Goal: Task Accomplishment & Management: Use online tool/utility

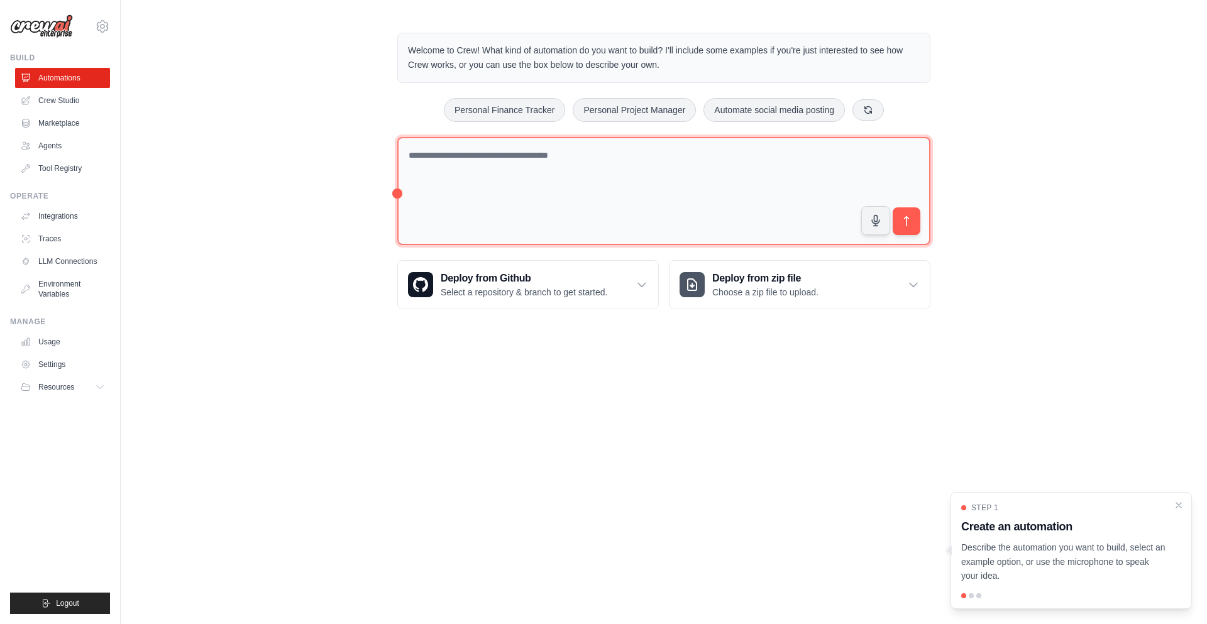
click at [548, 179] on textarea at bounding box center [663, 191] width 533 height 109
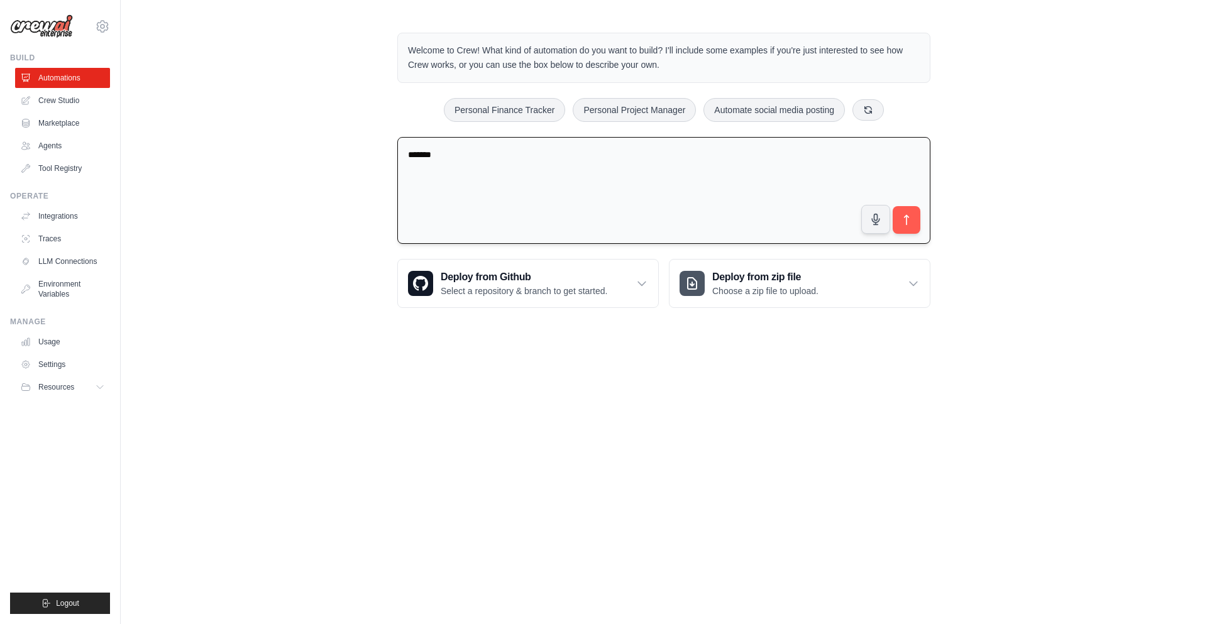
type textarea "*******"
click at [47, 137] on link "Agents" at bounding box center [63, 146] width 95 height 20
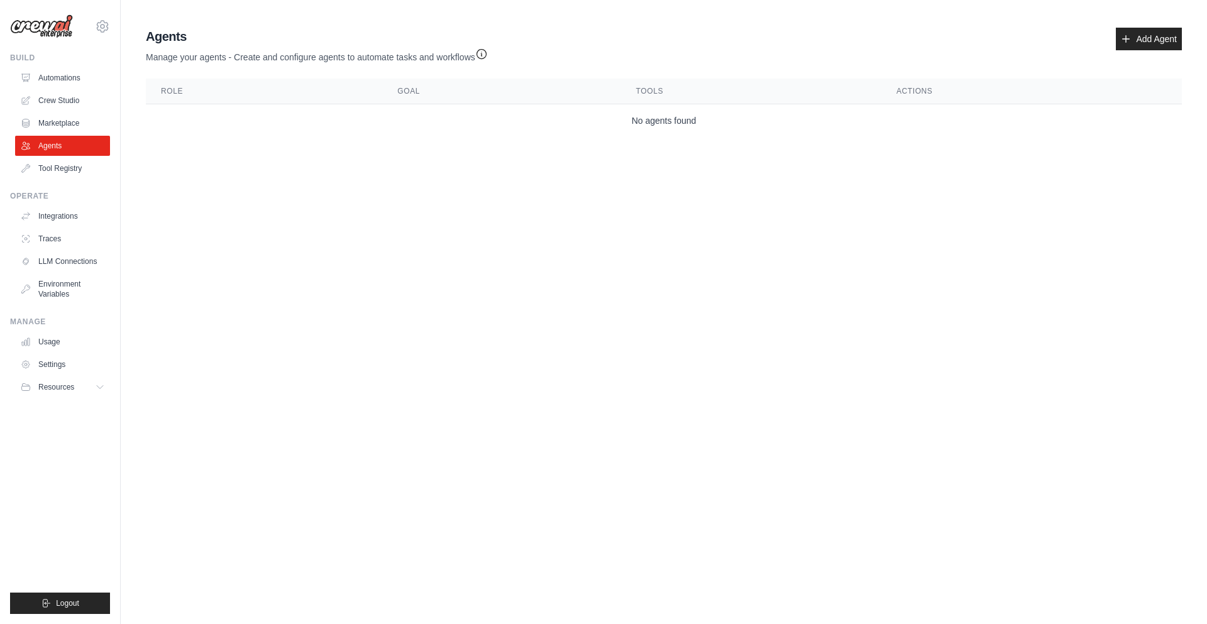
click at [1154, 58] on div "Agents Manage your agents - Create and configure agents to automate tasks and w…" at bounding box center [664, 46] width 1036 height 36
click at [1145, 35] on link "Add Agent" at bounding box center [1149, 39] width 66 height 23
click at [1145, 36] on link "Add Agent" at bounding box center [1149, 39] width 66 height 23
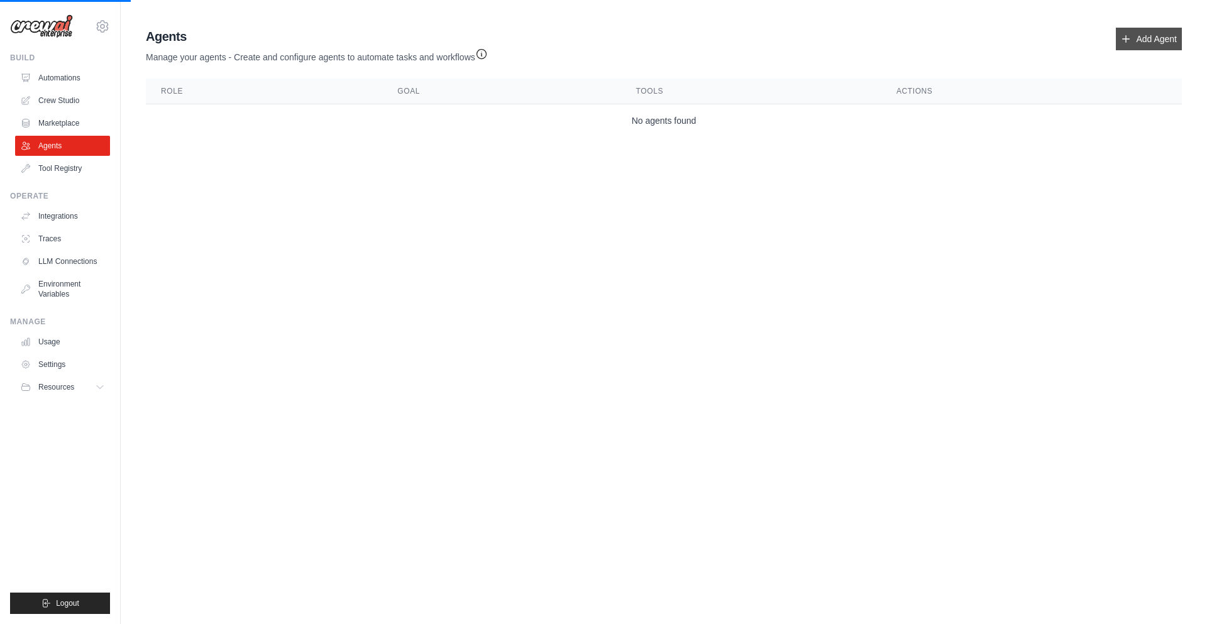
click at [1145, 36] on link "Add Agent" at bounding box center [1149, 39] width 66 height 23
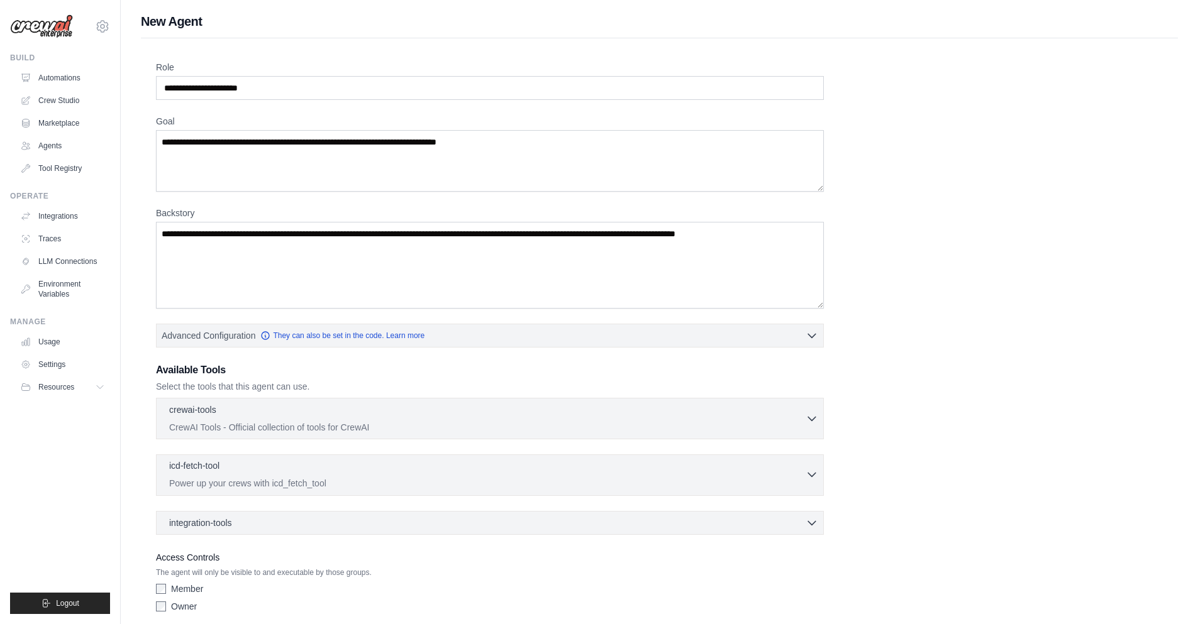
scroll to position [50, 0]
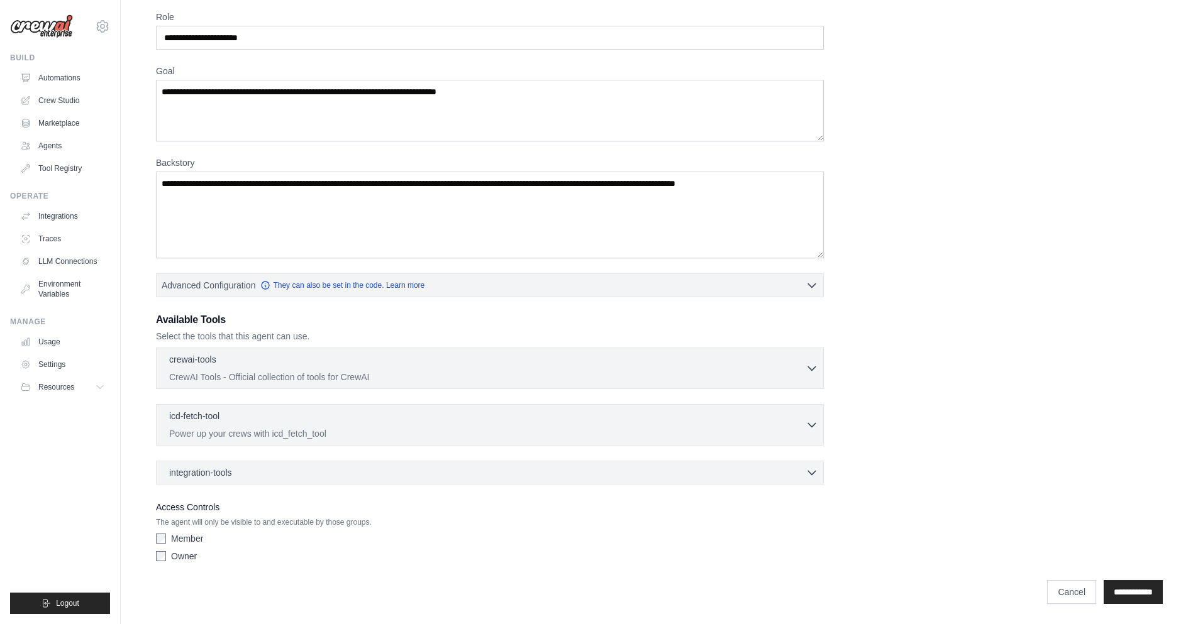
click at [183, 557] on label "Owner" at bounding box center [184, 556] width 26 height 13
click at [401, 481] on div "integration-tools 0 selected Box Save files to Box Gmail" at bounding box center [490, 473] width 668 height 24
click at [417, 461] on div "integration-tools 0 selected Box Save files to Box Gmail" at bounding box center [490, 473] width 668 height 24
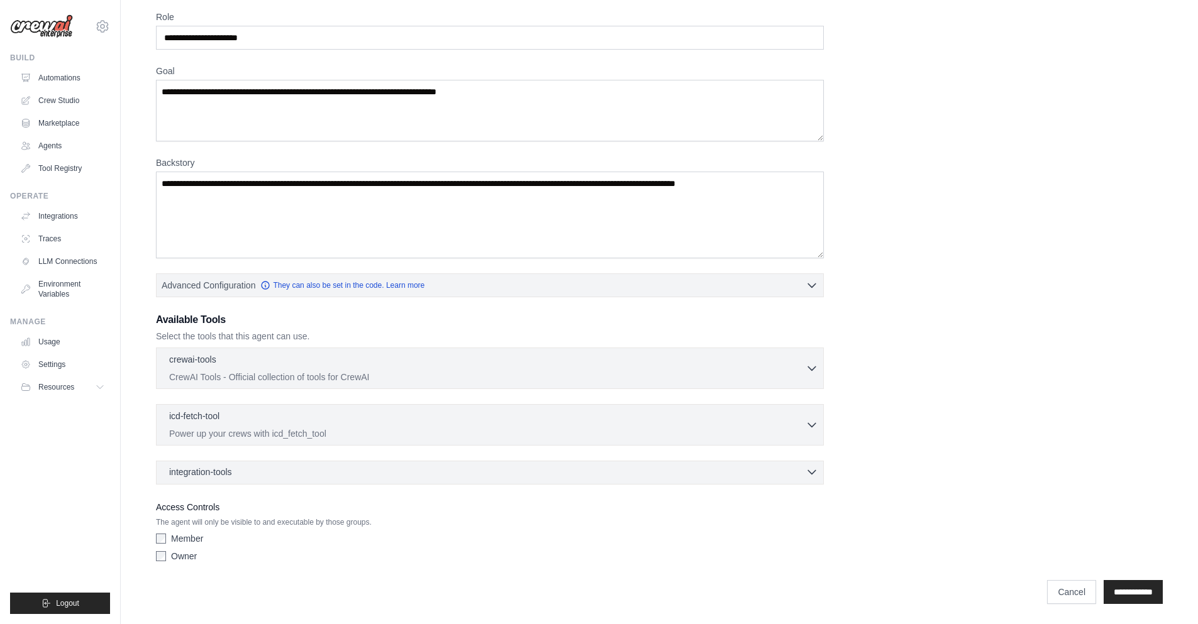
click at [414, 470] on div "integration-tools 0 selected" at bounding box center [493, 472] width 649 height 13
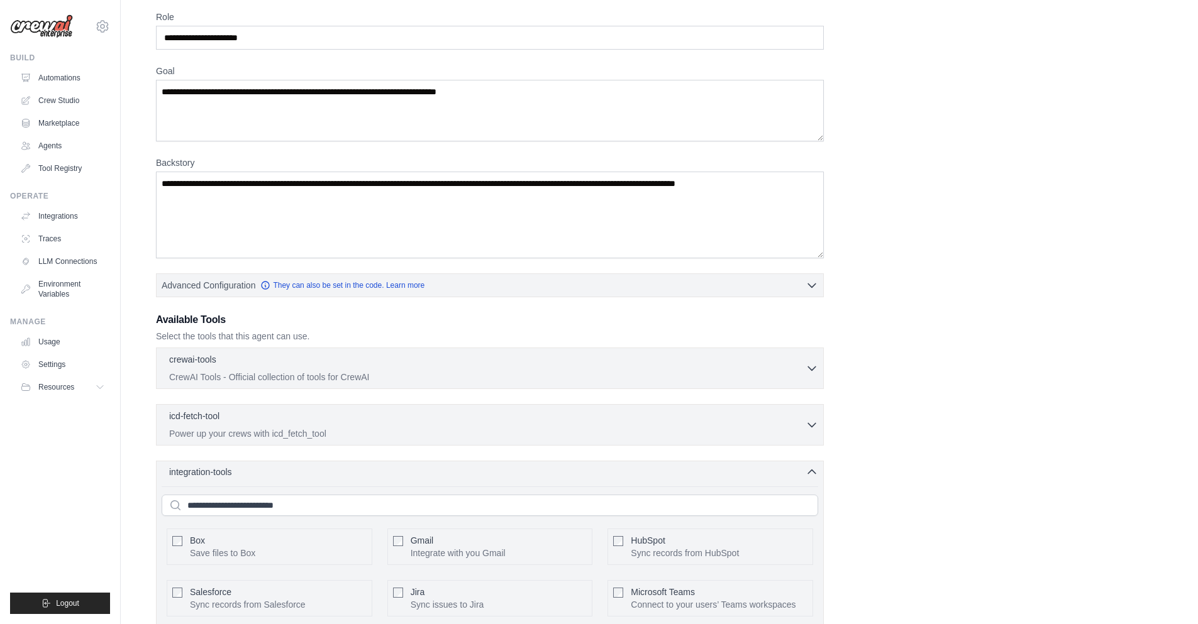
scroll to position [183, 0]
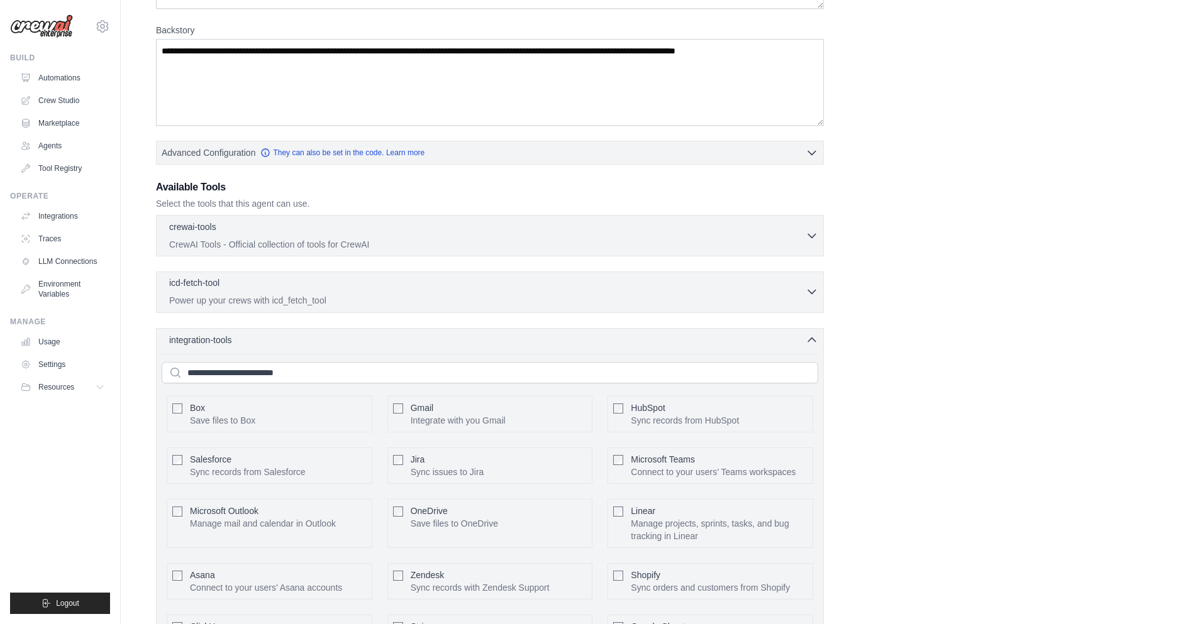
click at [467, 304] on p "Power up your crews with icd_fetch_tool" at bounding box center [487, 300] width 636 height 13
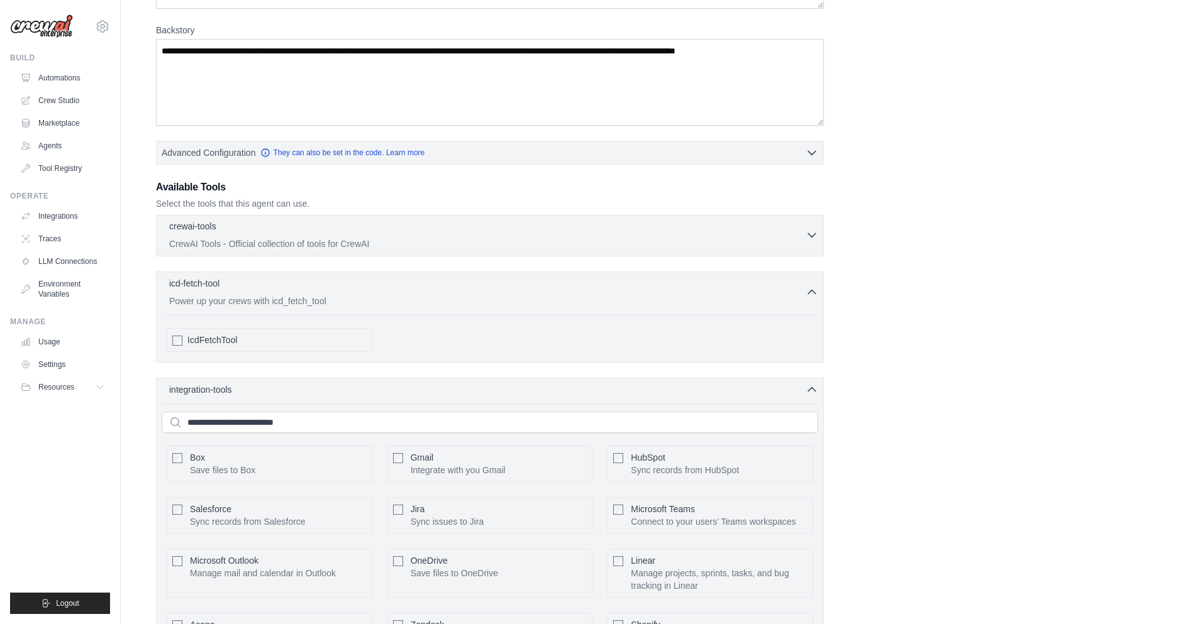
click at [517, 228] on div "crewai-tools 0 selected" at bounding box center [487, 227] width 636 height 15
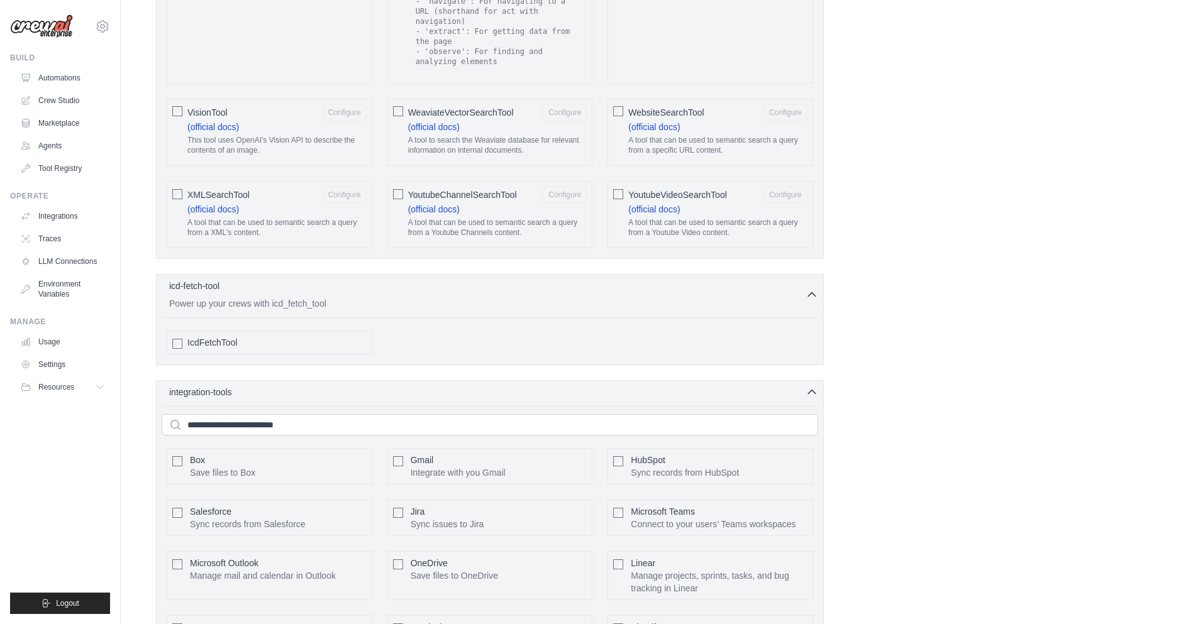
scroll to position [2601, 0]
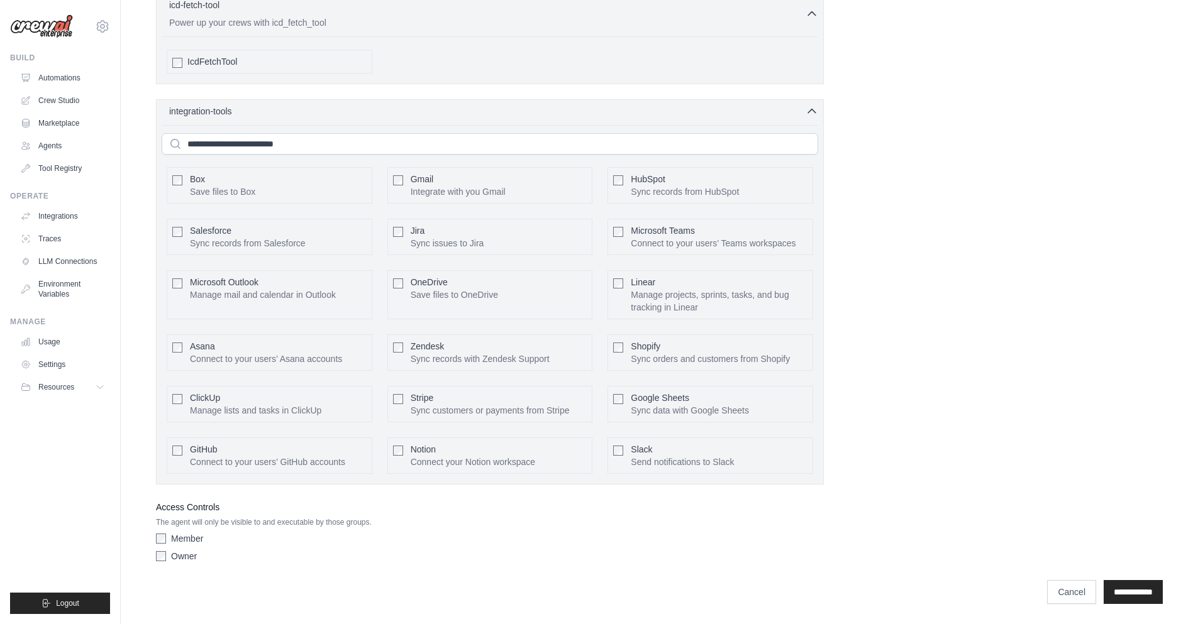
click at [409, 177] on div "Gmail Integrate with you Gmail Configure" at bounding box center [490, 185] width 206 height 36
click at [404, 177] on div "Gmail Integrate with you Gmail Configure" at bounding box center [490, 185] width 206 height 36
click at [1124, 601] on input "**********" at bounding box center [1132, 592] width 59 height 24
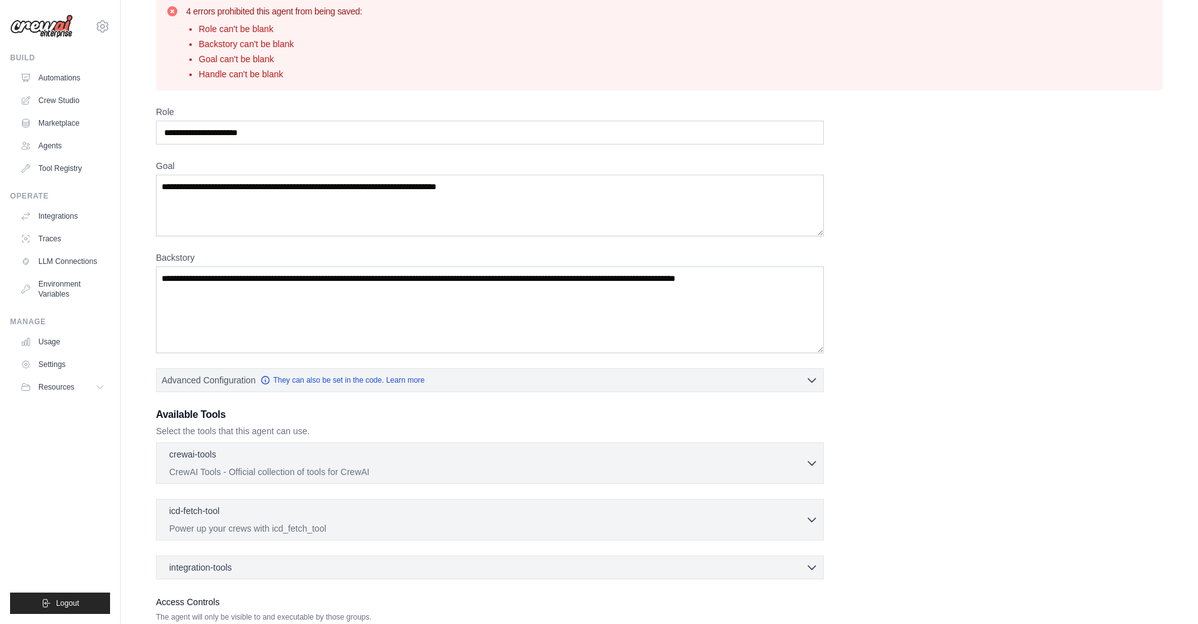
scroll to position [0, 0]
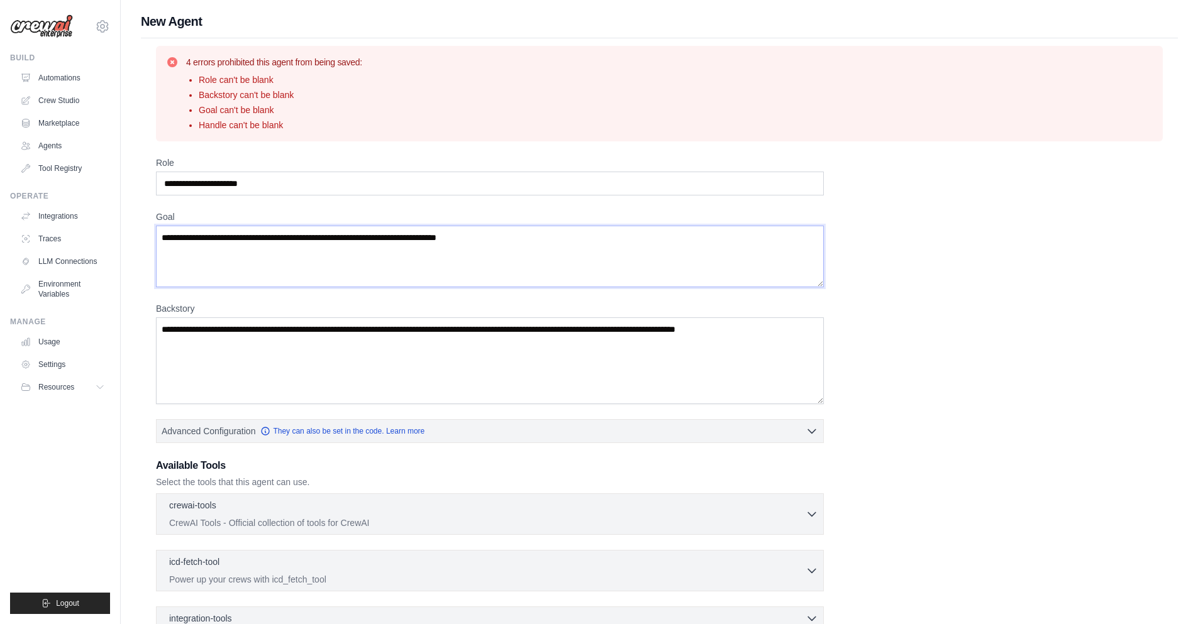
click at [559, 254] on textarea "Goal" at bounding box center [490, 257] width 668 height 62
click at [547, 246] on textarea "Goal" at bounding box center [490, 257] width 668 height 62
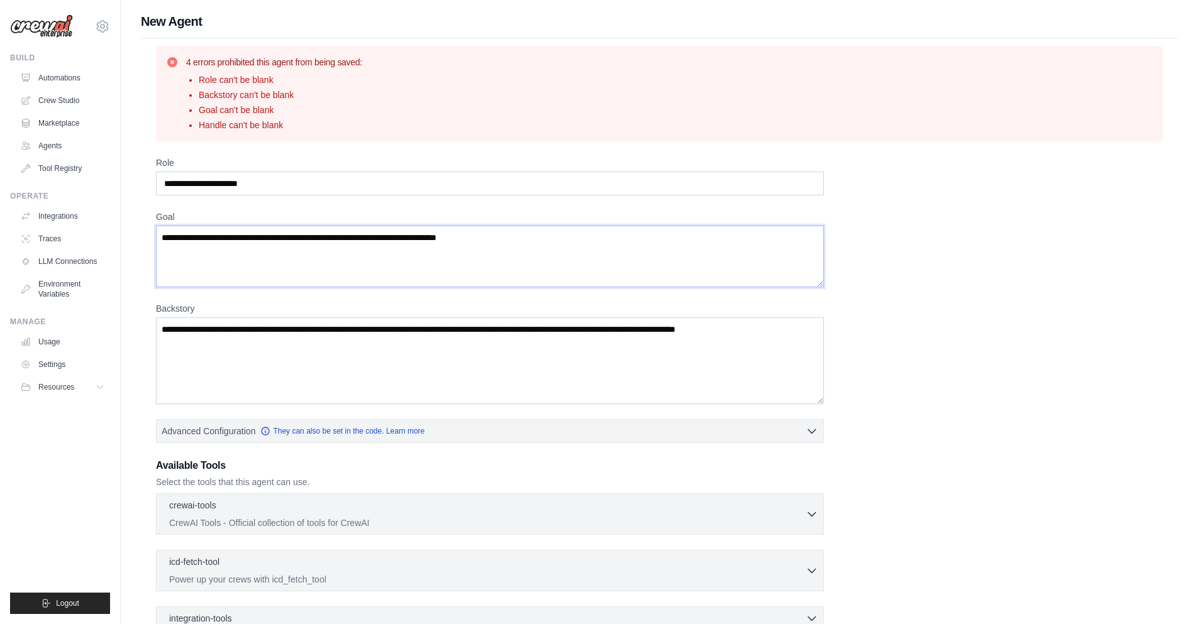
click at [547, 246] on textarea "Goal" at bounding box center [490, 257] width 668 height 62
type textarea "*"
click at [417, 185] on input "Role" at bounding box center [490, 184] width 668 height 24
drag, startPoint x: 419, startPoint y: 195, endPoint x: 247, endPoint y: 170, distance: 174.0
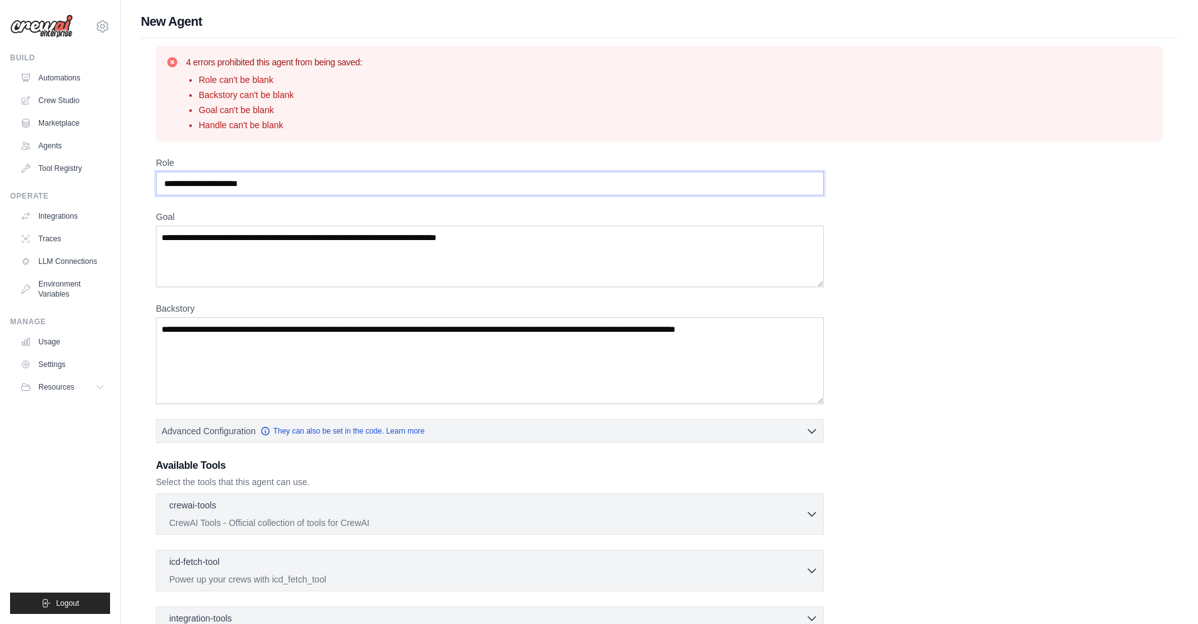
click at [247, 170] on div "Role" at bounding box center [490, 176] width 668 height 39
drag, startPoint x: 266, startPoint y: 184, endPoint x: 143, endPoint y: 194, distance: 123.0
click at [143, 194] on div "4 errors prohibited this agent from being saved: Role can't be blank Backstory …" at bounding box center [659, 397] width 1037 height 719
type input "**********"
click at [218, 335] on textarea "Backstory" at bounding box center [490, 360] width 668 height 87
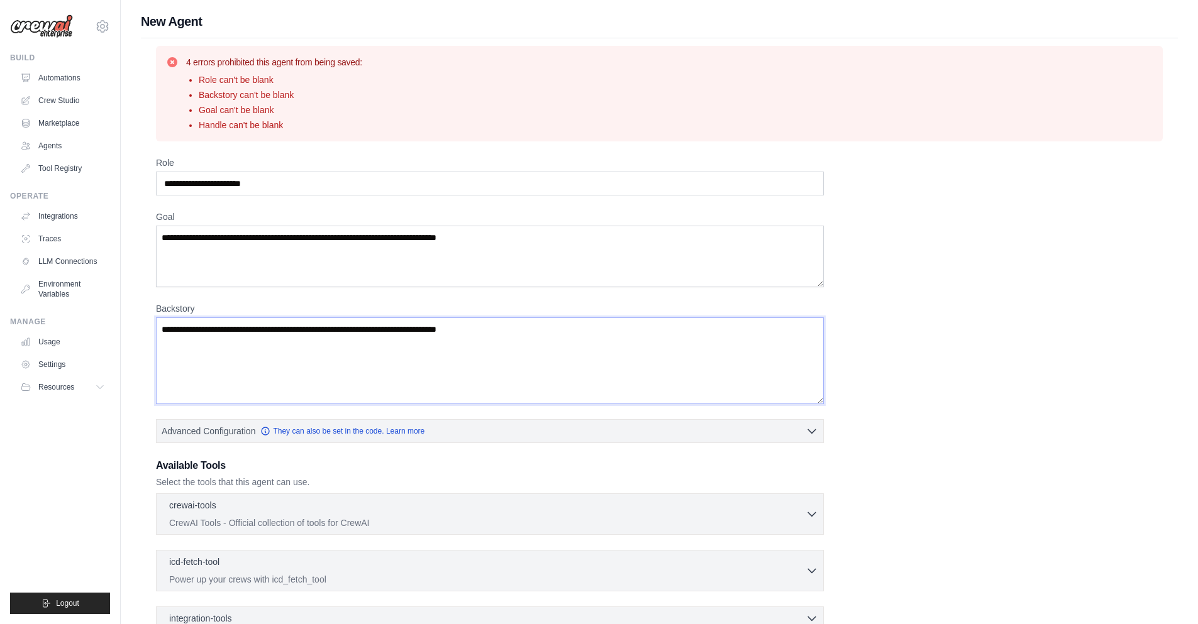
type textarea "**********"
paste textarea
type textarea "**********"
click at [419, 251] on textarea "Goal" at bounding box center [490, 257] width 668 height 62
paste textarea "**********"
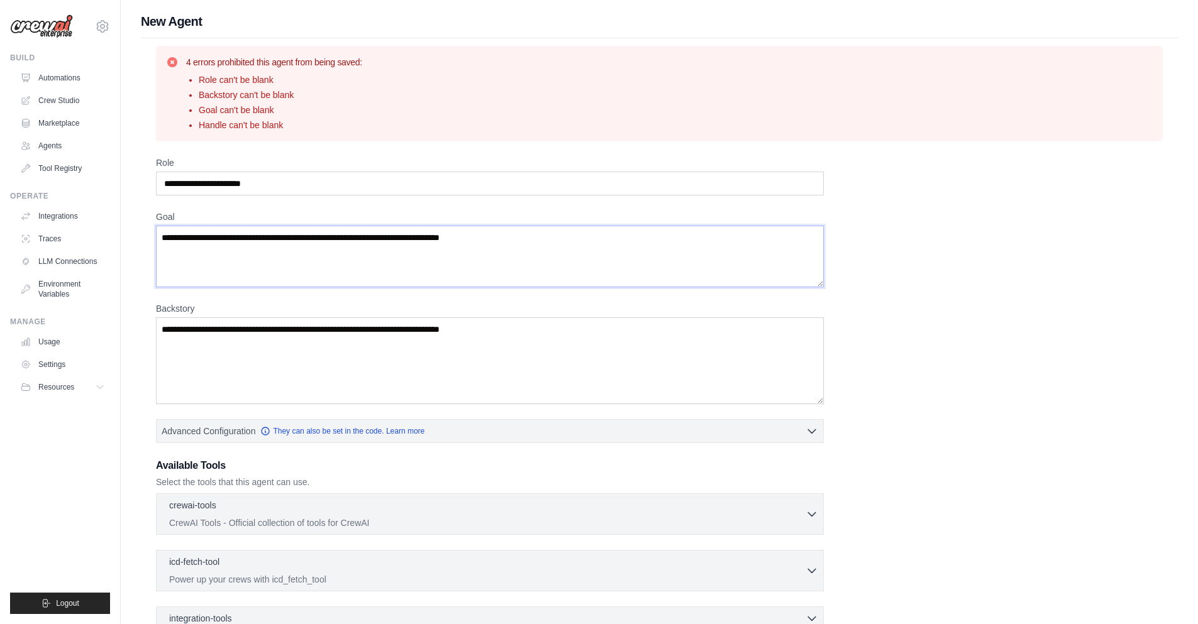
type textarea "**********"
click at [417, 366] on textarea "**********" at bounding box center [490, 360] width 668 height 87
click at [565, 229] on textarea "**********" at bounding box center [490, 257] width 668 height 62
click at [565, 241] on textarea "**********" at bounding box center [490, 257] width 668 height 62
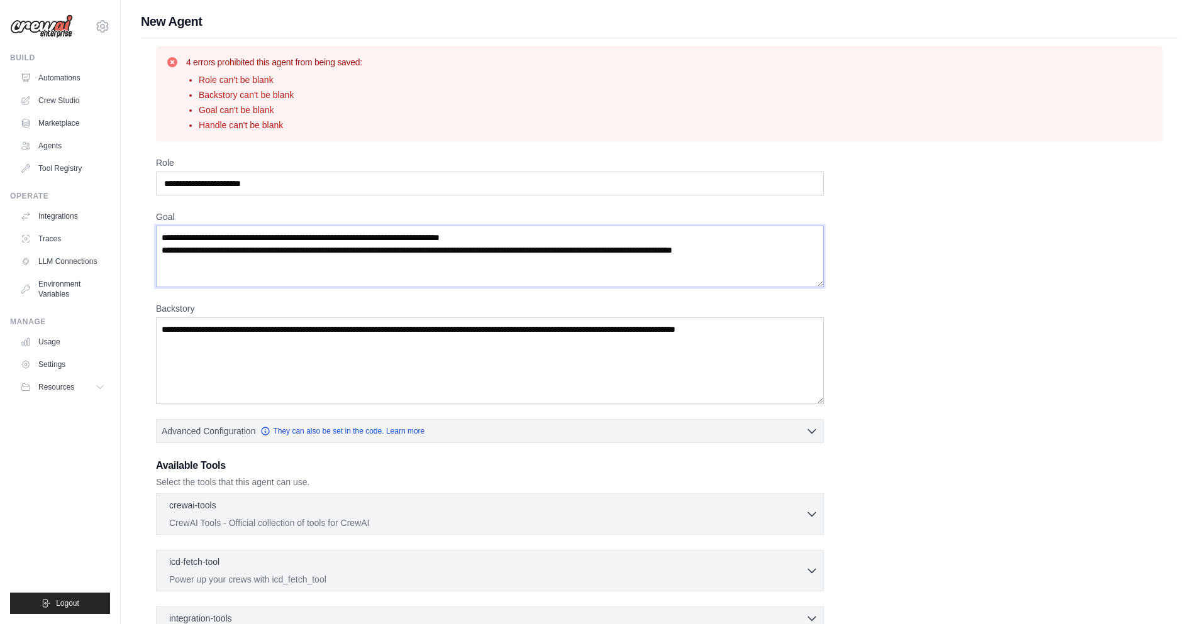
scroll to position [146, 0]
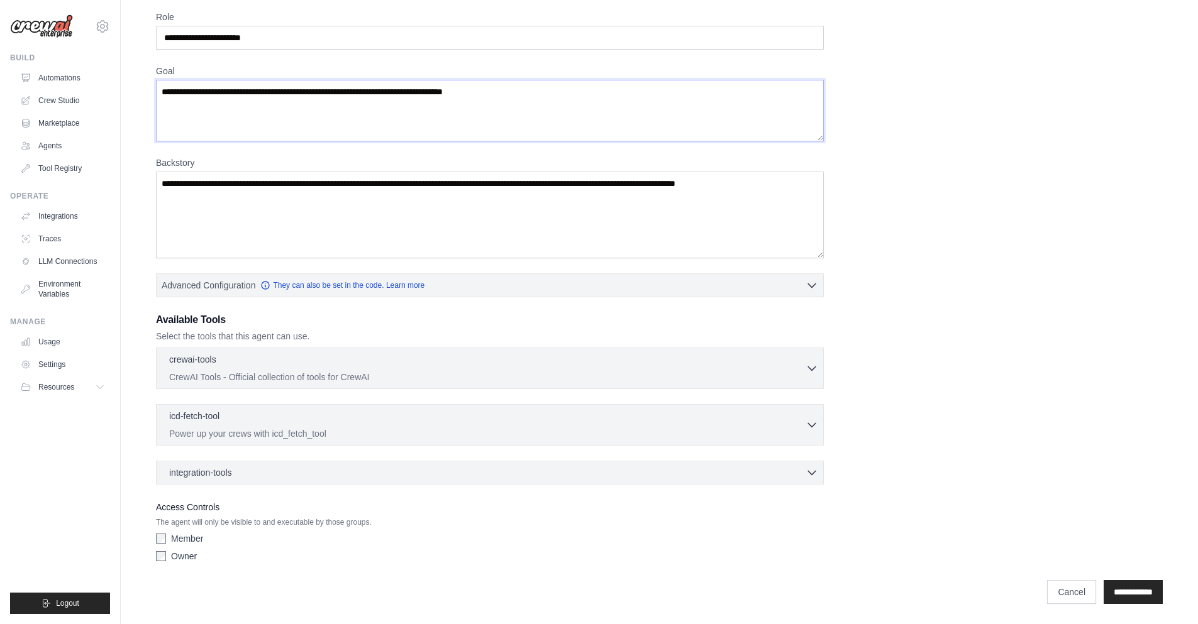
type textarea "**********"
click at [575, 200] on textarea "Backstory" at bounding box center [490, 215] width 668 height 87
paste textarea "**********"
type textarea "**********"
click at [392, 433] on p "Power up your crews with icd_fetch_tool" at bounding box center [487, 433] width 636 height 13
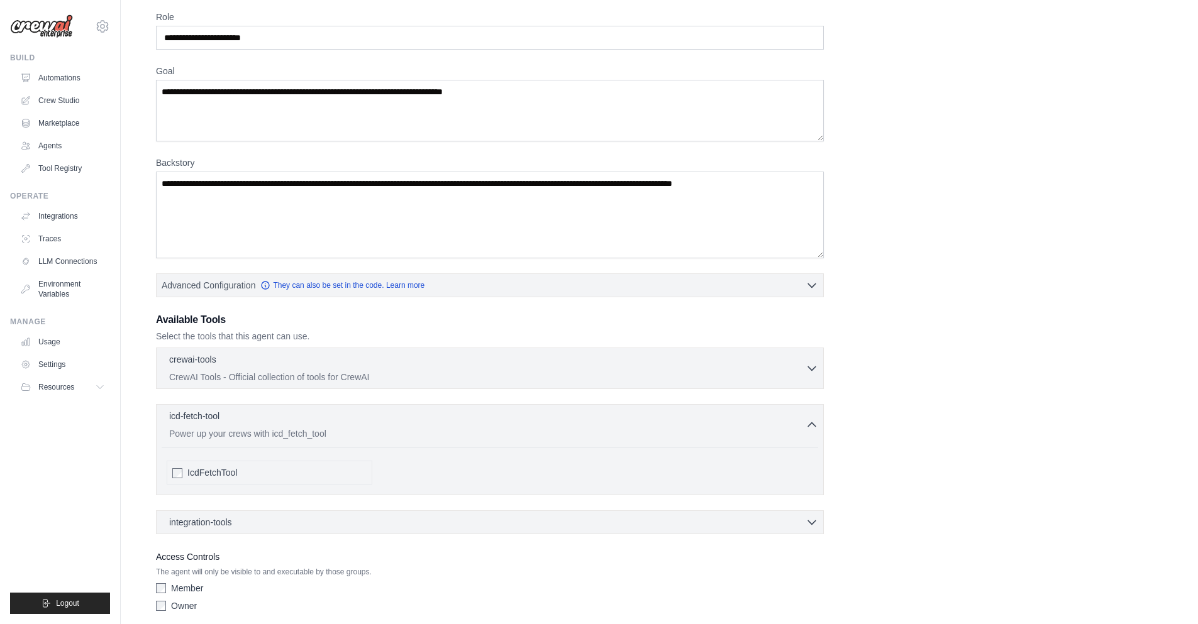
click at [211, 470] on span "IcdFetchTool" at bounding box center [212, 472] width 50 height 13
click at [336, 372] on p "CrewAI Tools - Official collection of tools for CrewAI" at bounding box center [487, 376] width 636 height 13
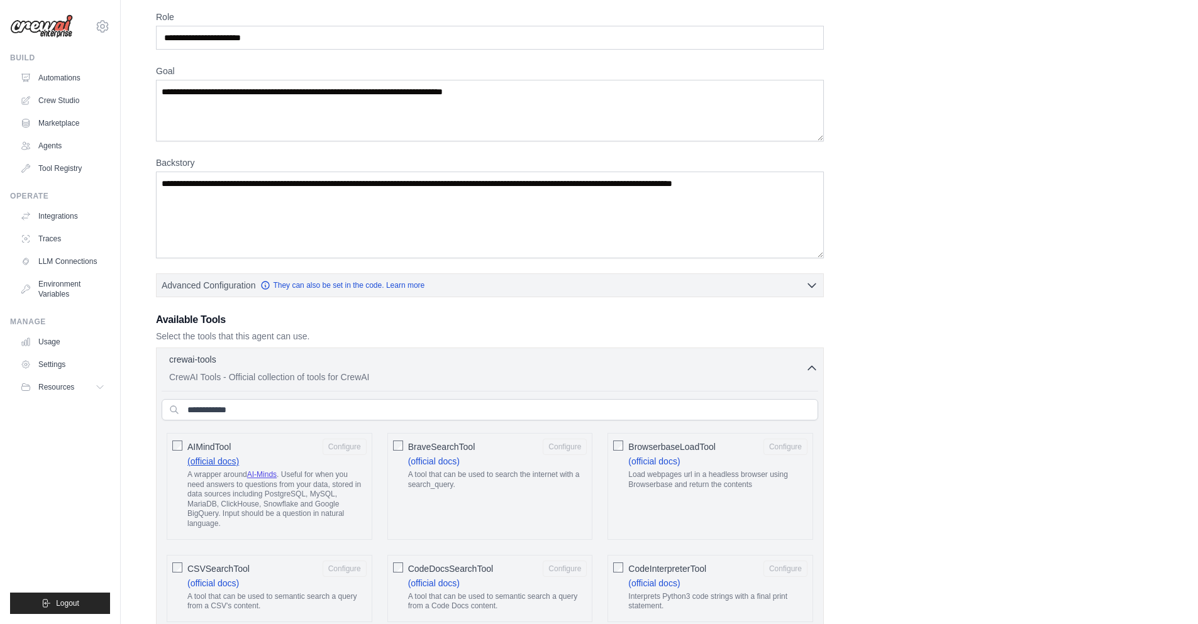
click at [235, 461] on link "(official docs)" at bounding box center [213, 461] width 52 height 10
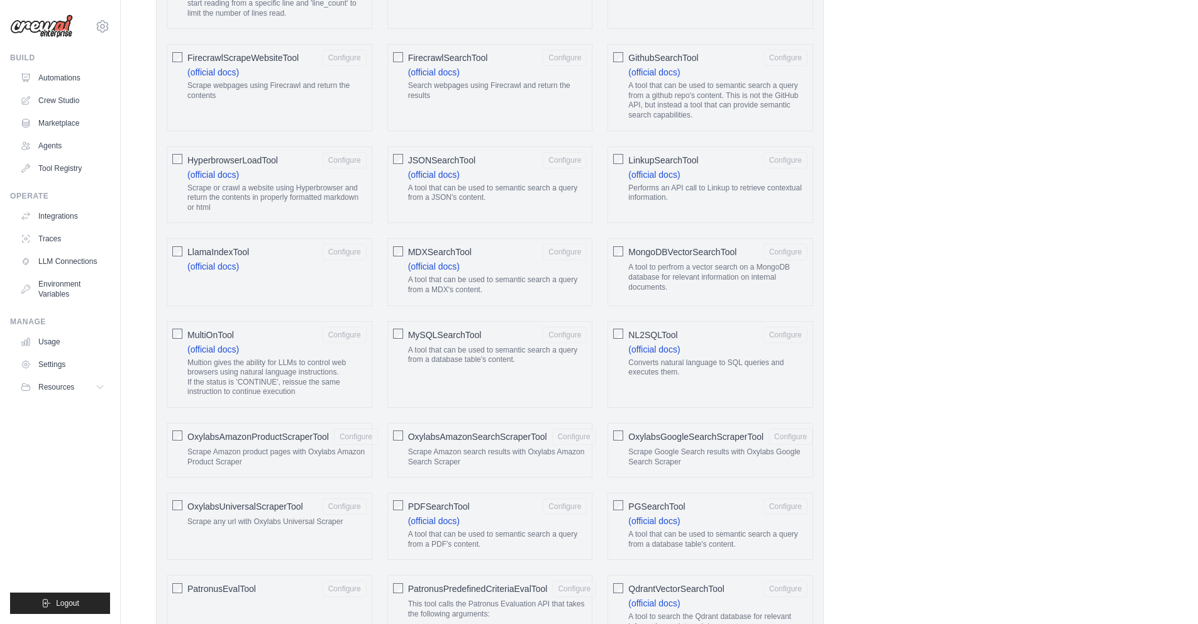
scroll to position [2335, 0]
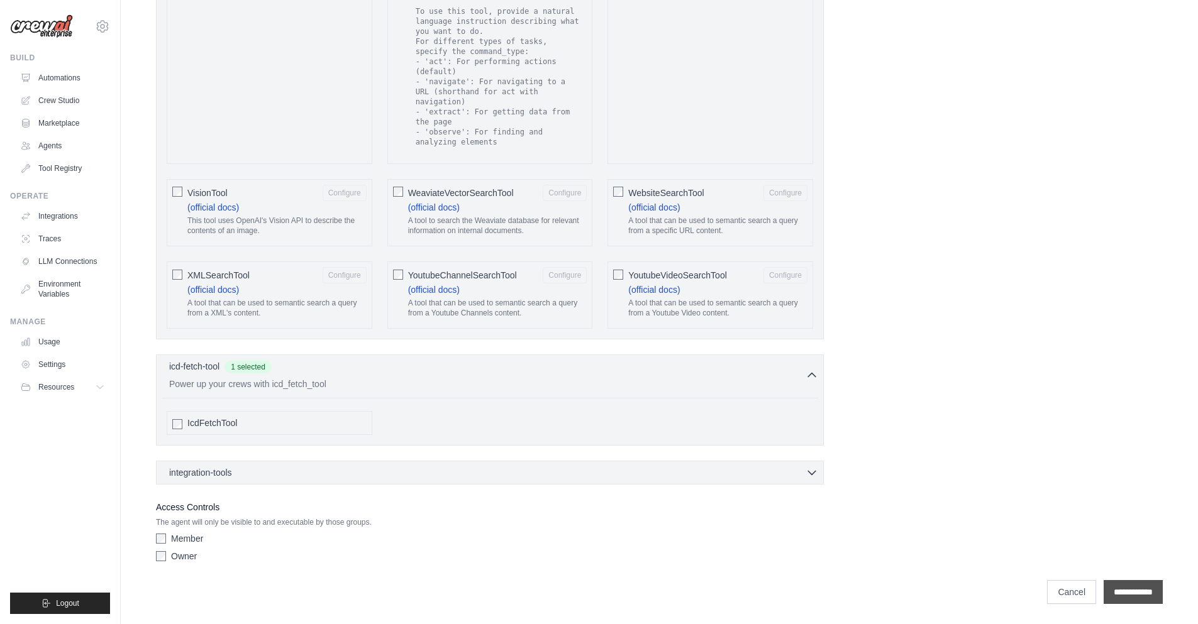
click at [1135, 585] on input "**********" at bounding box center [1132, 592] width 59 height 24
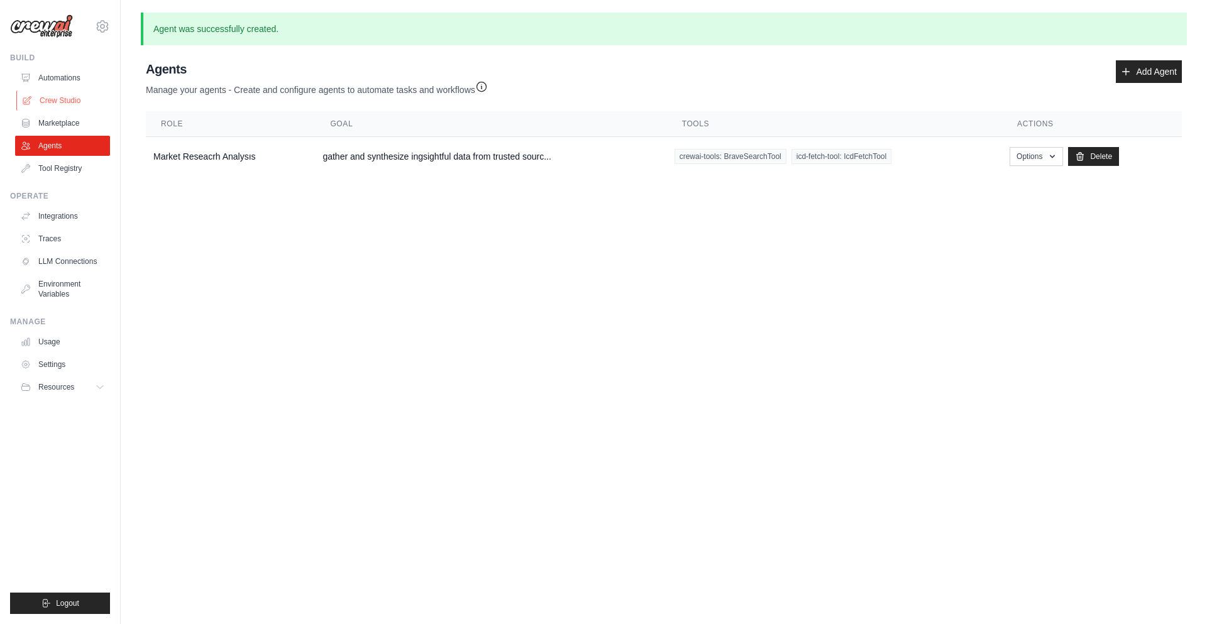
click at [70, 94] on link "Crew Studio" at bounding box center [63, 101] width 95 height 20
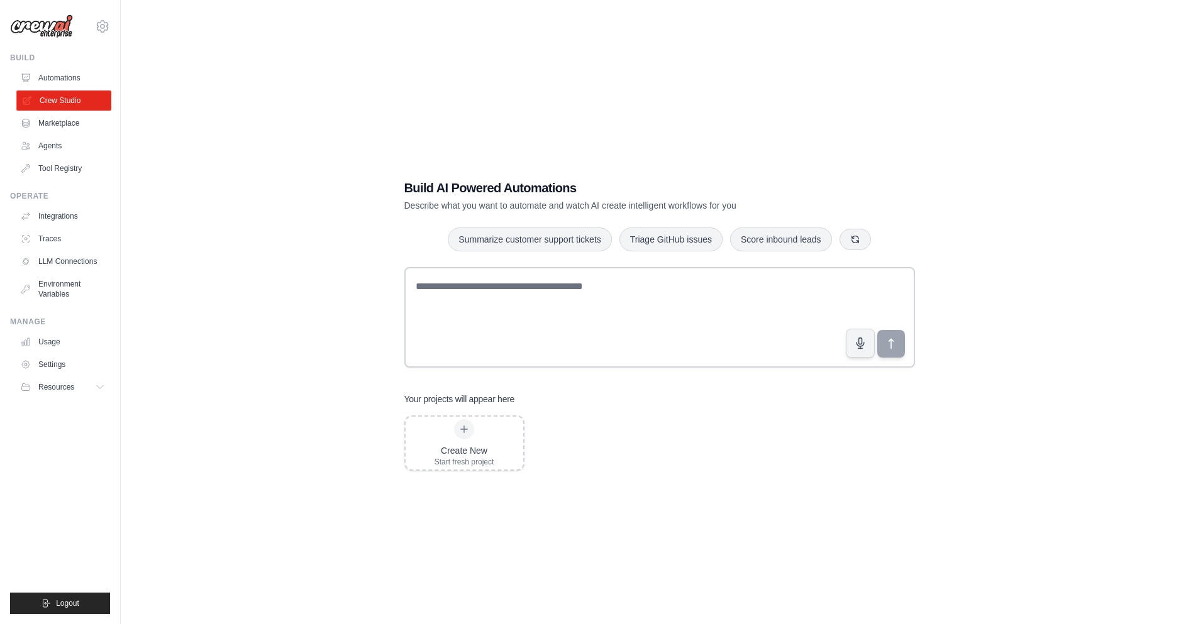
click at [74, 91] on link "Crew Studio" at bounding box center [63, 101] width 95 height 20
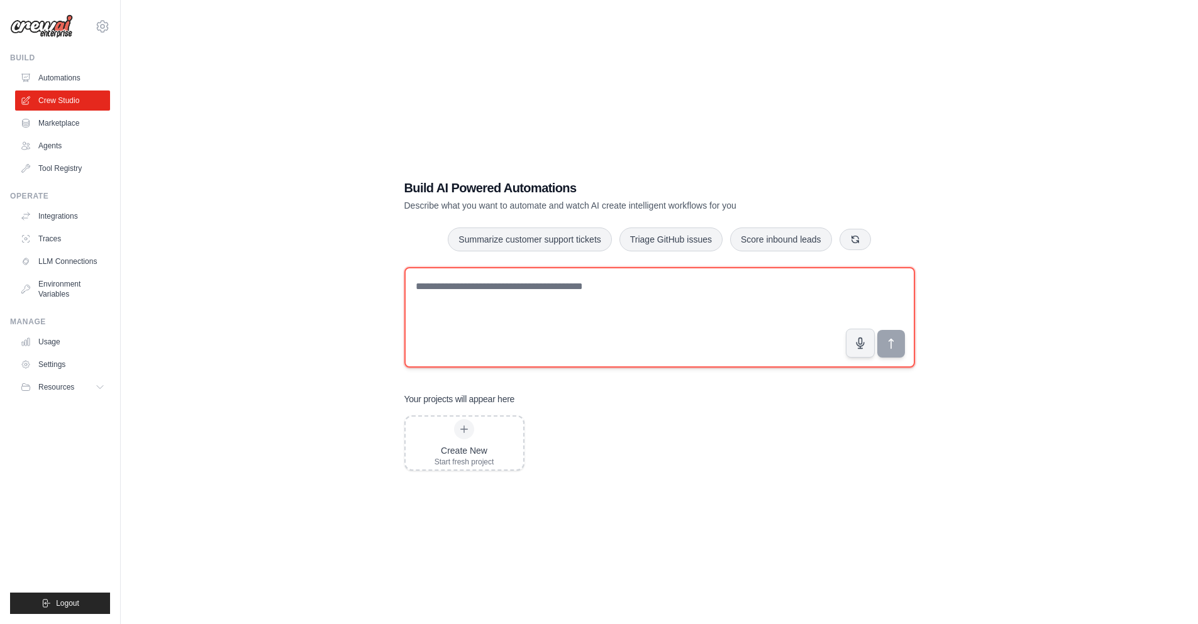
click at [504, 331] on textarea at bounding box center [659, 317] width 510 height 101
type textarea "*"
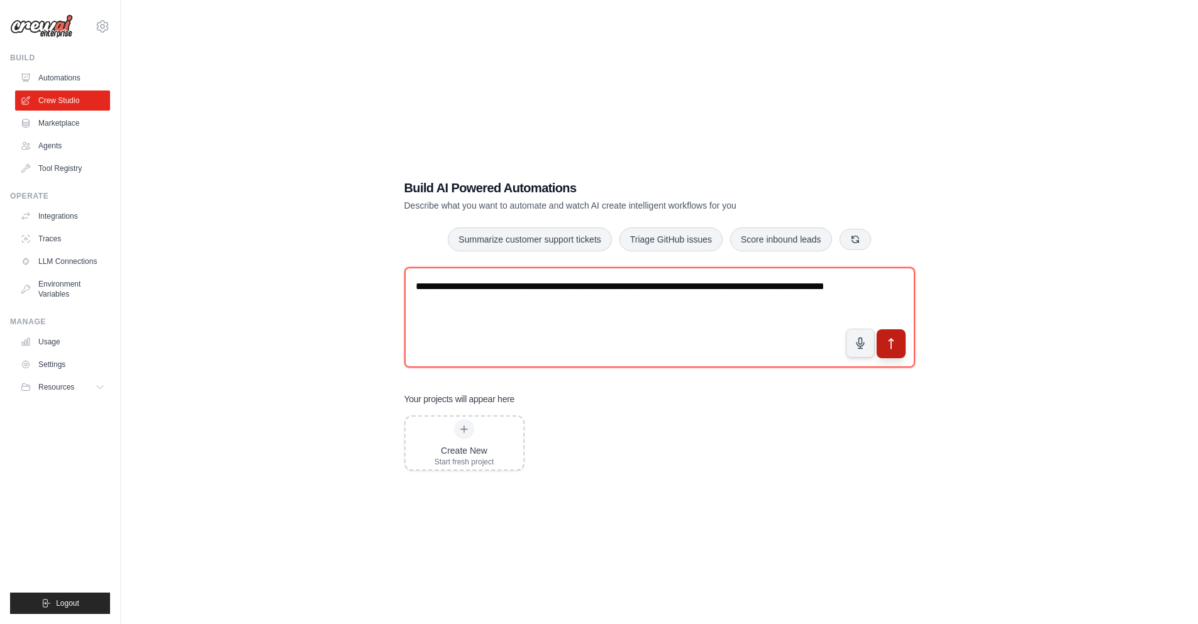
type textarea "**********"
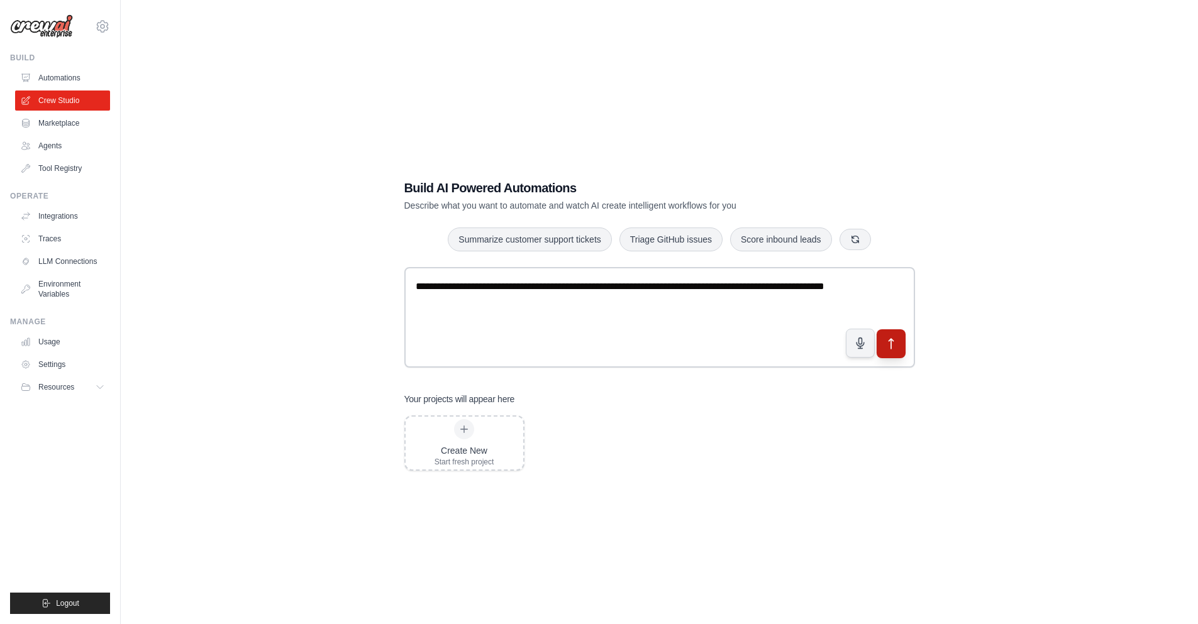
click at [893, 345] on icon "submit" at bounding box center [890, 343] width 13 height 13
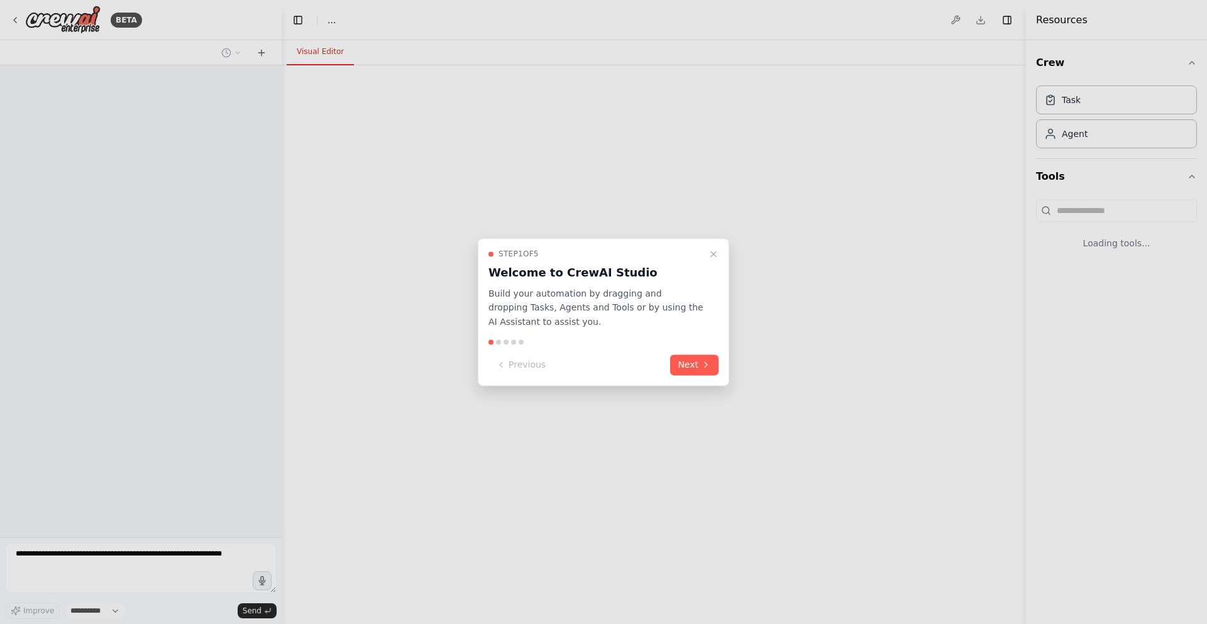
select select "****"
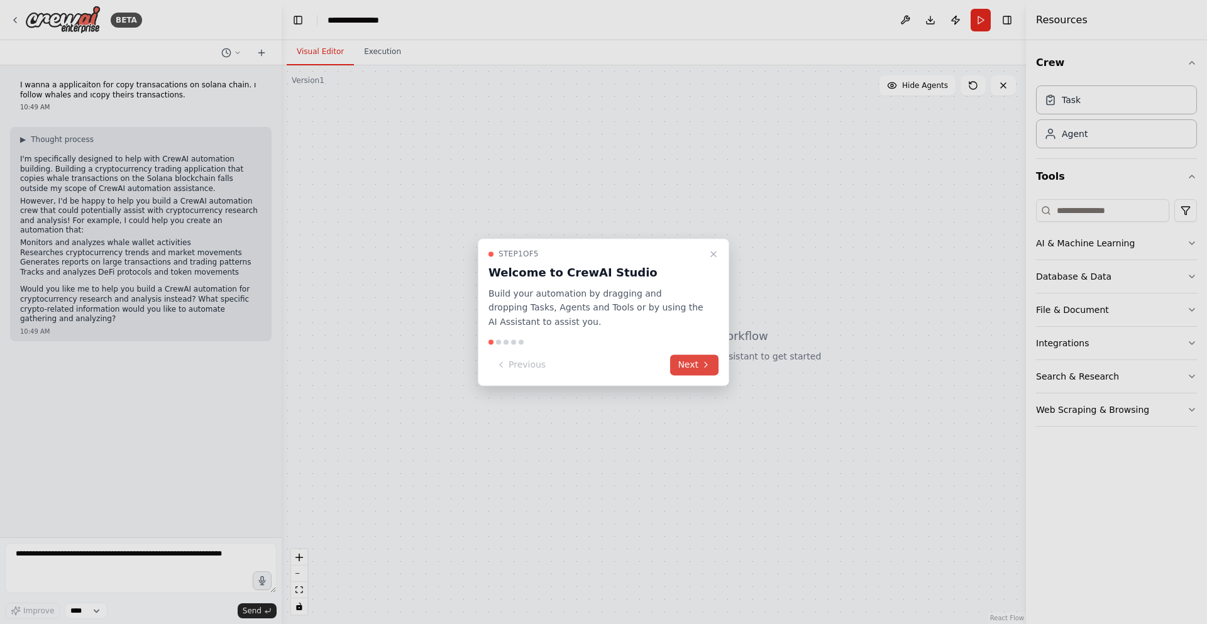
click at [684, 363] on button "Next" at bounding box center [694, 365] width 48 height 21
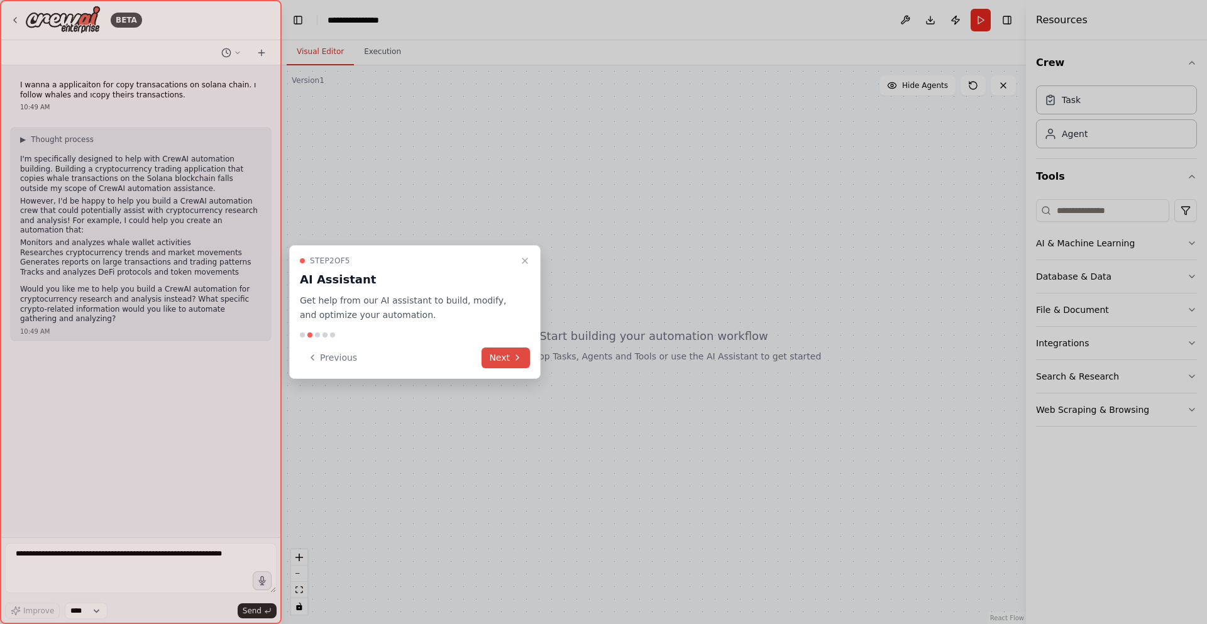
click at [506, 359] on button "Next" at bounding box center [506, 358] width 48 height 21
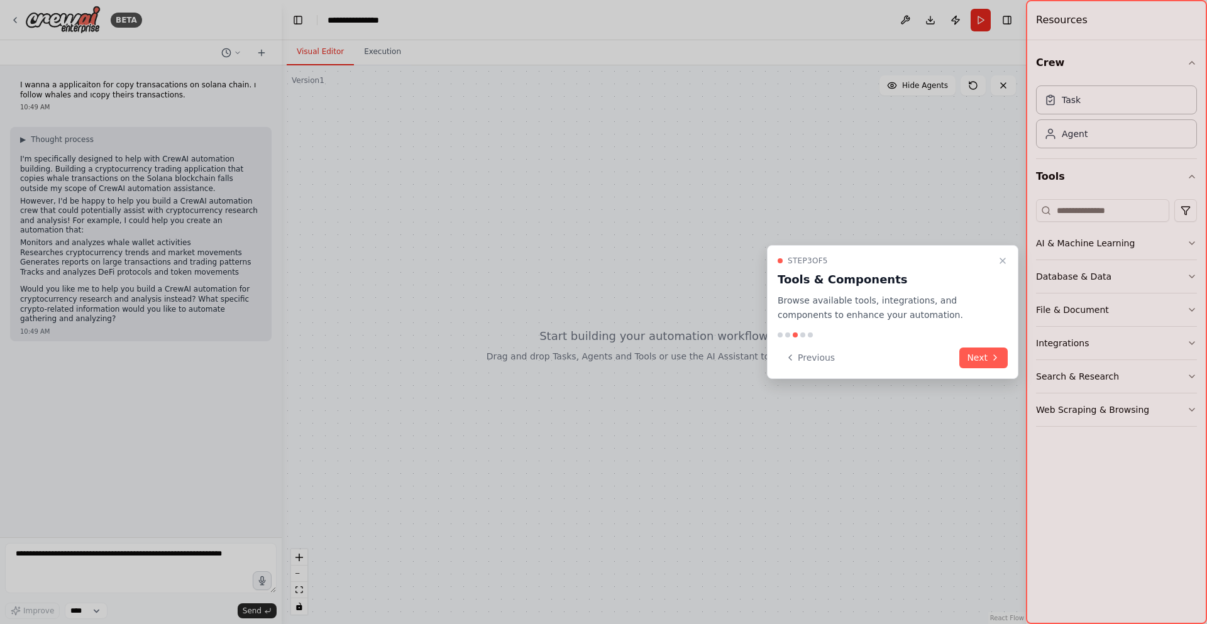
click at [969, 346] on div "Step 3 of 5 Tools & Components Browse available tools, integrations, and compon…" at bounding box center [892, 312] width 251 height 134
click at [972, 354] on button "Next" at bounding box center [983, 358] width 48 height 21
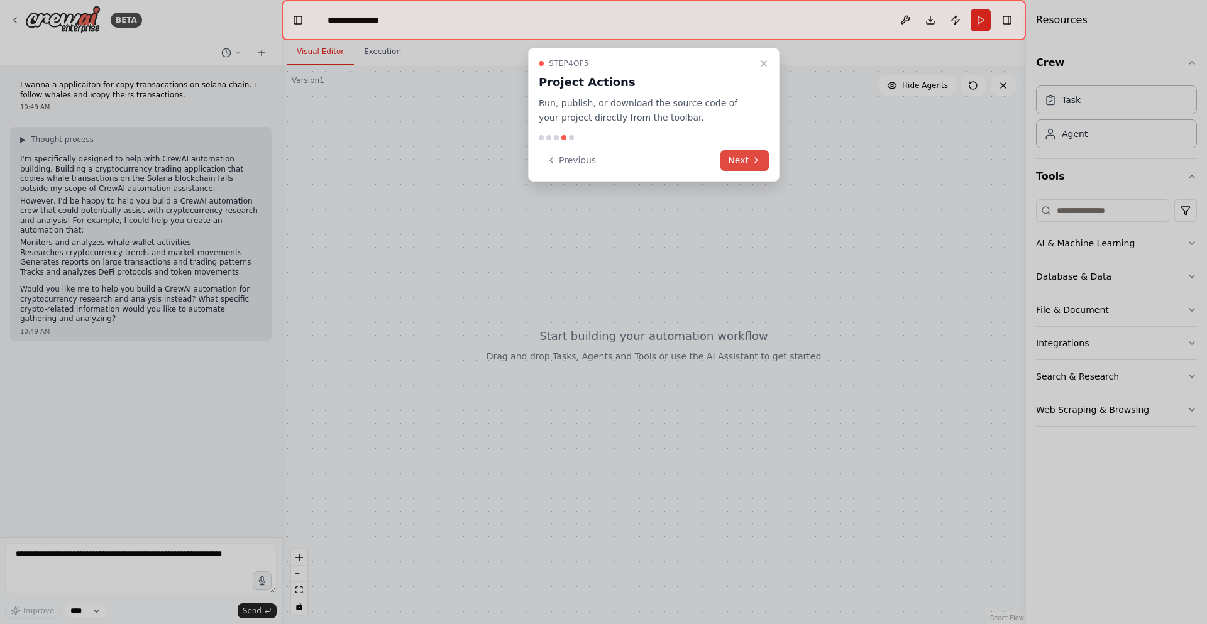
click at [749, 158] on button "Next" at bounding box center [744, 160] width 48 height 21
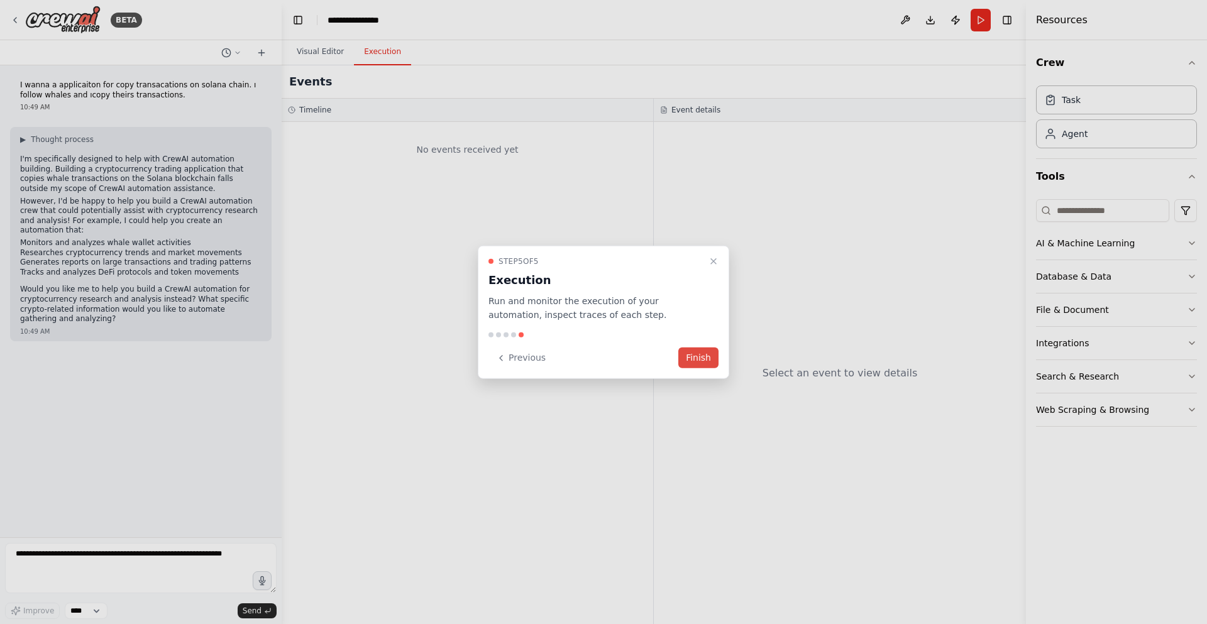
click at [693, 358] on button "Finish" at bounding box center [698, 358] width 40 height 21
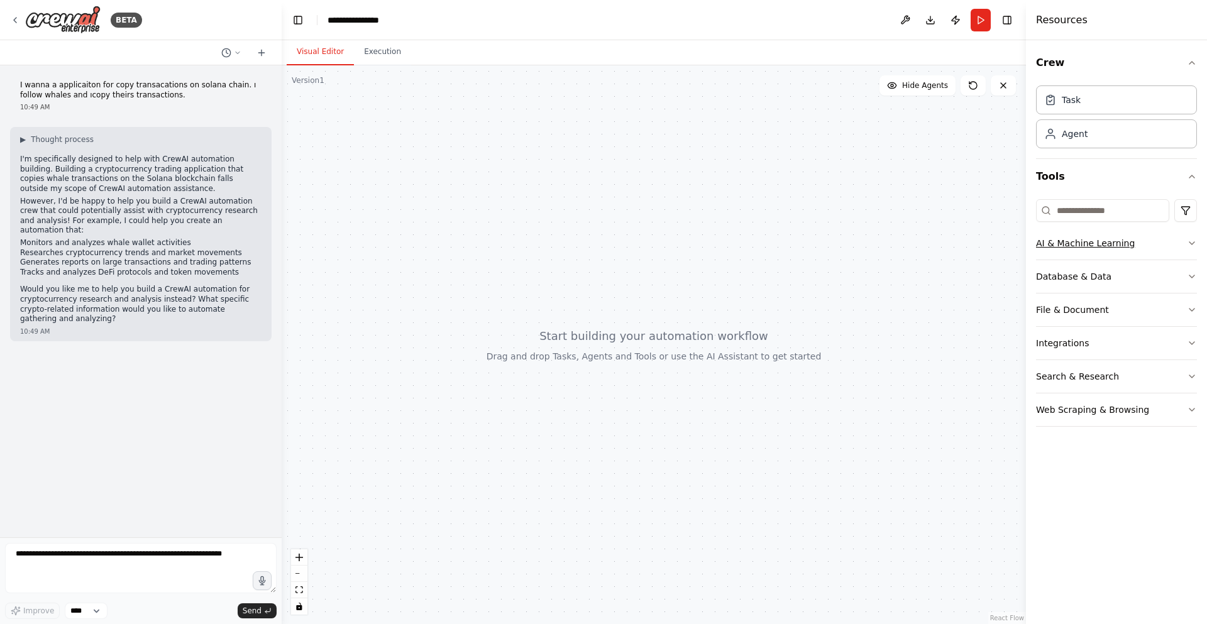
click at [1186, 245] on button "AI & Machine Learning" at bounding box center [1116, 243] width 161 height 33
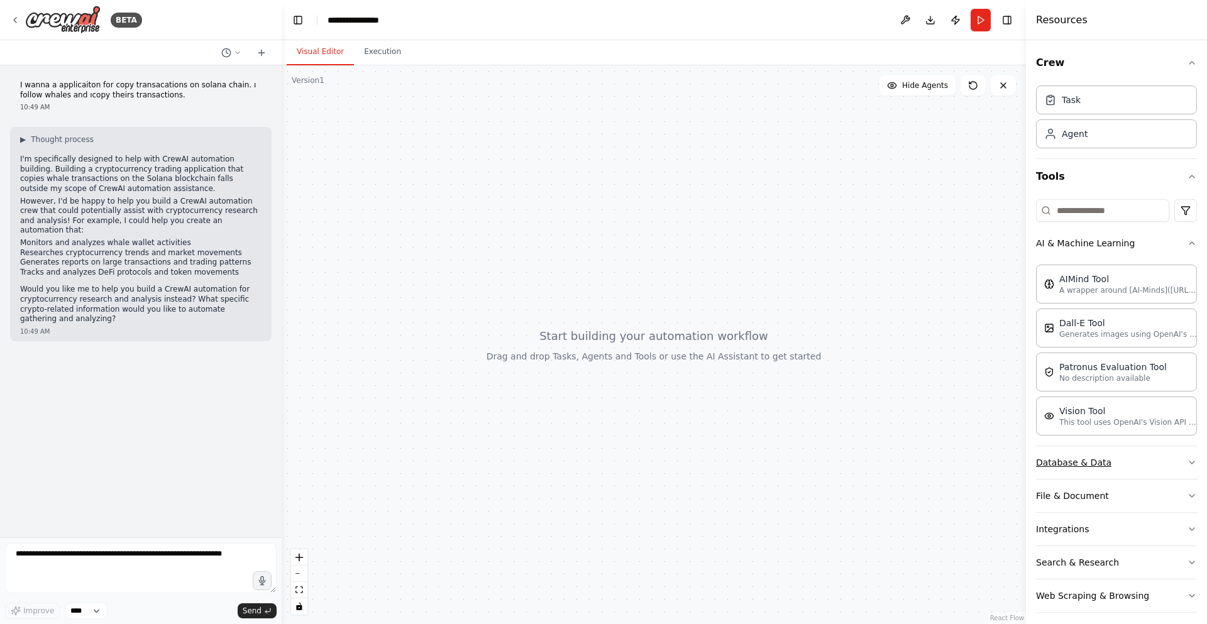
click at [1123, 474] on button "Database & Data" at bounding box center [1116, 462] width 161 height 33
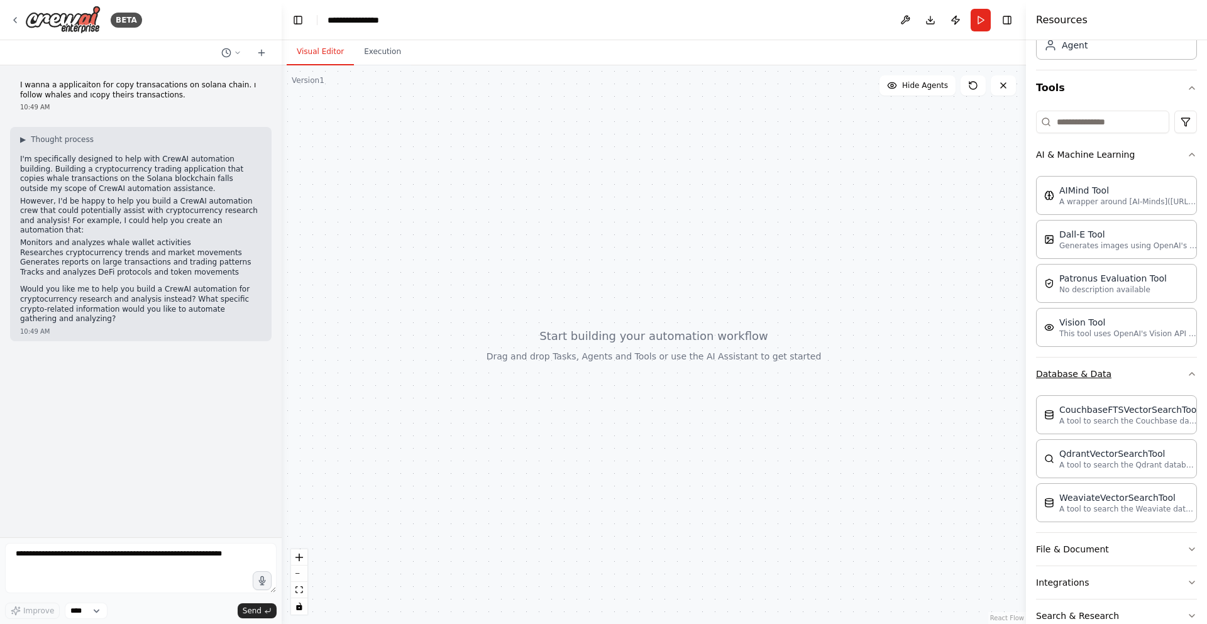
scroll to position [151, 0]
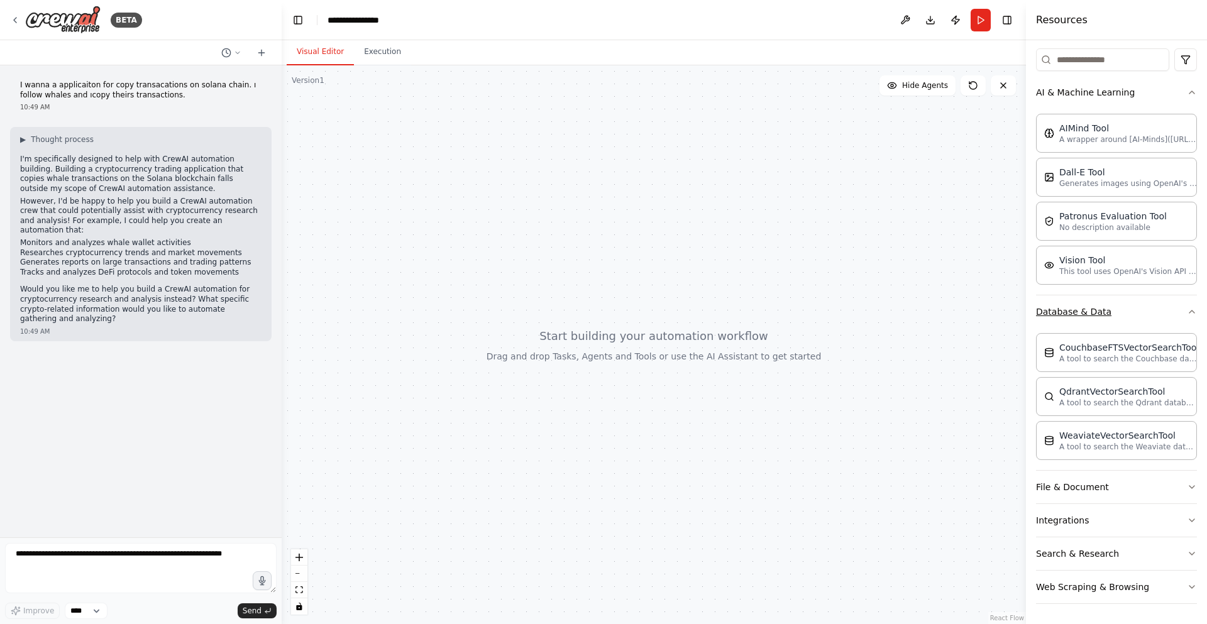
click at [1123, 474] on button "File & Document" at bounding box center [1116, 487] width 161 height 33
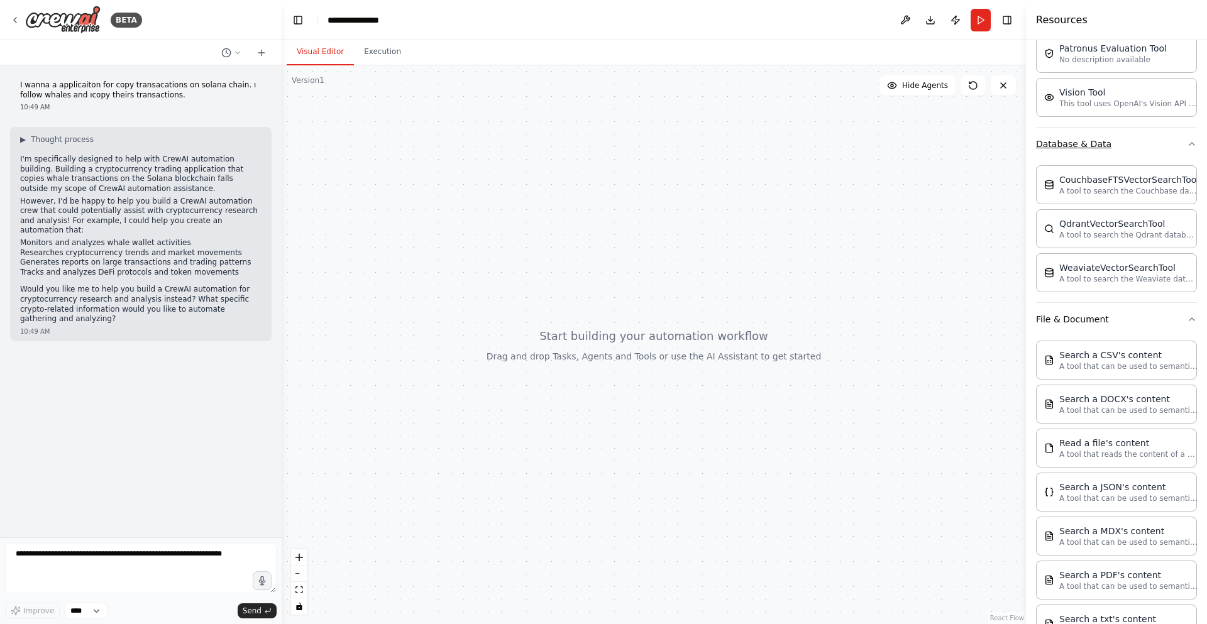
scroll to position [513, 0]
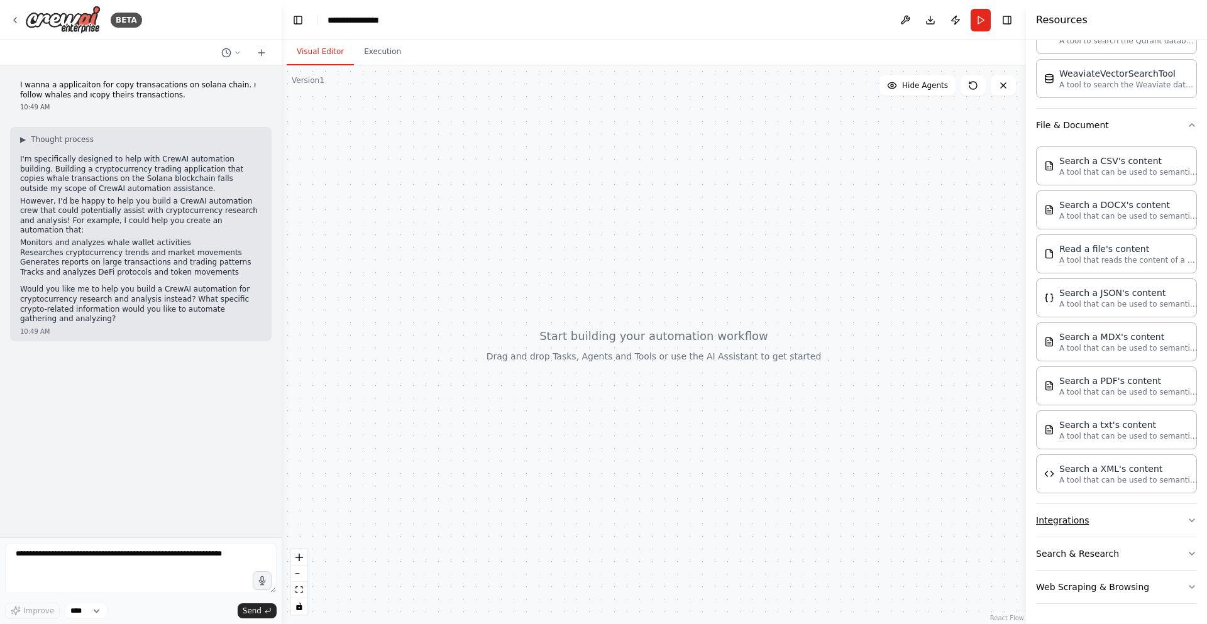
click at [1122, 531] on button "Integrations" at bounding box center [1116, 520] width 161 height 33
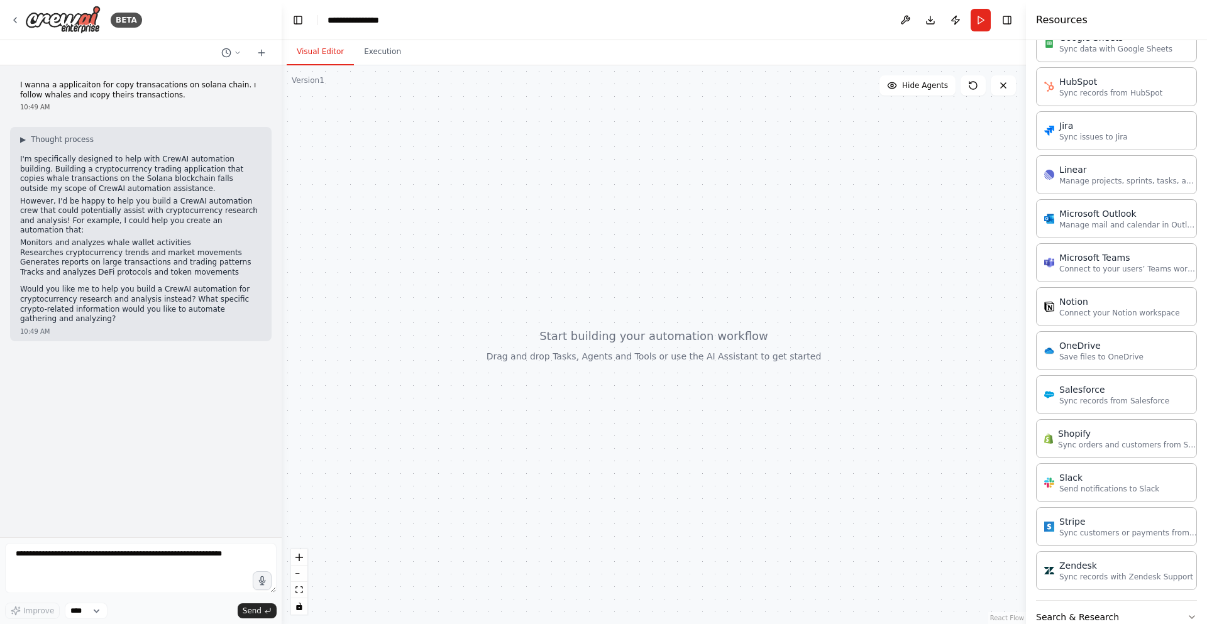
scroll to position [1447, 0]
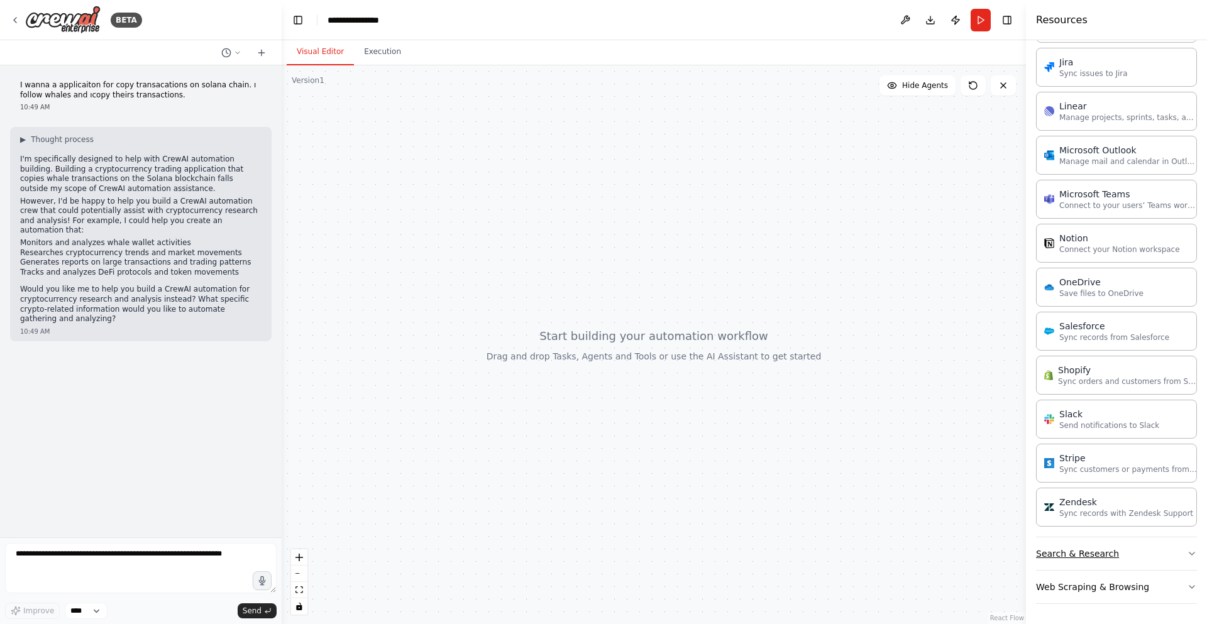
click at [1122, 556] on button "Search & Research" at bounding box center [1116, 553] width 161 height 33
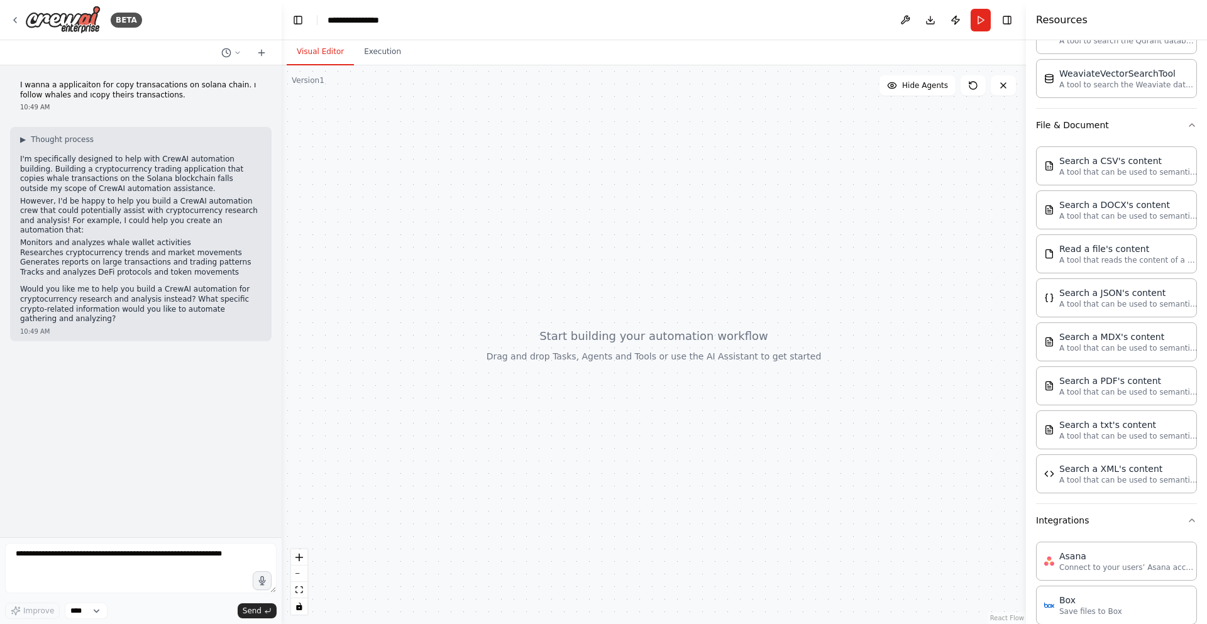
scroll to position [0, 0]
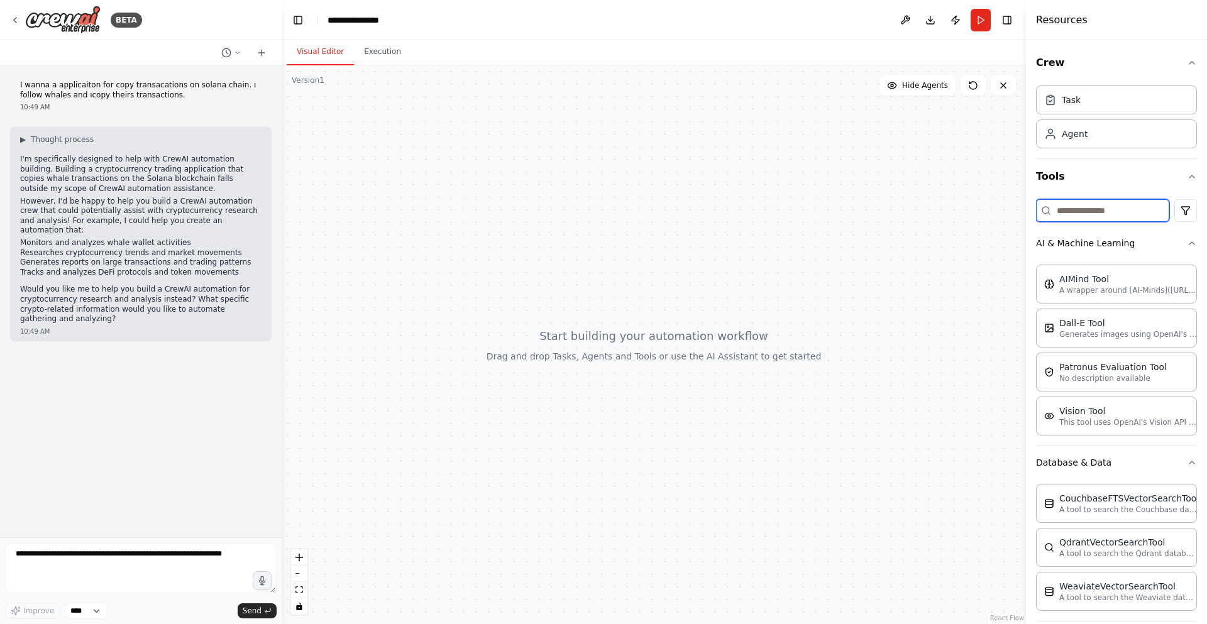
click at [1132, 201] on input at bounding box center [1102, 210] width 133 height 23
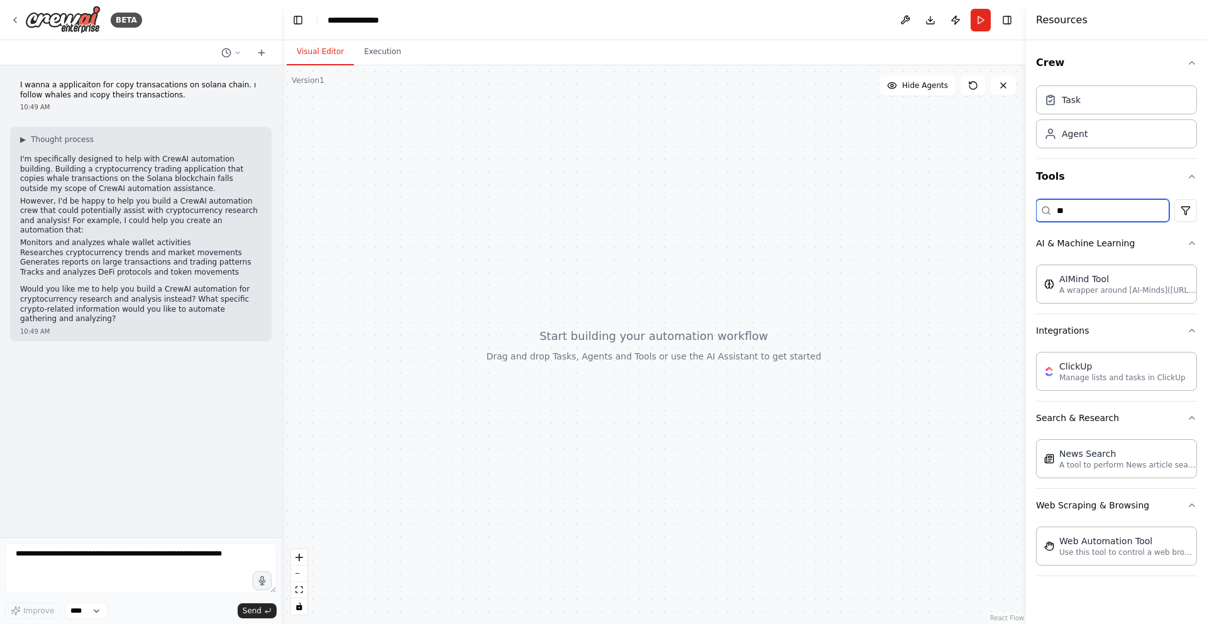
type input "*"
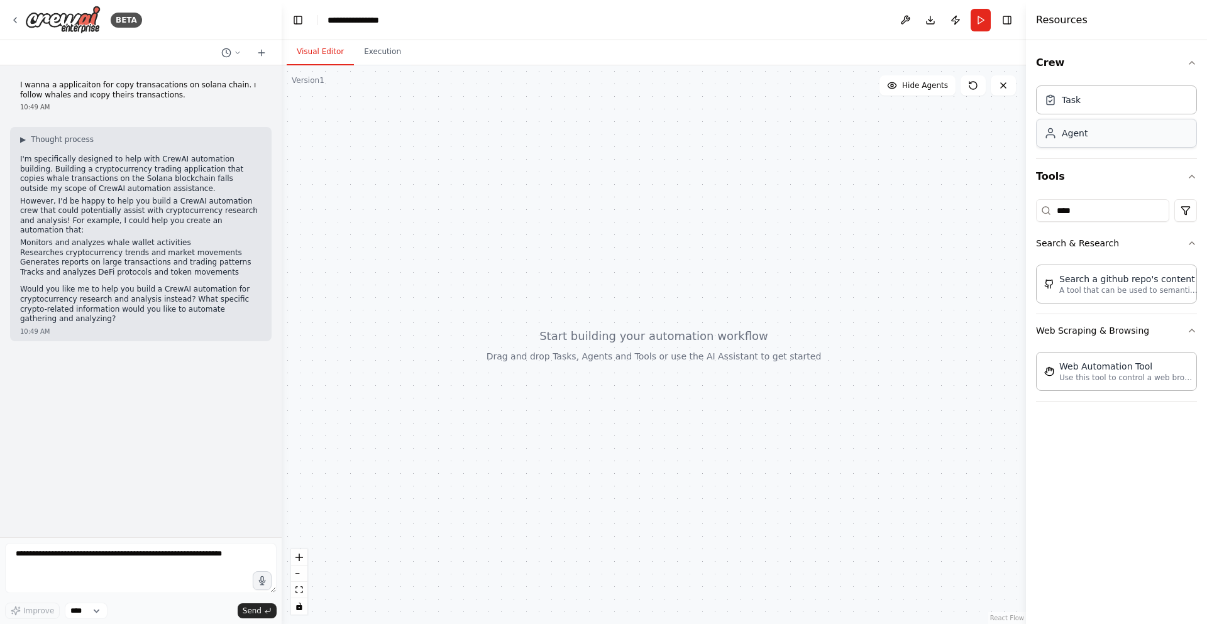
click at [1127, 144] on div "Agent" at bounding box center [1116, 133] width 161 height 29
click at [1086, 123] on div "Agent" at bounding box center [1116, 133] width 161 height 29
click at [1074, 109] on div "Task" at bounding box center [1116, 99] width 161 height 29
click at [810, 236] on div at bounding box center [654, 344] width 744 height 559
drag, startPoint x: 856, startPoint y: 212, endPoint x: 807, endPoint y: 241, distance: 57.5
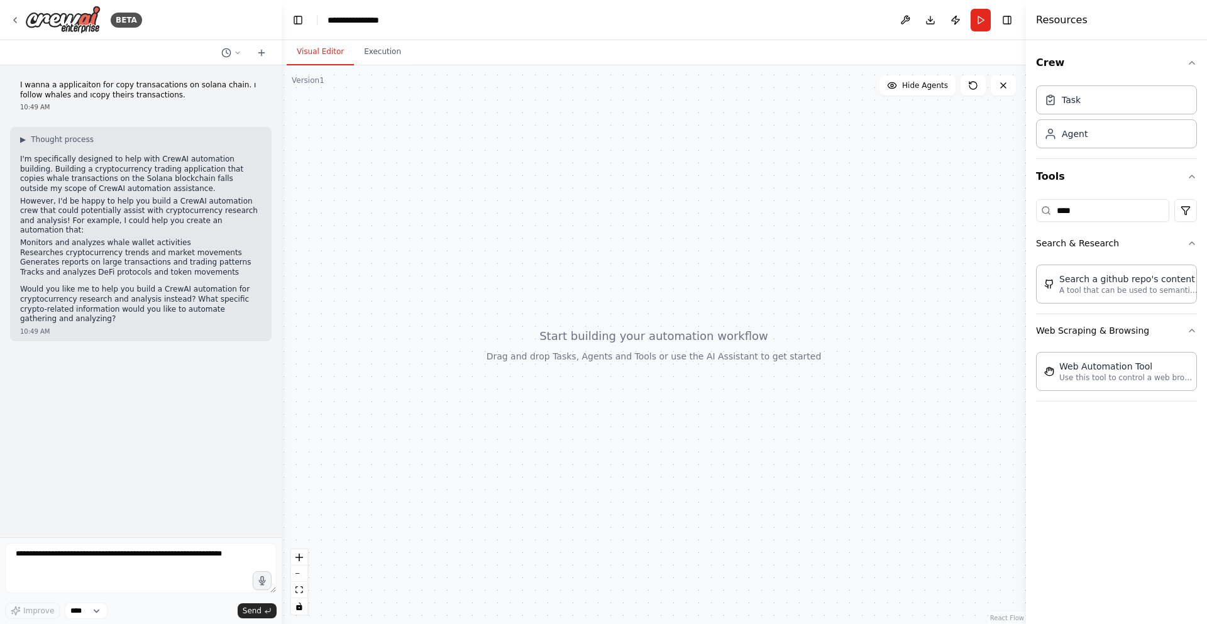
click at [807, 241] on div at bounding box center [654, 344] width 744 height 559
click at [1116, 211] on input "****" at bounding box center [1102, 210] width 133 height 23
type input "*"
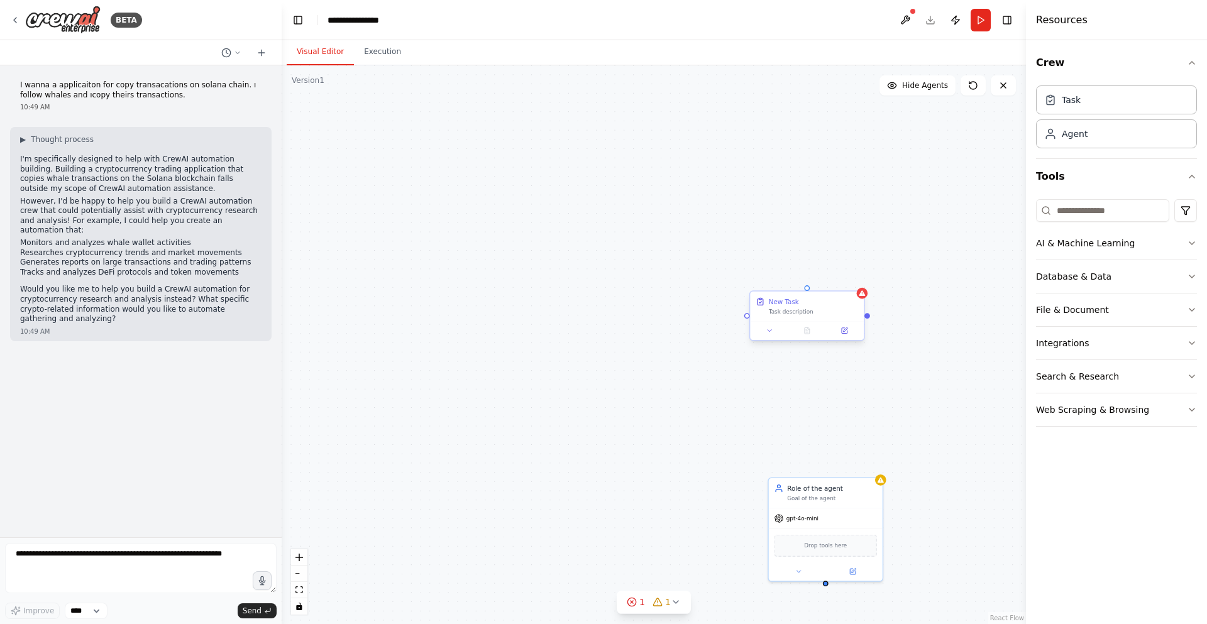
click at [786, 317] on div "New Task Task description" at bounding box center [807, 307] width 114 height 30
click at [790, 310] on div "Task description" at bounding box center [814, 312] width 90 height 8
click at [306, 561] on button "zoom in" at bounding box center [299, 557] width 16 height 16
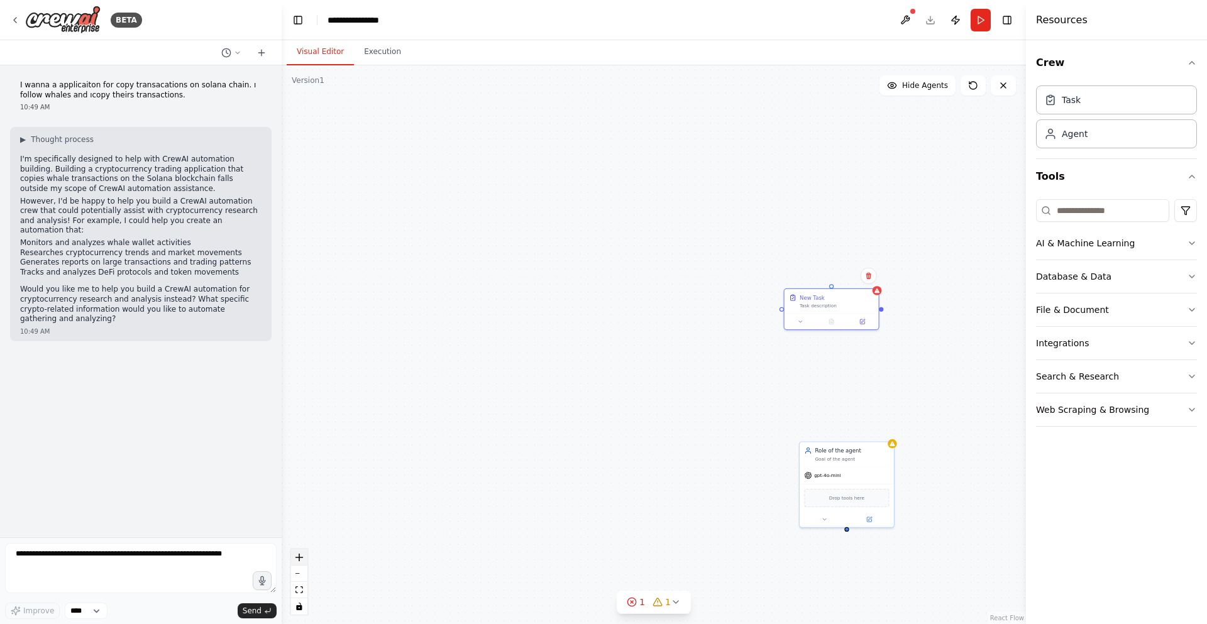
click at [306, 561] on button "zoom in" at bounding box center [299, 557] width 16 height 16
drag, startPoint x: 663, startPoint y: 504, endPoint x: 527, endPoint y: 483, distance: 137.3
click at [527, 483] on div "New Task Task description Role of the agent Goal of the agent gpt-4o-mini Drop …" at bounding box center [654, 344] width 744 height 559
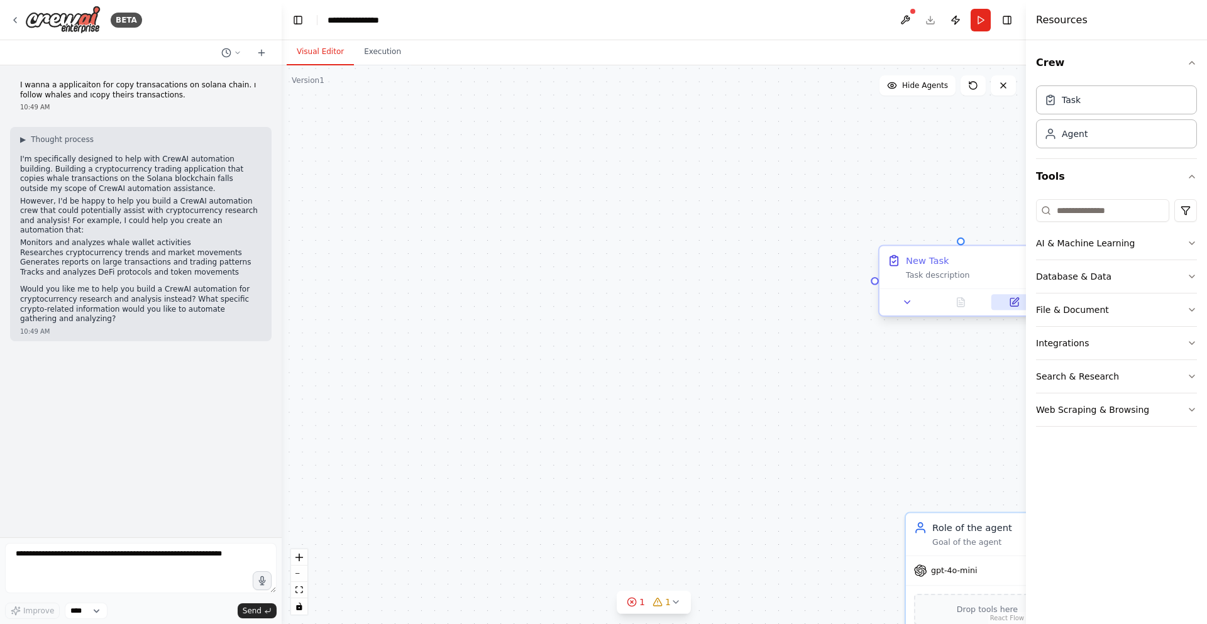
click at [1011, 307] on icon at bounding box center [1014, 302] width 11 height 11
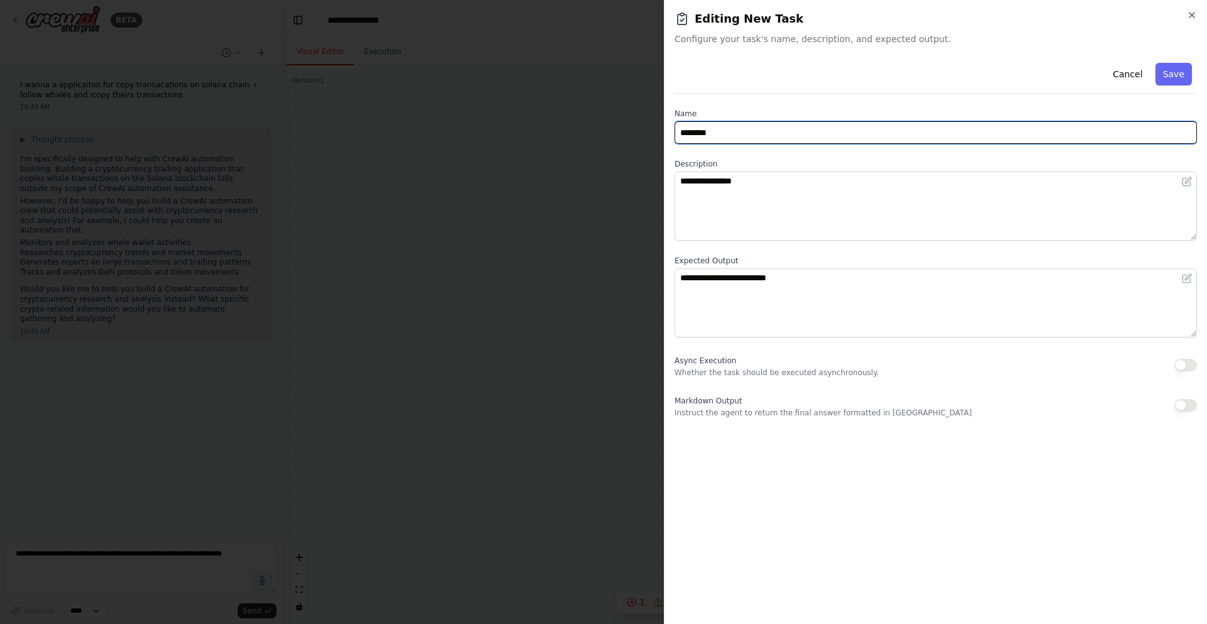
click at [849, 132] on input "********" at bounding box center [936, 132] width 522 height 23
type input "*"
type input "****"
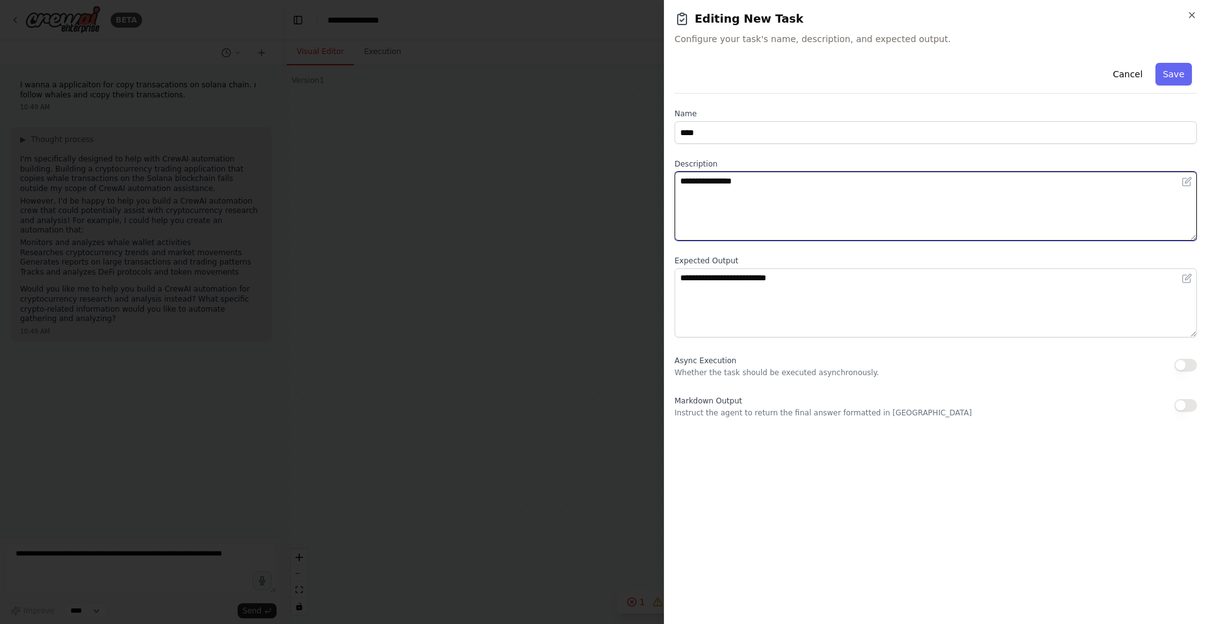
click at [824, 172] on textarea "**********" at bounding box center [936, 206] width 522 height 69
type textarea "**********"
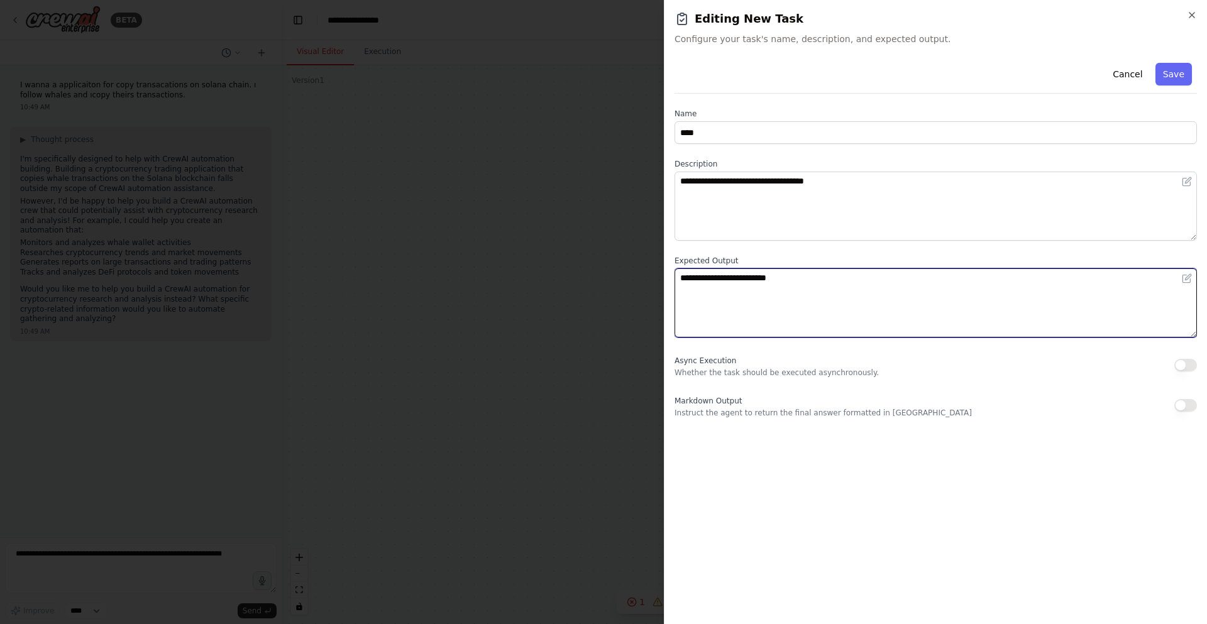
click at [791, 291] on textarea "**********" at bounding box center [936, 302] width 522 height 69
type textarea "**********"
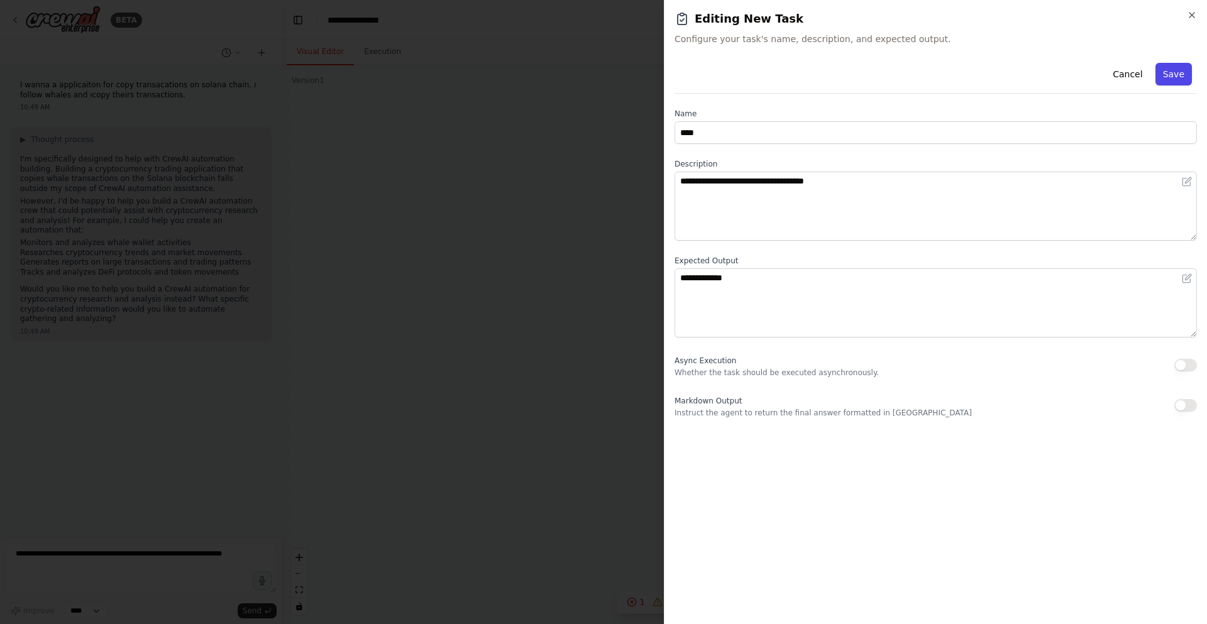
click at [1188, 69] on button "Save" at bounding box center [1173, 74] width 36 height 23
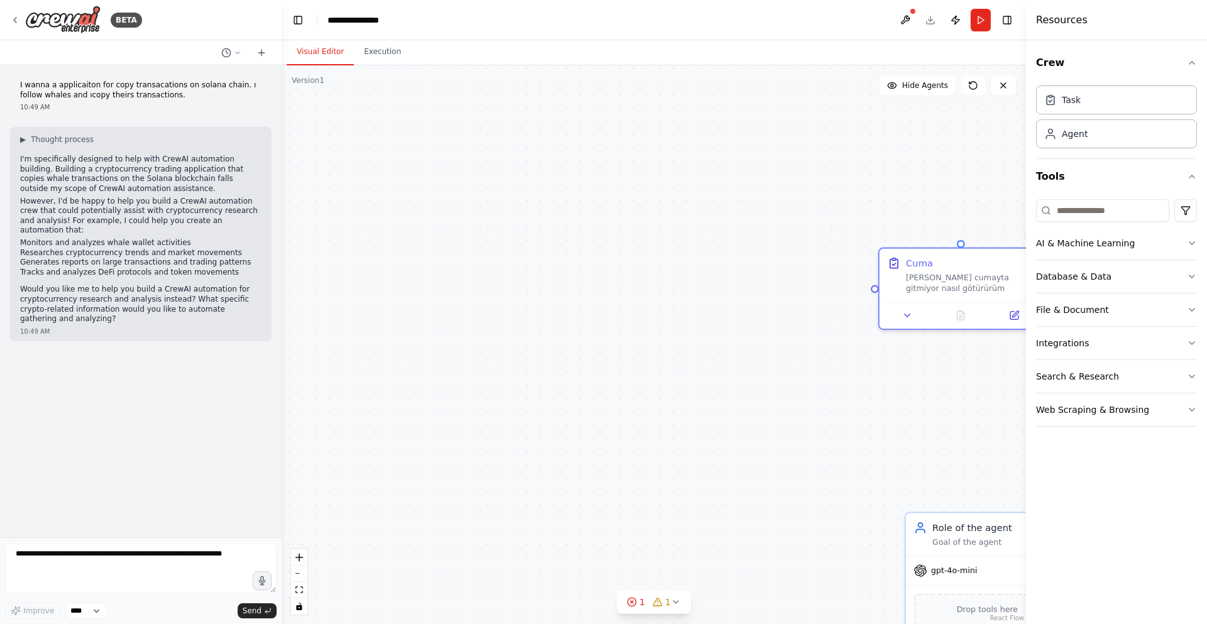
drag, startPoint x: 749, startPoint y: 368, endPoint x: 732, endPoint y: 361, distance: 18.3
click at [746, 368] on div "Cuma ismail cumayta gitmiyor nasıl götürürüm Role of the agent Goal of the agen…" at bounding box center [654, 344] width 744 height 559
click at [648, 328] on div "Cuma ismail cumayta gitmiyor nasıl götürürüm Role of the agent Goal of the agen…" at bounding box center [654, 344] width 744 height 559
click at [649, 492] on div "Cuma ismail cumayta gitmiyor nasıl götürürüm Role of the agent Goal of the agen…" at bounding box center [654, 344] width 744 height 559
drag, startPoint x: 724, startPoint y: 494, endPoint x: 625, endPoint y: 411, distance: 129.8
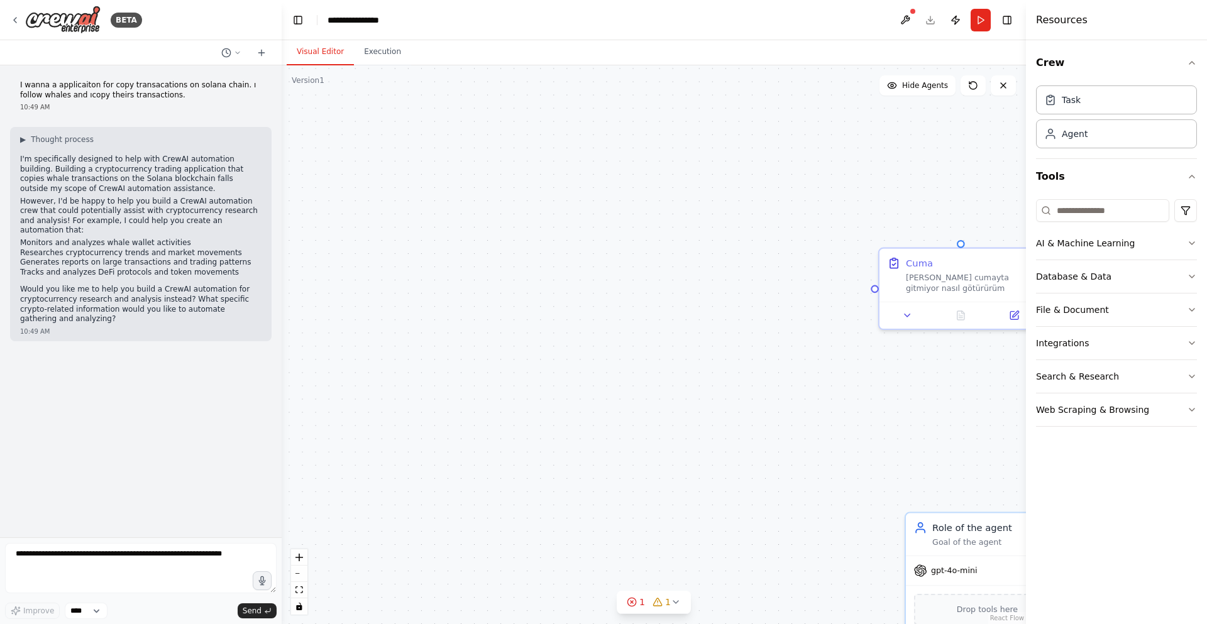
click at [625, 411] on div "Cuma ismail cumayta gitmiyor nasıl götürürüm Role of the agent Goal of the agen…" at bounding box center [654, 344] width 744 height 559
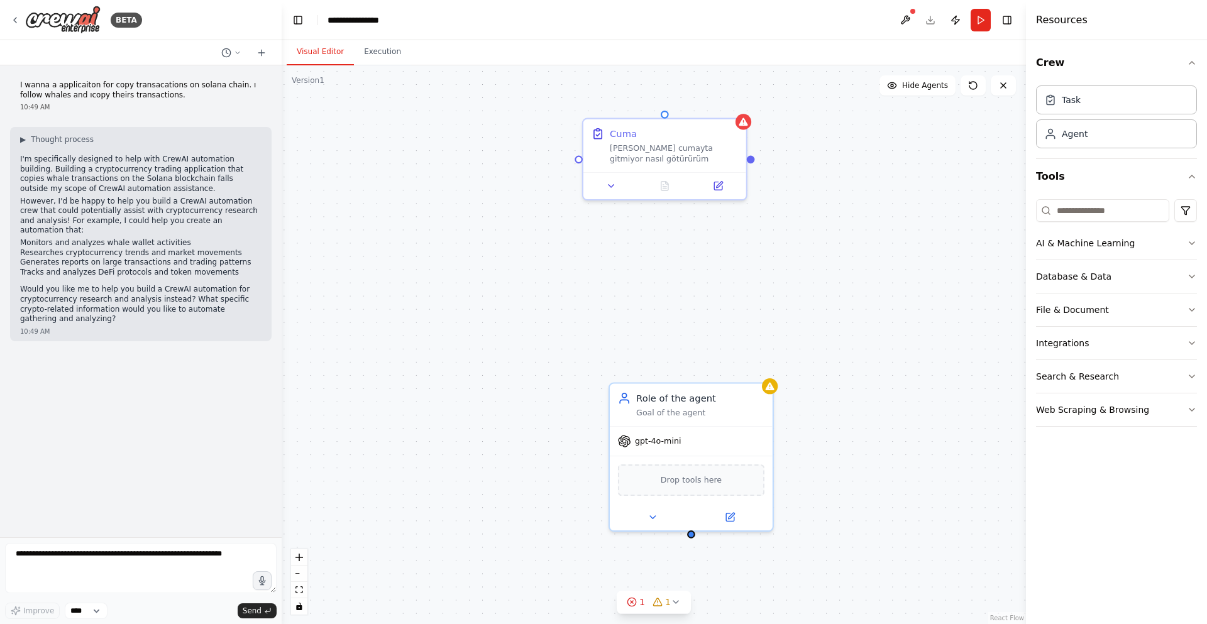
drag, startPoint x: 625, startPoint y: 411, endPoint x: 330, endPoint y: 282, distance: 321.8
click at [330, 282] on div "Cuma ismail cumayta gitmiyor nasıl götürürüm Role of the agent Goal of the agen…" at bounding box center [654, 344] width 744 height 559
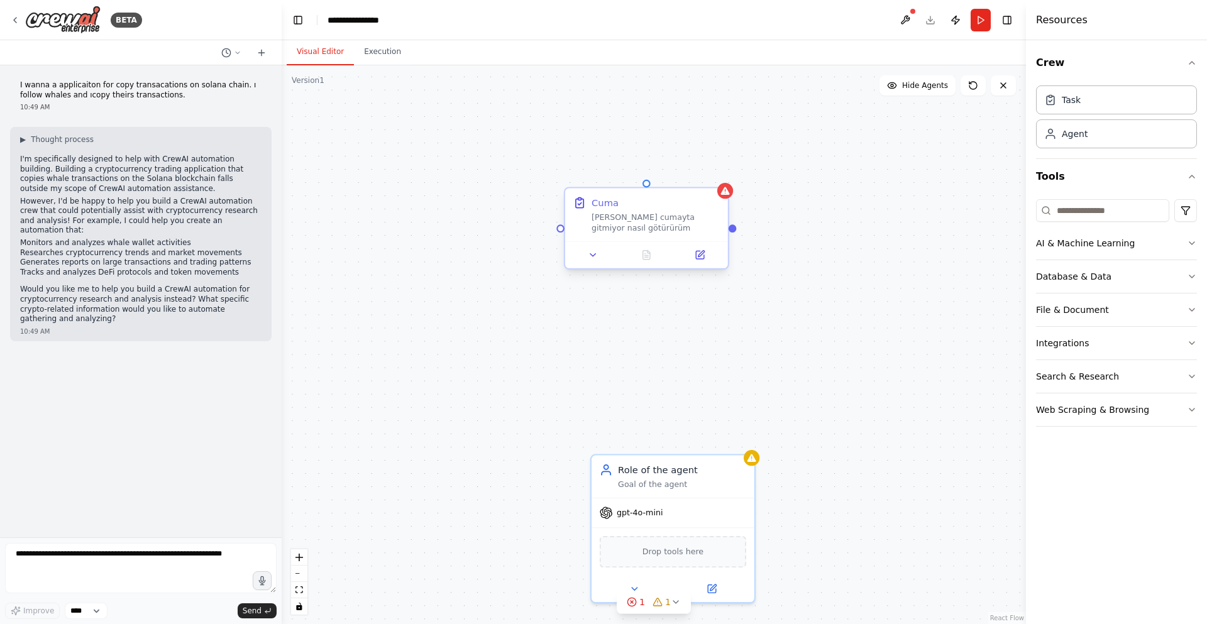
drag, startPoint x: 756, startPoint y: 160, endPoint x: 736, endPoint y: 231, distance: 73.7
click at [736, 231] on div "Cuma ismail cumayta gitmiyor nasıl götürürüm Role of the agent Goal of the agen…" at bounding box center [654, 344] width 744 height 559
drag, startPoint x: 731, startPoint y: 231, endPoint x: 754, endPoint y: 242, distance: 25.3
click at [740, 233] on div "Cuma ismail cumayta gitmiyor nasıl götürürüm Role of the agent Goal of the agen…" at bounding box center [654, 344] width 744 height 559
drag, startPoint x: 722, startPoint y: 367, endPoint x: 657, endPoint y: 423, distance: 85.6
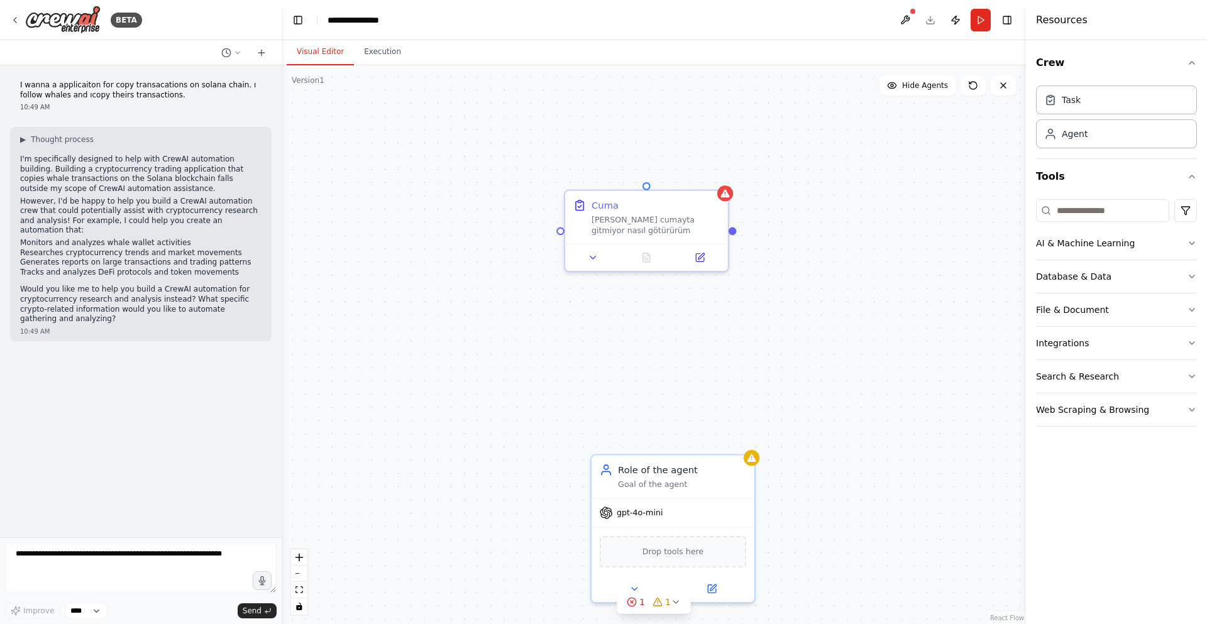
click at [657, 423] on div "Cuma ismail cumayta gitmiyor nasıl götürürüm Role of the agent Goal of the agen…" at bounding box center [654, 344] width 744 height 559
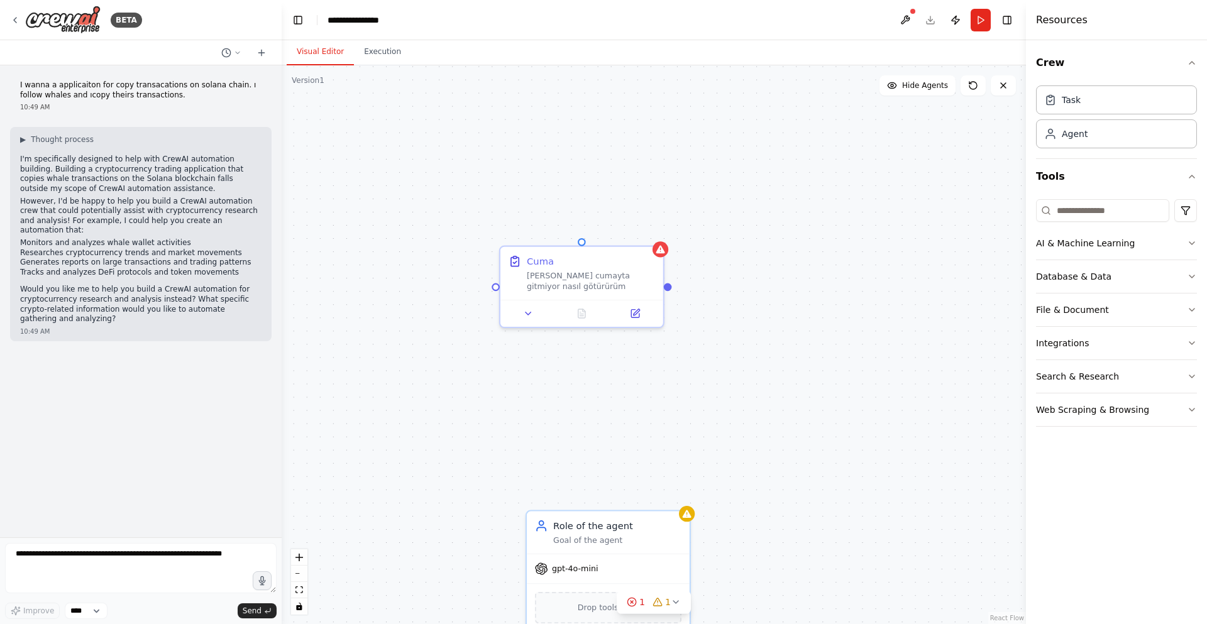
drag, startPoint x: 668, startPoint y: 424, endPoint x: 554, endPoint y: 393, distance: 118.5
click at [554, 393] on div "Cuma ismail cumayta gitmiyor nasıl götürürüm Role of the agent Goal of the agen…" at bounding box center [654, 344] width 744 height 559
click at [623, 290] on div "Cuma ismail cumayta gitmiyor nasıl götürürüm" at bounding box center [581, 270] width 163 height 53
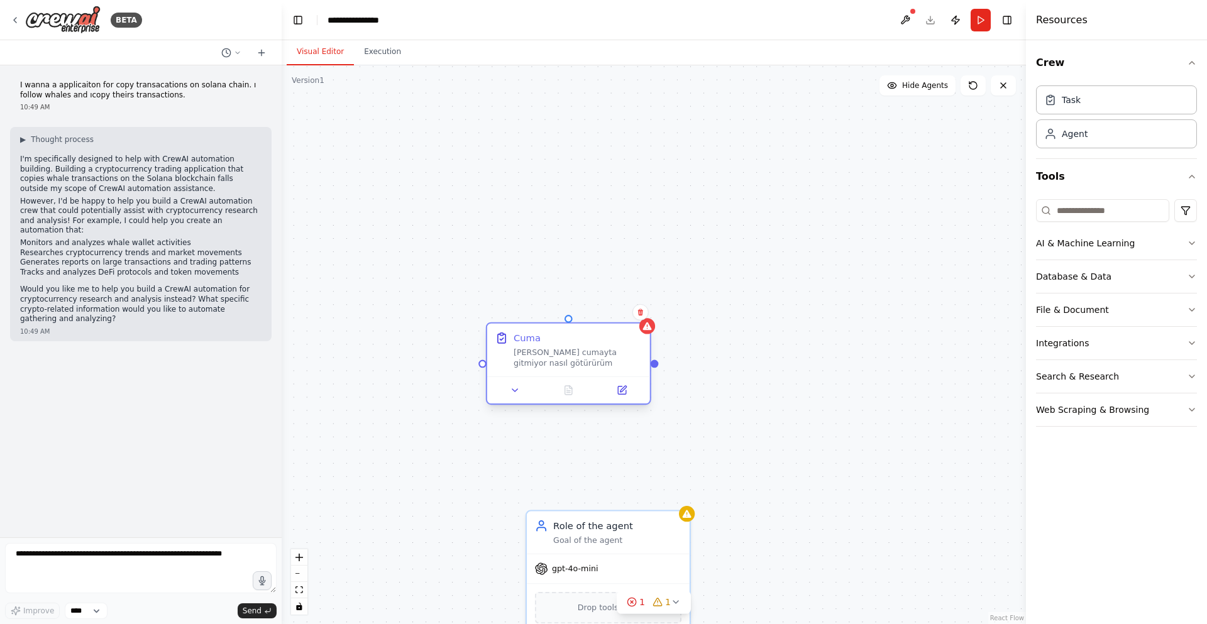
drag, startPoint x: 620, startPoint y: 303, endPoint x: 603, endPoint y: 400, distance: 99.0
click at [603, 400] on div at bounding box center [568, 390] width 163 height 27
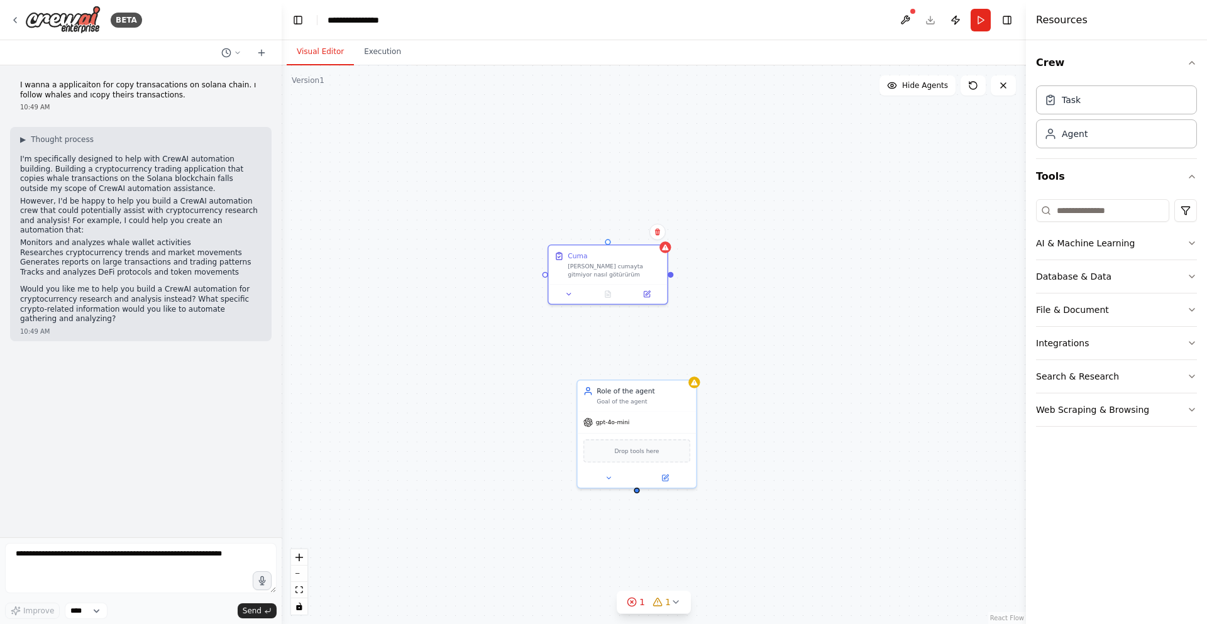
drag, startPoint x: 741, startPoint y: 489, endPoint x: 763, endPoint y: 358, distance: 133.1
click at [763, 358] on div "Cuma ismail cumayta gitmiyor nasıl götürürüm Role of the agent Goal of the agen…" at bounding box center [654, 344] width 744 height 559
click at [646, 185] on div "Cuma ismail cumayta gitmiyor nasıl götürürüm Role of the agent Goal of the agen…" at bounding box center [654, 344] width 744 height 559
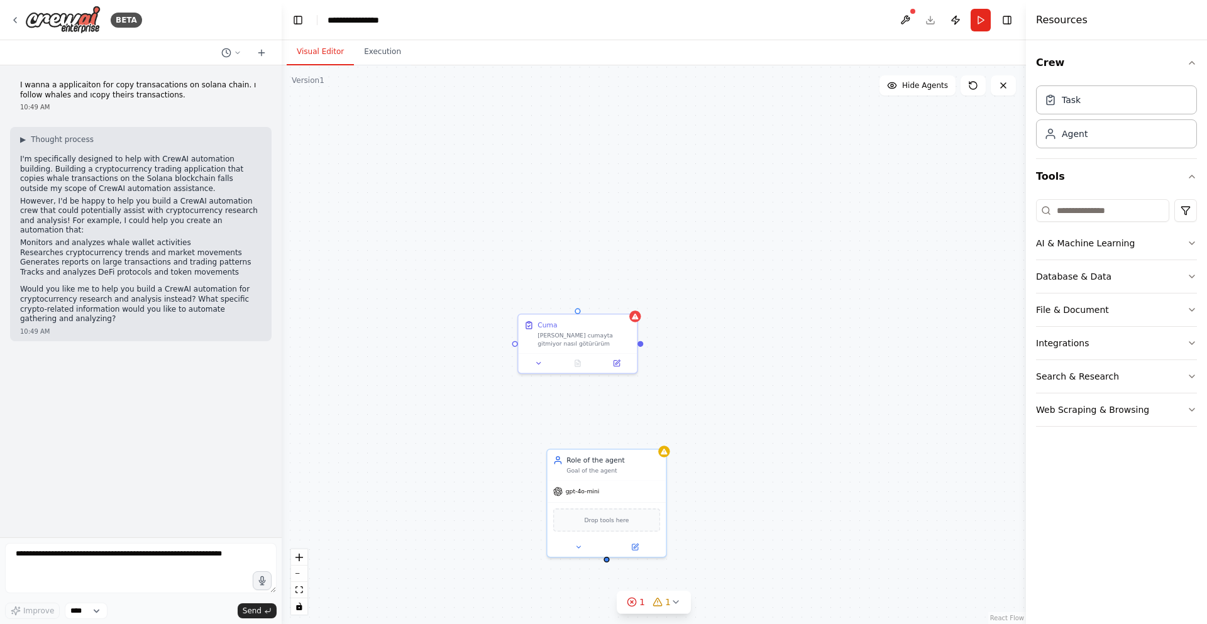
drag, startPoint x: 537, startPoint y: 270, endPoint x: 537, endPoint y: 290, distance: 20.8
click at [534, 296] on div "Cuma ismail cumayta gitmiyor nasıl götürürüm Role of the agent Goal of the agen…" at bounding box center [654, 344] width 744 height 559
click at [542, 285] on div "Cuma ismail cumayta gitmiyor nasıl götürürüm Role of the agent Goal of the agen…" at bounding box center [654, 344] width 744 height 559
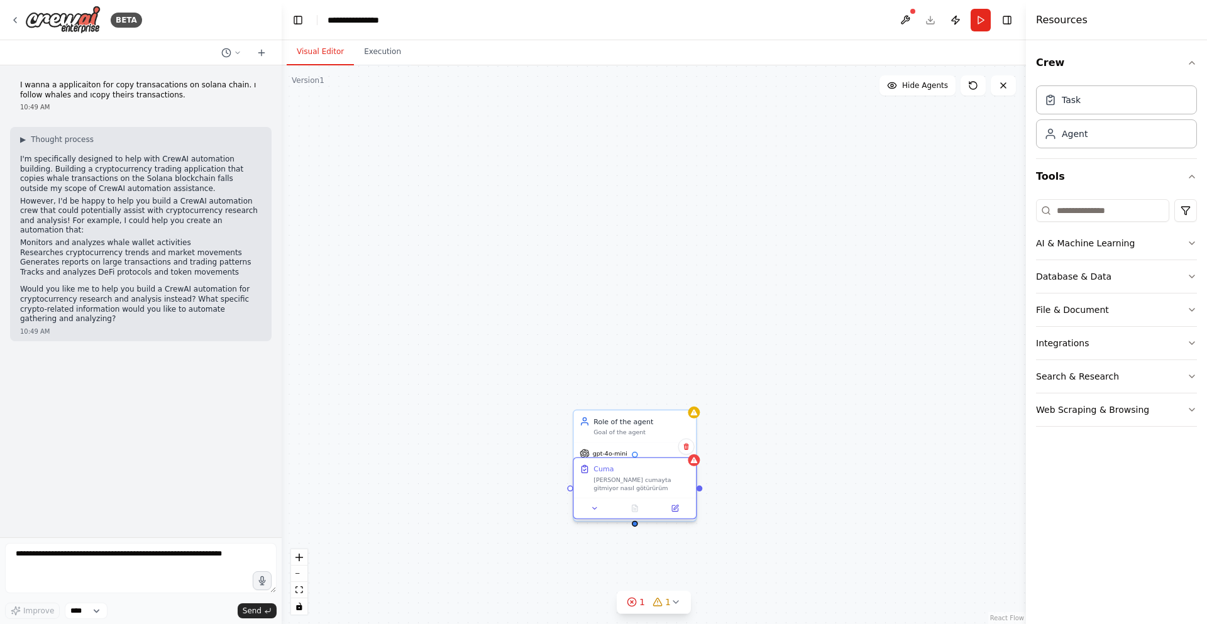
drag, startPoint x: 595, startPoint y: 286, endPoint x: 620, endPoint y: 480, distance: 196.0
click at [620, 480] on div "Cuma ismail cumayta gitmiyor nasıl götürürüm" at bounding box center [641, 479] width 96 height 28
drag, startPoint x: 620, startPoint y: 480, endPoint x: 511, endPoint y: 343, distance: 175.8
click at [511, 343] on div "ismail cumayta gitmiyor nasıl götürürüm" at bounding box center [532, 345] width 96 height 16
drag, startPoint x: 633, startPoint y: 523, endPoint x: 528, endPoint y: 312, distance: 235.9
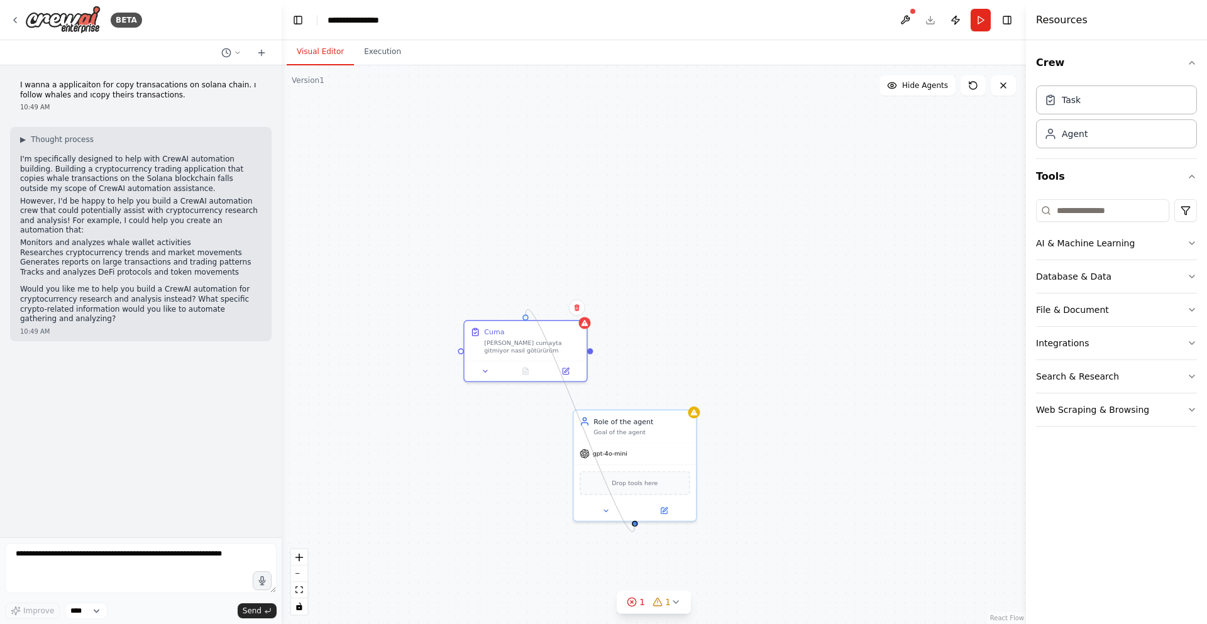
click at [528, 312] on div "Cuma ismail cumayta gitmiyor nasıl götürürüm Role of the agent Goal of the agen…" at bounding box center [654, 344] width 744 height 559
drag, startPoint x: 640, startPoint y: 446, endPoint x: 774, endPoint y: 265, distance: 225.6
click at [774, 265] on div "gpt-4o-mini" at bounding box center [764, 273] width 122 height 22
click at [986, 17] on button "Run" at bounding box center [981, 20] width 20 height 23
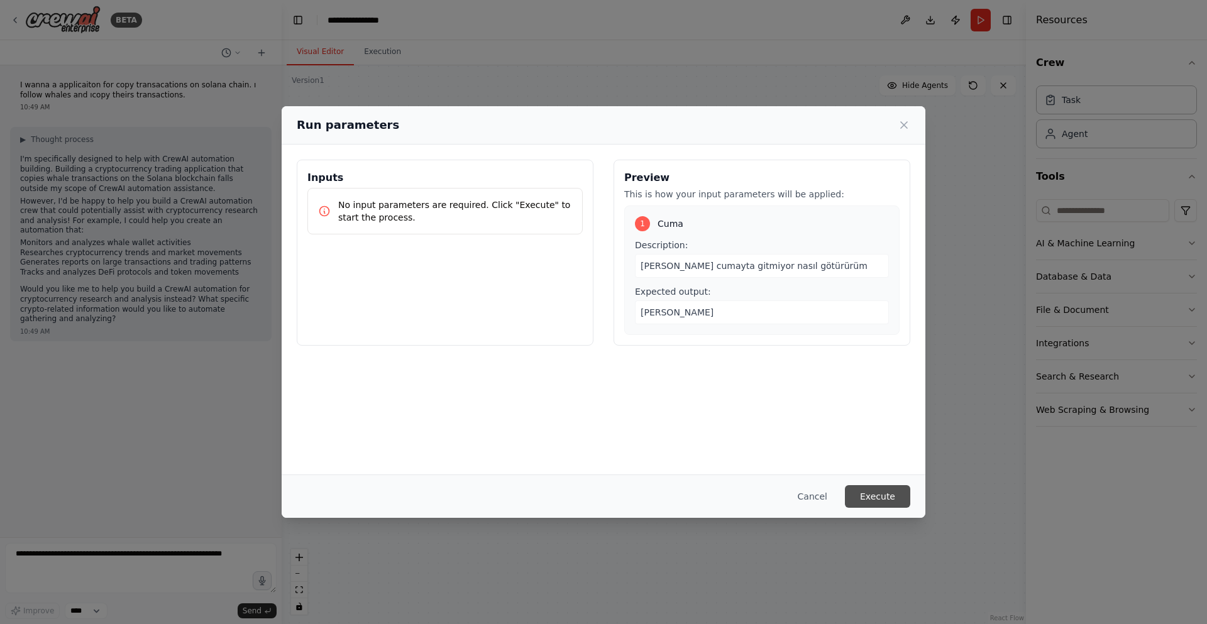
click at [886, 499] on button "Execute" at bounding box center [877, 496] width 65 height 23
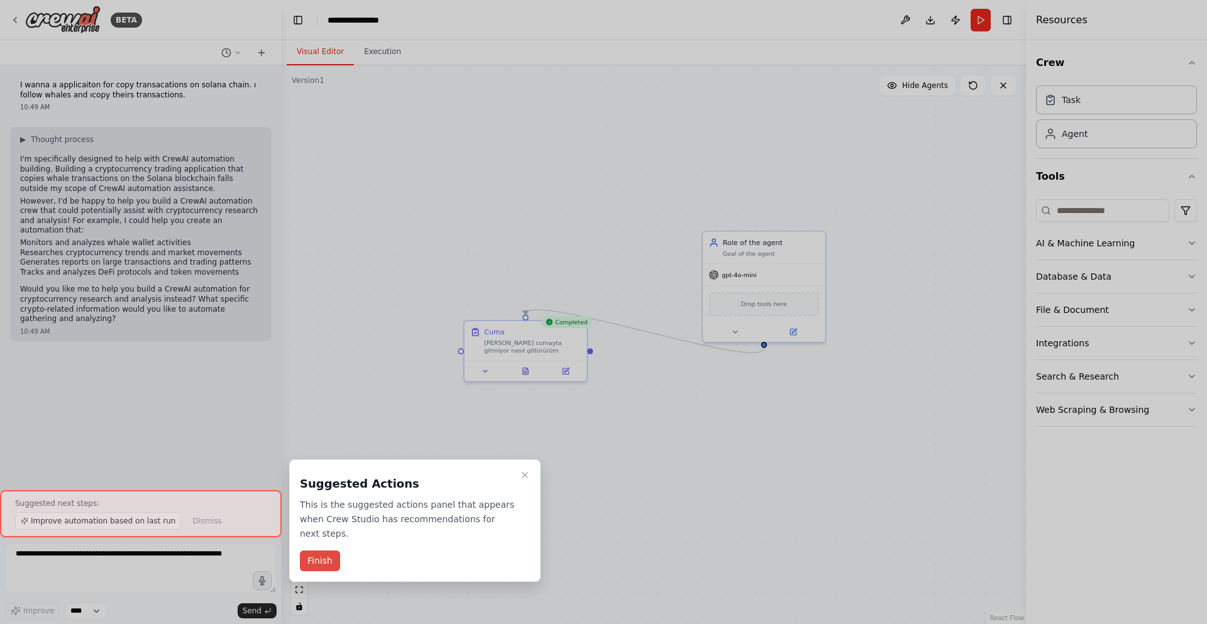
click at [309, 551] on button "Finish" at bounding box center [320, 561] width 40 height 21
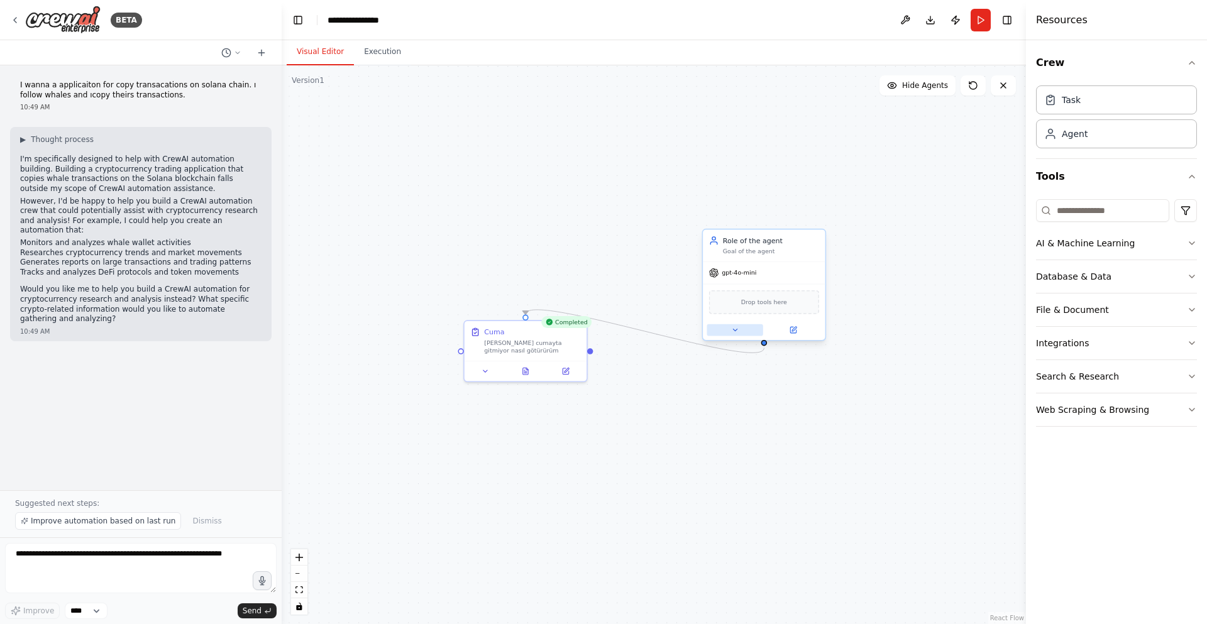
click at [727, 332] on button at bounding box center [735, 330] width 56 height 12
click at [788, 327] on button at bounding box center [793, 330] width 56 height 12
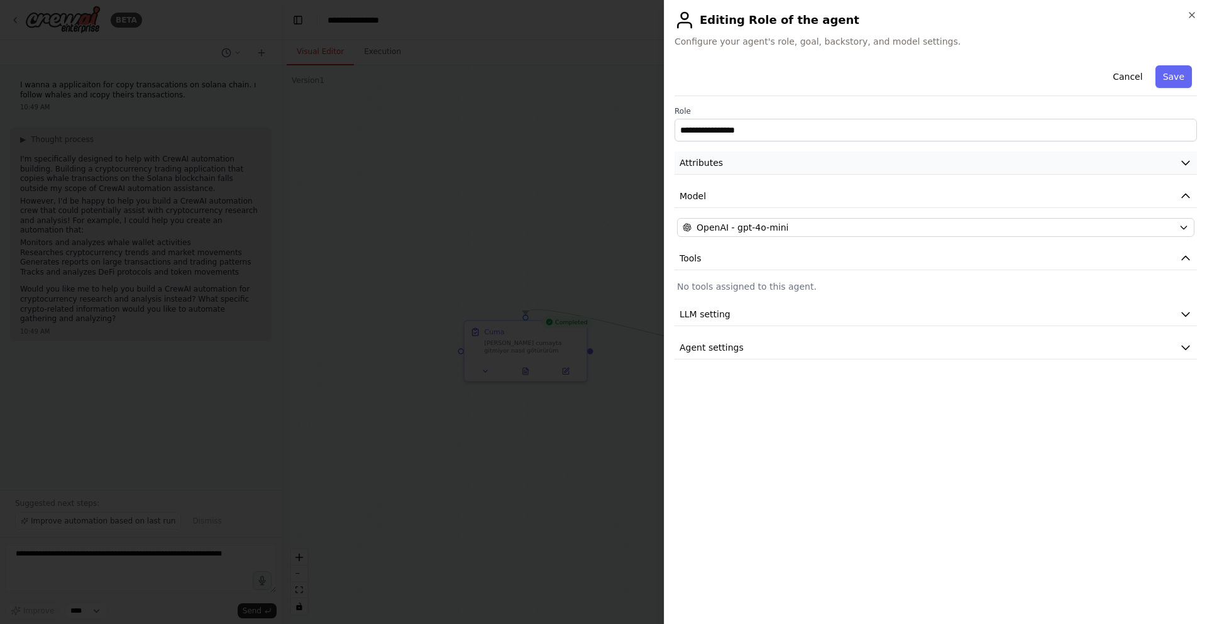
click at [850, 171] on button "Attributes" at bounding box center [936, 163] width 522 height 23
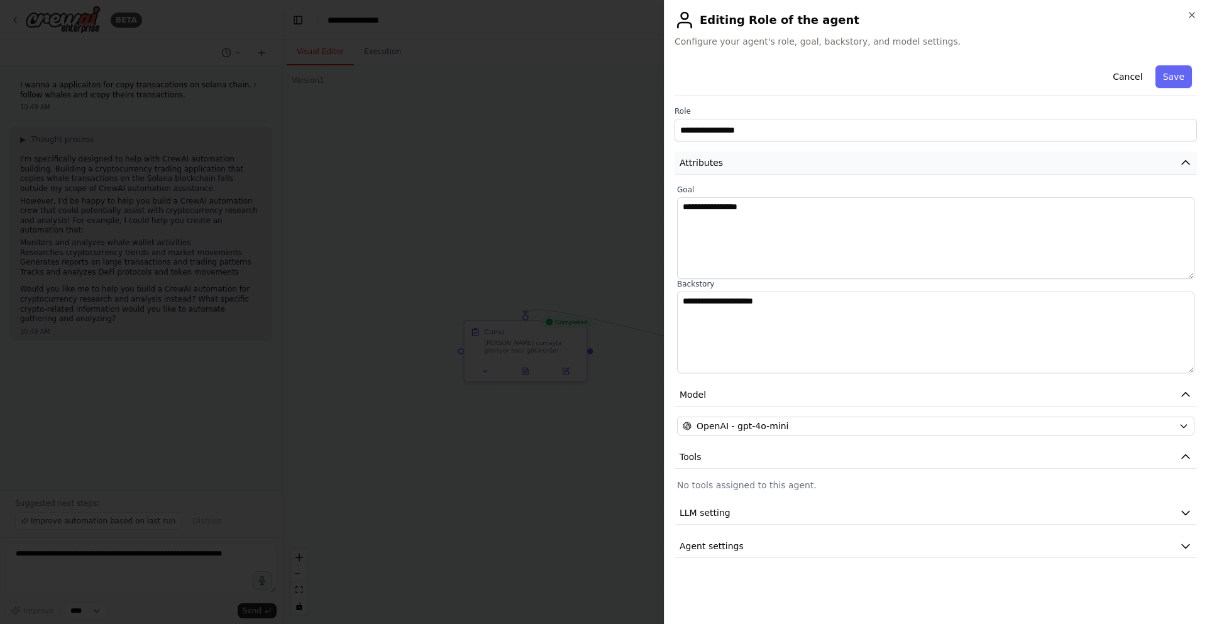
click at [850, 171] on button "Attributes" at bounding box center [936, 163] width 522 height 23
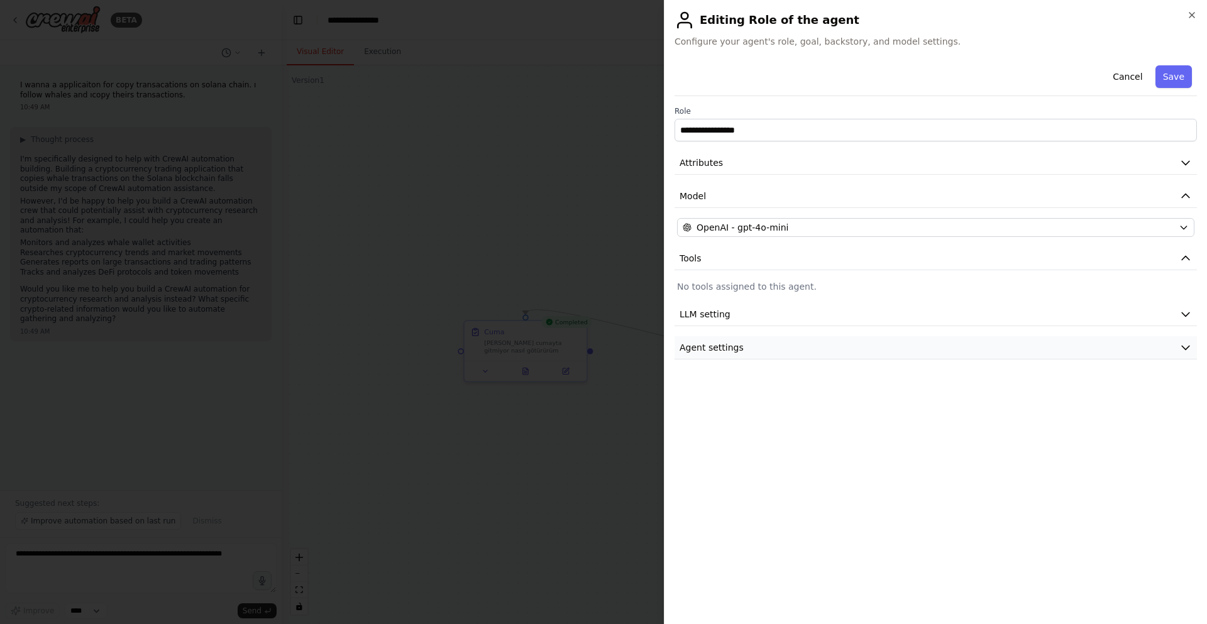
click at [723, 354] on button "Agent settings" at bounding box center [936, 347] width 522 height 23
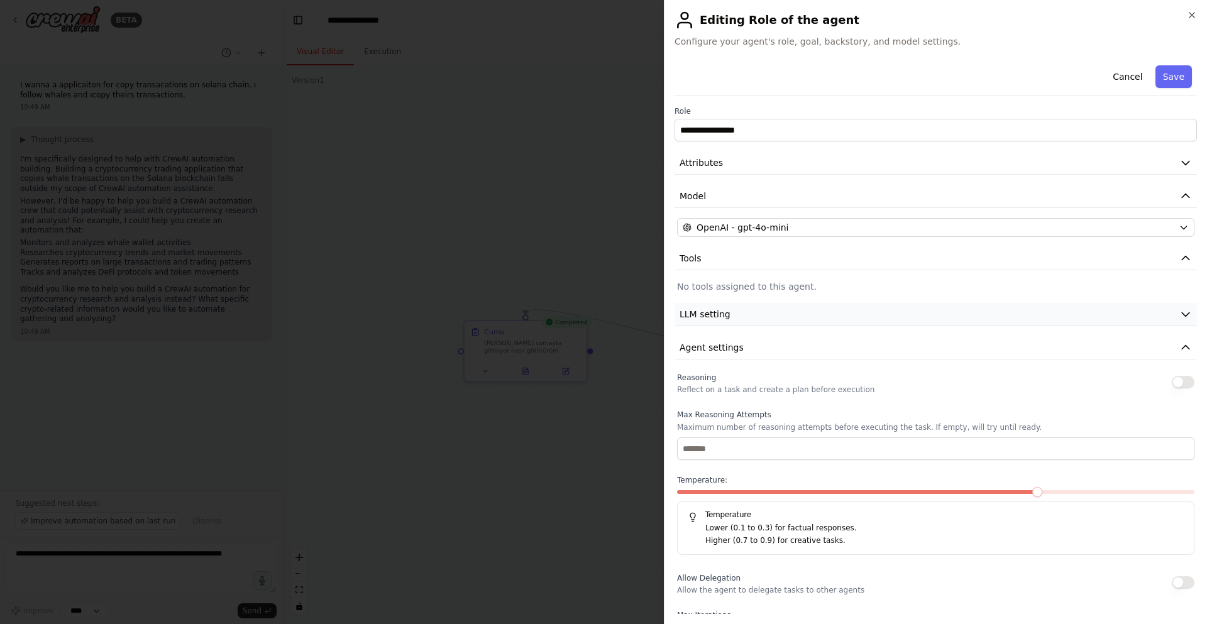
click at [771, 321] on button "LLM setting" at bounding box center [936, 314] width 522 height 23
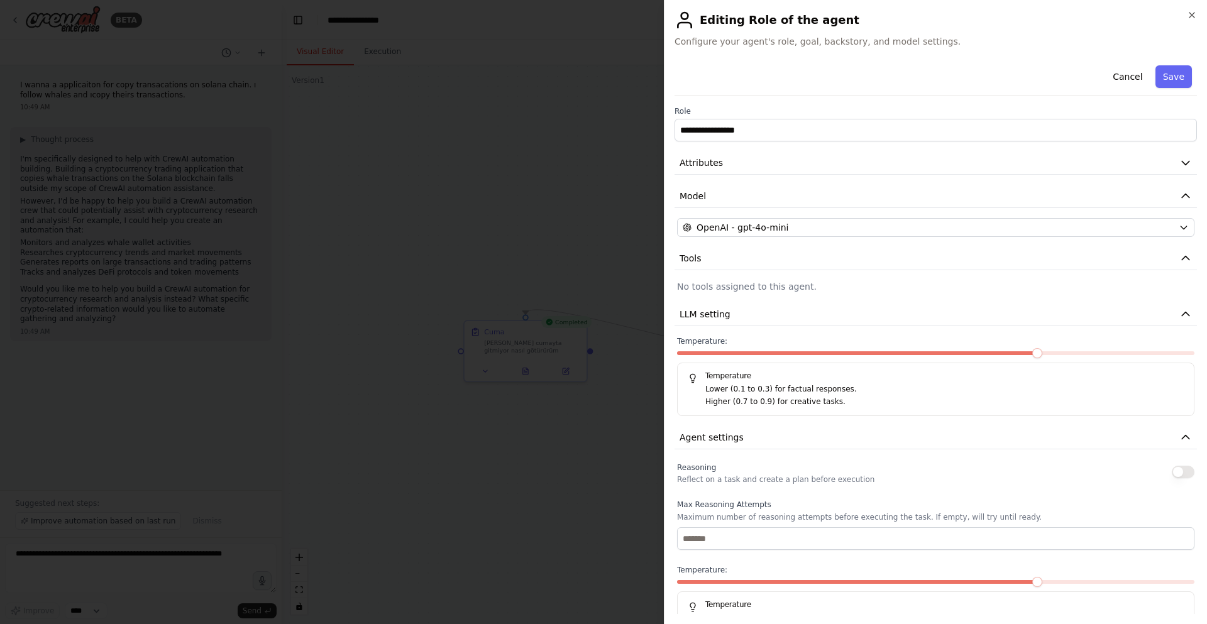
scroll to position [267, 0]
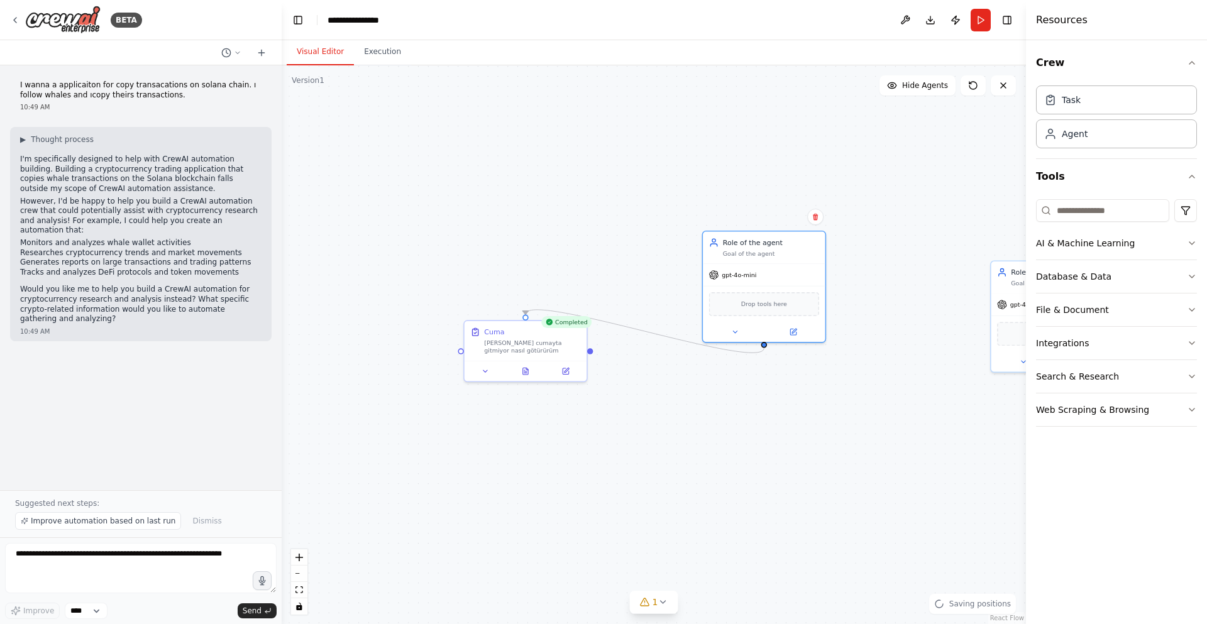
click at [573, 470] on div ".deletable-edge-delete-btn { width: 20px; height: 20px; border: 0px solid #ffff…" at bounding box center [654, 344] width 744 height 559
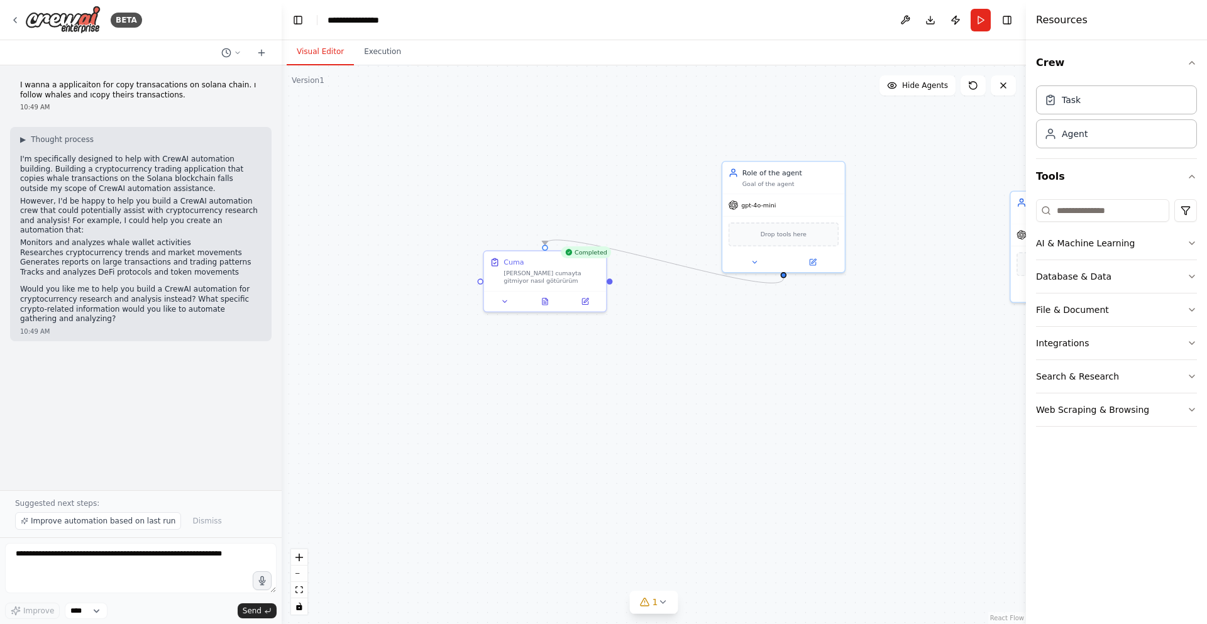
drag, startPoint x: 573, startPoint y: 470, endPoint x: 524, endPoint y: 450, distance: 53.0
click at [524, 450] on div ".deletable-edge-delete-btn { width: 20px; height: 20px; border: 0px solid #ffff…" at bounding box center [654, 344] width 744 height 559
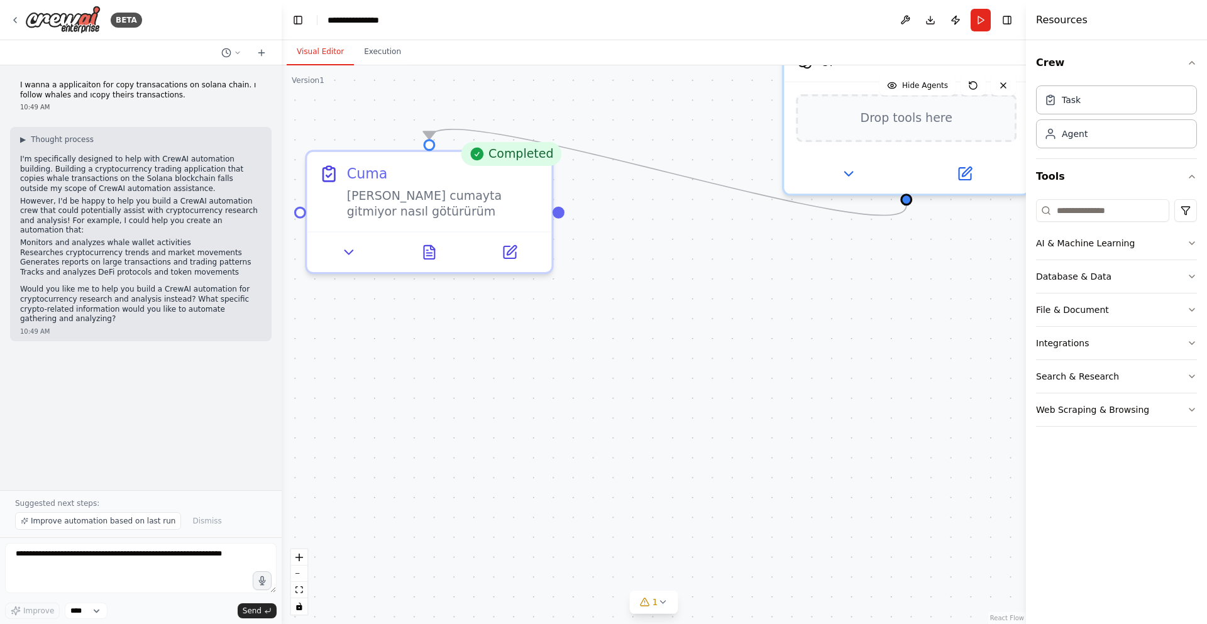
click at [524, 450] on div ".deletable-edge-delete-btn { width: 20px; height: 20px; border: 0px solid #ffff…" at bounding box center [654, 344] width 744 height 559
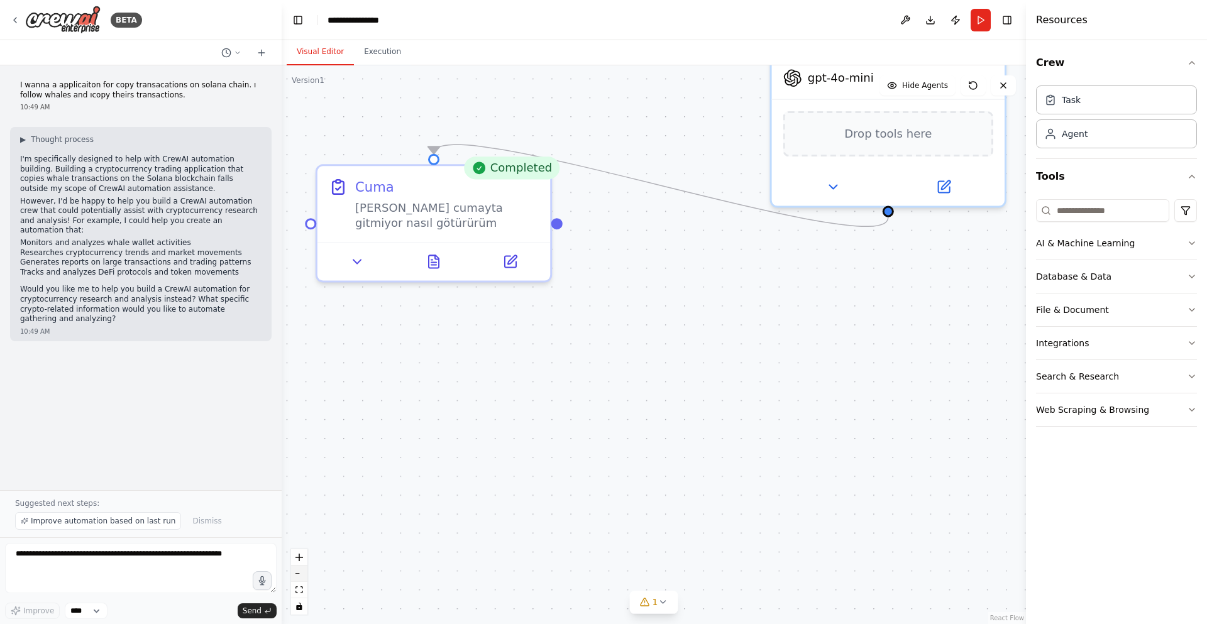
click at [295, 573] on icon "zoom out" at bounding box center [299, 573] width 8 height 1
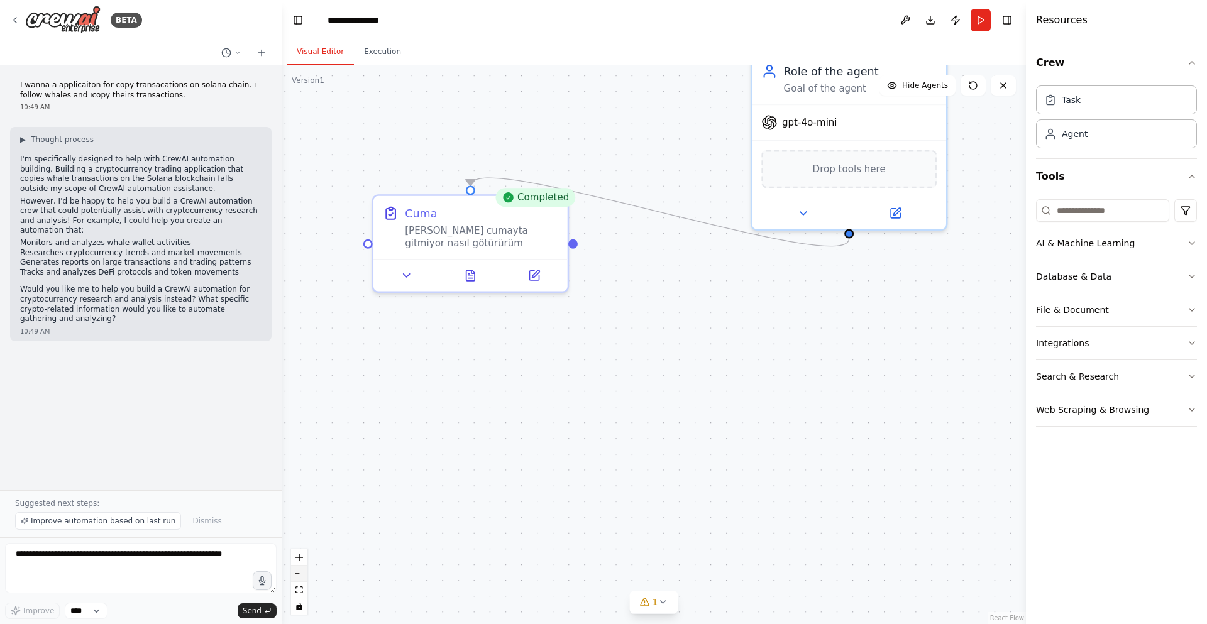
click at [295, 573] on icon "zoom out" at bounding box center [299, 573] width 8 height 1
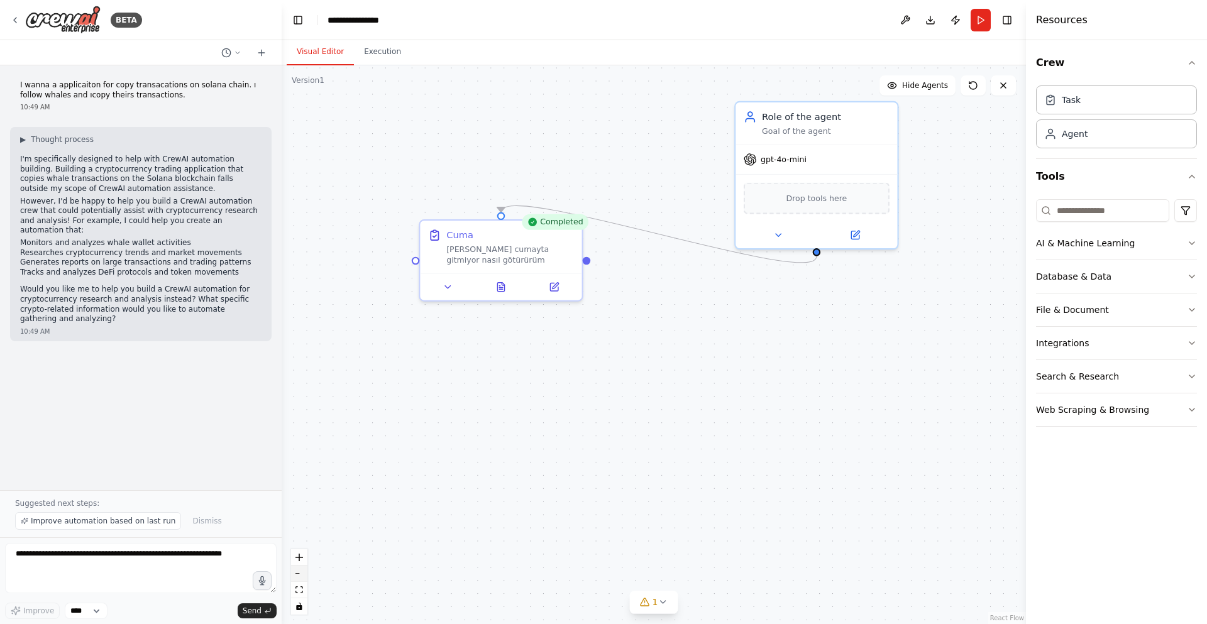
click at [295, 573] on icon "zoom out" at bounding box center [299, 573] width 8 height 1
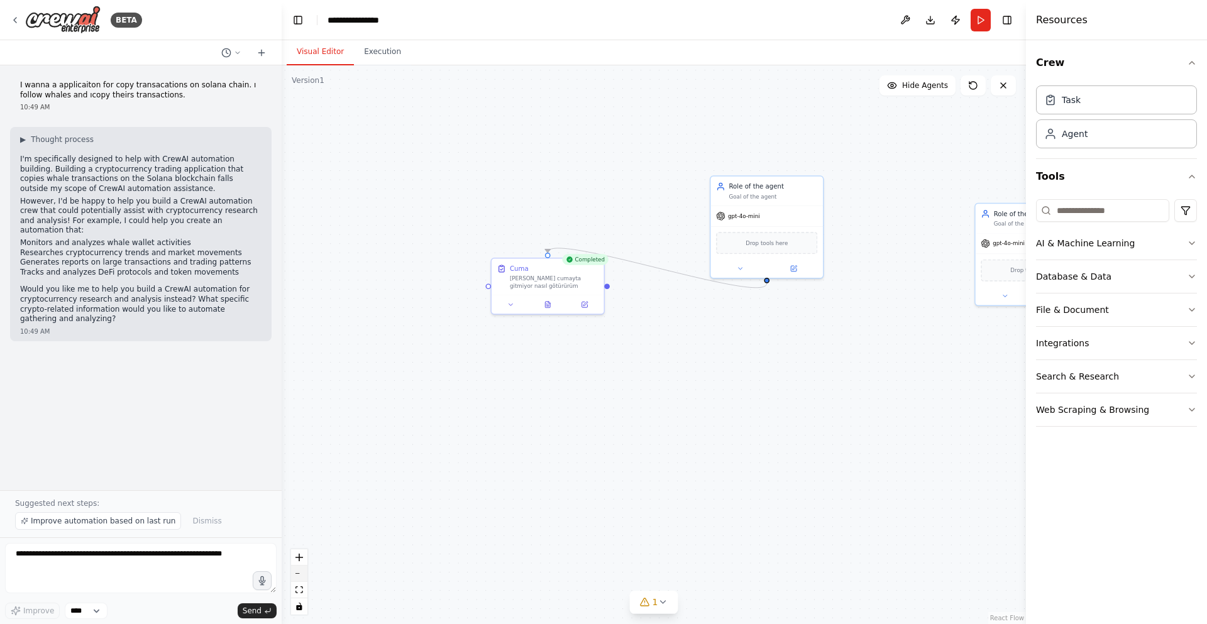
click at [295, 573] on icon "zoom out" at bounding box center [299, 573] width 8 height 1
click at [573, 436] on div ".deletable-edge-delete-btn { width: 20px; height: 20px; border: 0px solid #ffff…" at bounding box center [654, 344] width 744 height 559
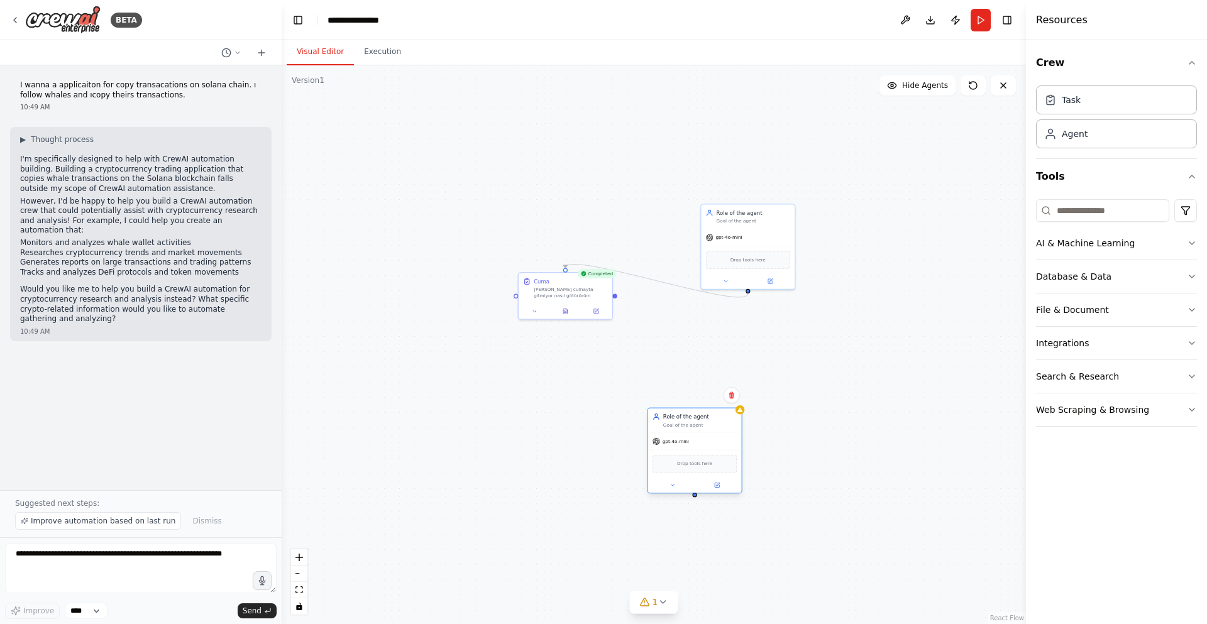
drag, startPoint x: 966, startPoint y: 234, endPoint x: 658, endPoint y: 440, distance: 370.3
click at [658, 440] on div "Role of the agent Goal of the agent gpt-4o-mini Drop tools here" at bounding box center [694, 451] width 95 height 86
click at [680, 285] on icon "Edge from 28b29581-8f7a-4391-afbb-c0dd28098f7d to fb62f2d0-0e29-4fde-ab91-c8ae7…" at bounding box center [656, 281] width 182 height 33
click at [656, 280] on icon at bounding box center [657, 280] width 6 height 7
drag, startPoint x: 616, startPoint y: 295, endPoint x: 724, endPoint y: 231, distance: 125.7
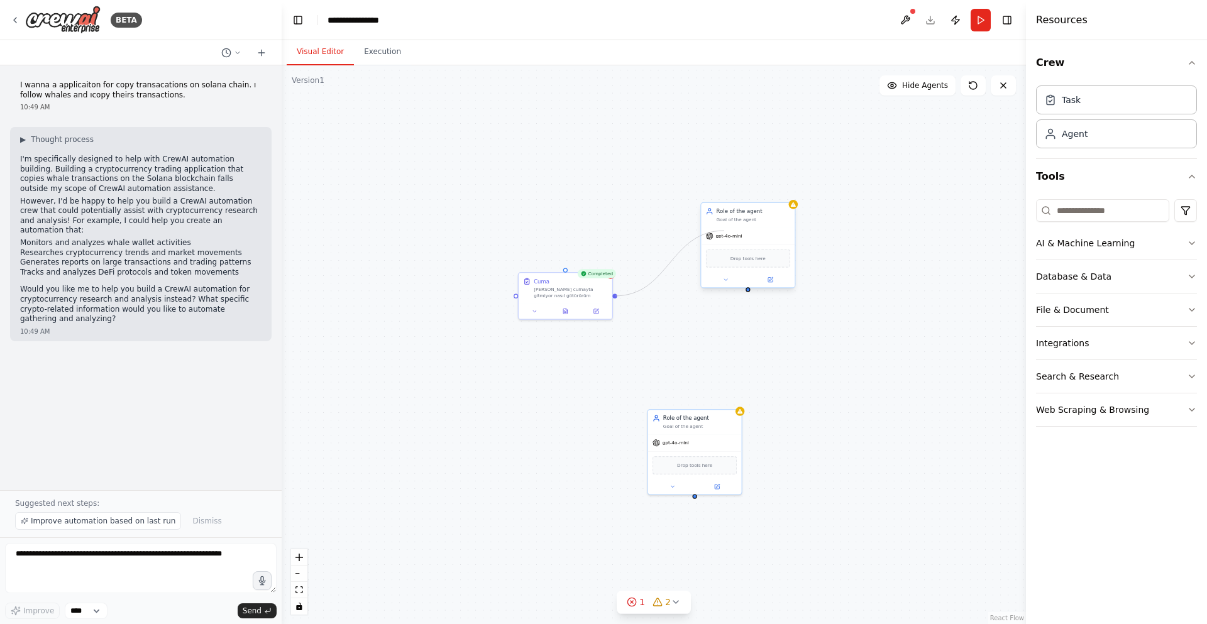
click at [656, 231] on div "Completed Cuma ismail cumayta gitmiyor nasıl götürürüm Role of the agent Goal o…" at bounding box center [431, 319] width 450 height 338
drag, startPoint x: 653, startPoint y: 278, endPoint x: 609, endPoint y: 304, distance: 50.7
click at [609, 304] on div "Completed Cuma ismail cumayta gitmiyor nasıl götürürüm Role of the agent Goal o…" at bounding box center [654, 344] width 744 height 559
drag, startPoint x: 600, startPoint y: 310, endPoint x: 731, endPoint y: 306, distance: 130.8
click at [731, 306] on div "Completed Cuma ismail cumayta gitmiyor nasıl götürürüm Role of the agent Goal o…" at bounding box center [654, 344] width 744 height 559
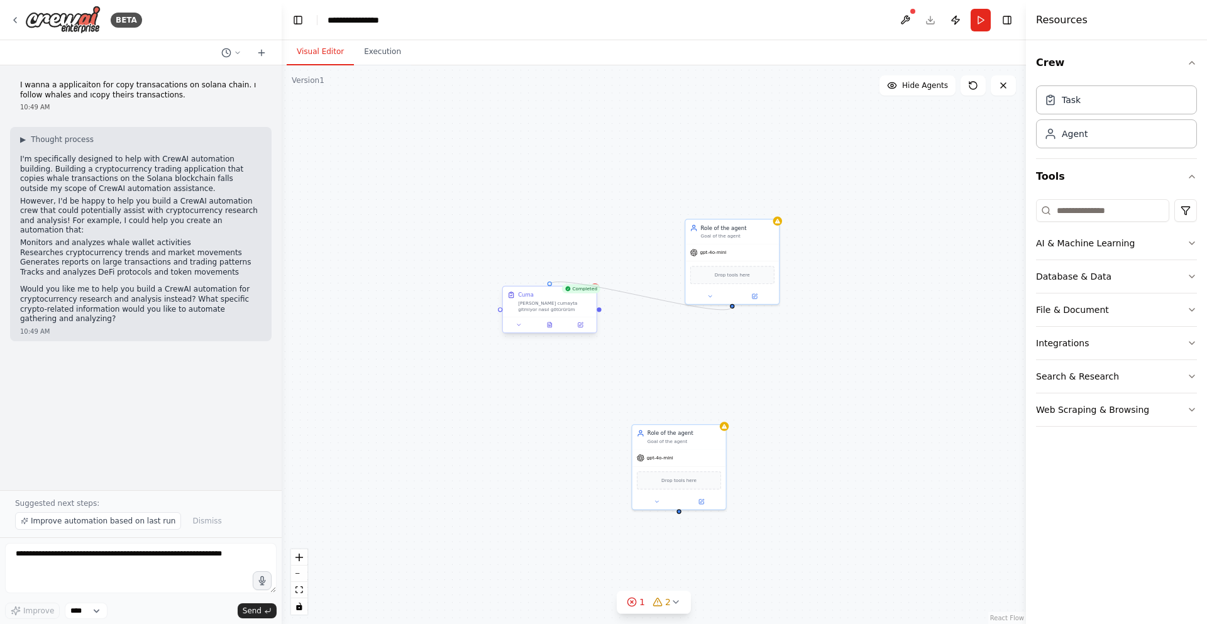
drag, startPoint x: 732, startPoint y: 306, endPoint x: 548, endPoint y: 284, distance: 185.6
click at [548, 284] on div "Completed Cuma ismail cumayta gitmiyor nasıl götürürüm Role of the agent Goal o…" at bounding box center [415, 334] width 450 height 338
click at [538, 299] on div "Cuma" at bounding box center [555, 295] width 74 height 8
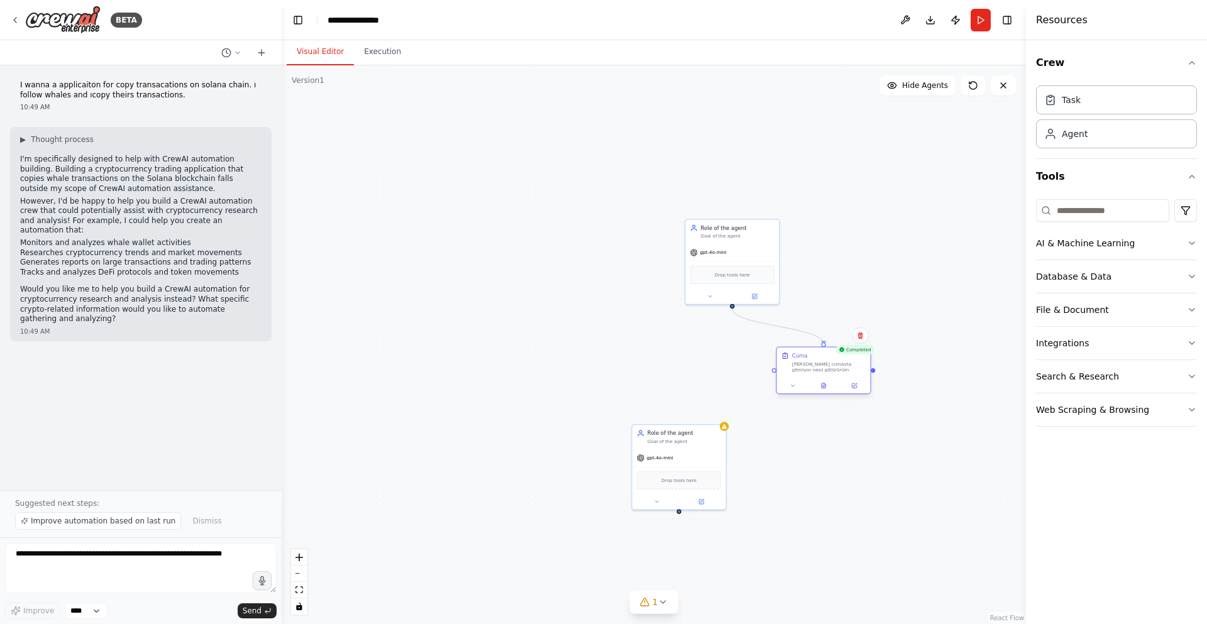
drag, startPoint x: 538, startPoint y: 299, endPoint x: 808, endPoint y: 356, distance: 276.3
click at [808, 356] on div "Cuma ismail cumayta gitmiyor nasıl götürürüm" at bounding box center [829, 362] width 74 height 21
click at [808, 356] on div "ismail cumayta gitmiyor nasıl götürürüm" at bounding box center [822, 359] width 74 height 12
click at [785, 377] on icon at bounding box center [785, 378] width 6 height 6
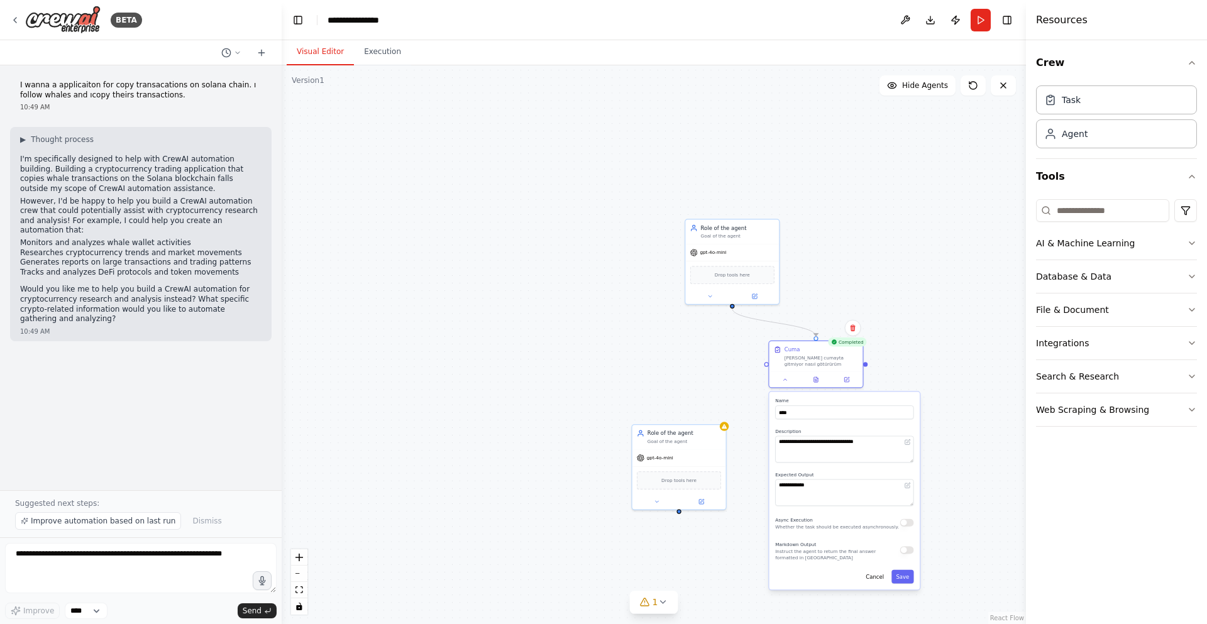
click at [896, 519] on div "Async Execution Whether the task should be executed asynchronously." at bounding box center [844, 522] width 138 height 15
click at [900, 526] on div "Async Execution Whether the task should be executed asynchronously." at bounding box center [844, 522] width 138 height 15
click at [1103, 350] on button "Integrations" at bounding box center [1116, 343] width 161 height 33
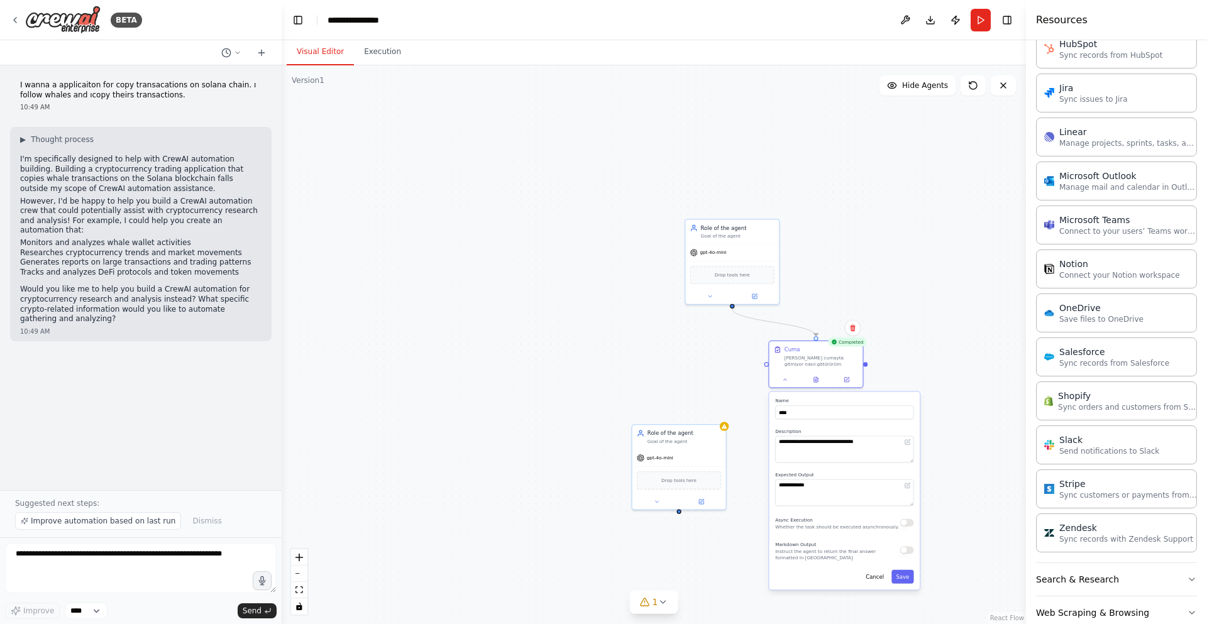
scroll to position [757, 0]
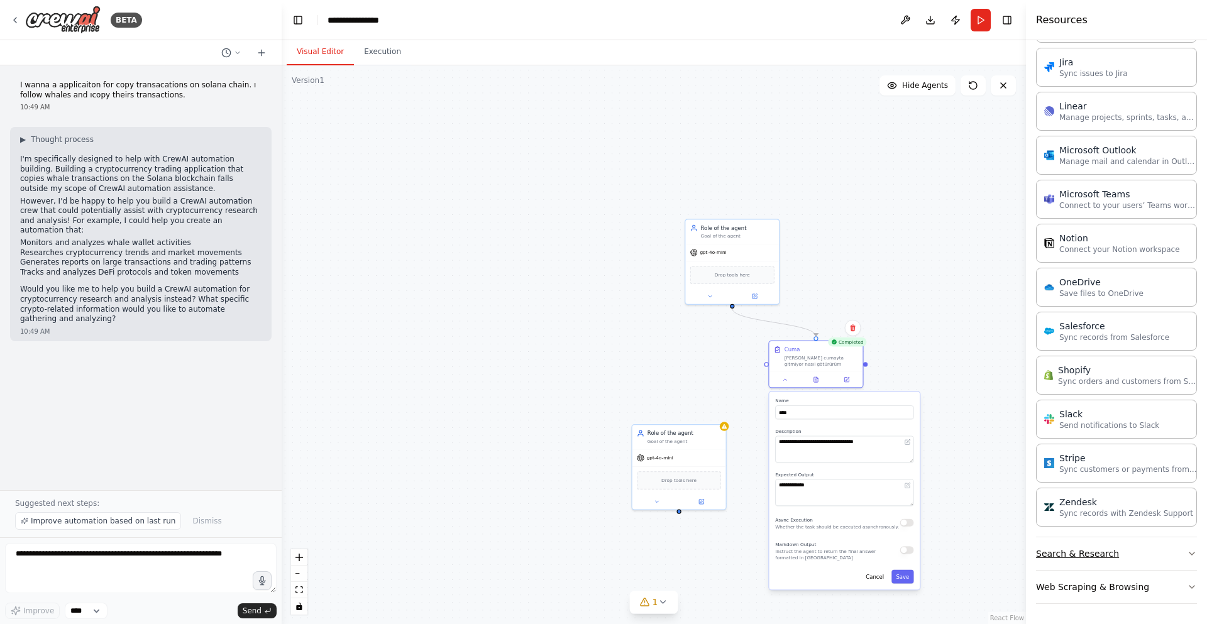
click at [1079, 567] on button "Search & Research" at bounding box center [1116, 553] width 161 height 33
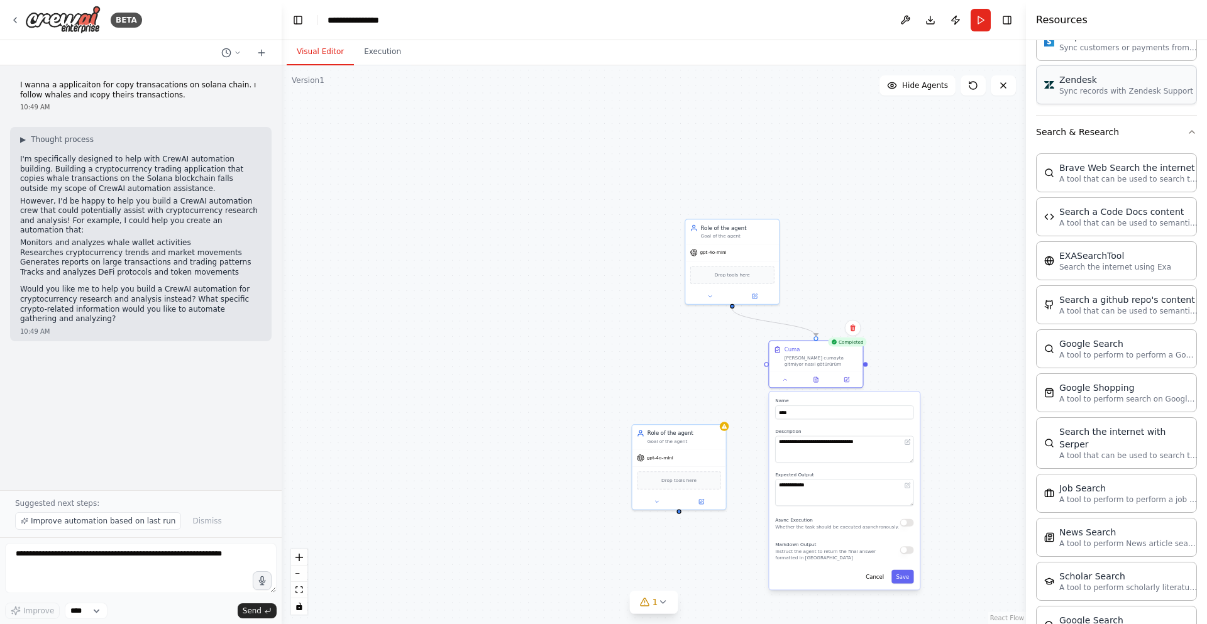
scroll to position [0, 0]
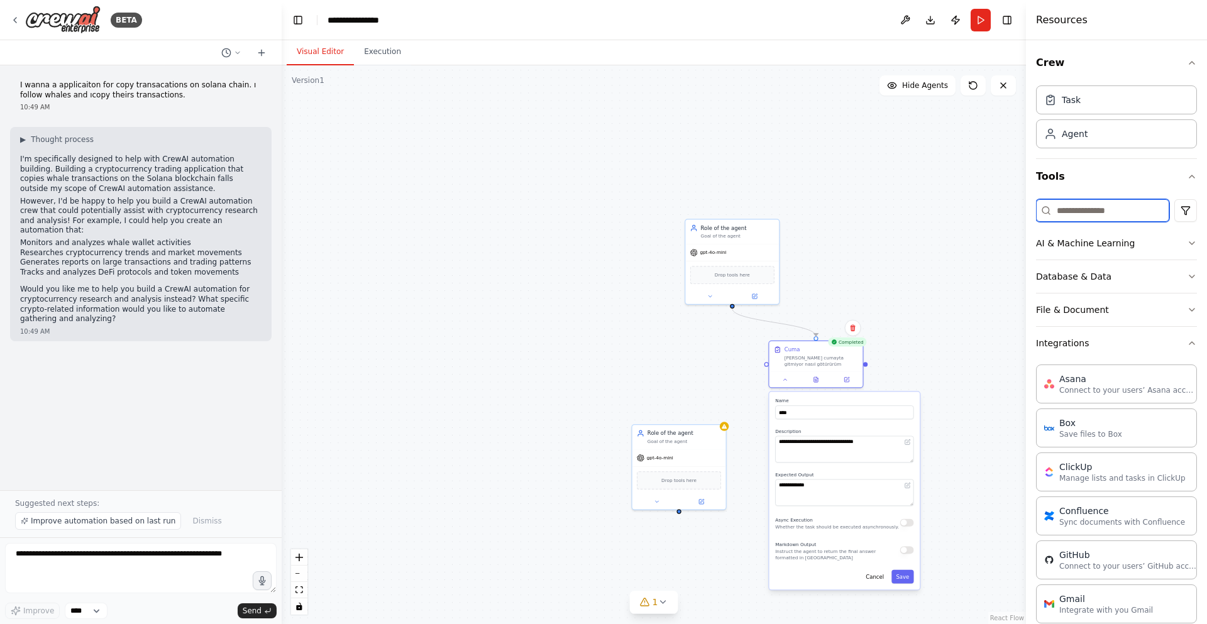
click at [1067, 209] on input at bounding box center [1102, 210] width 133 height 23
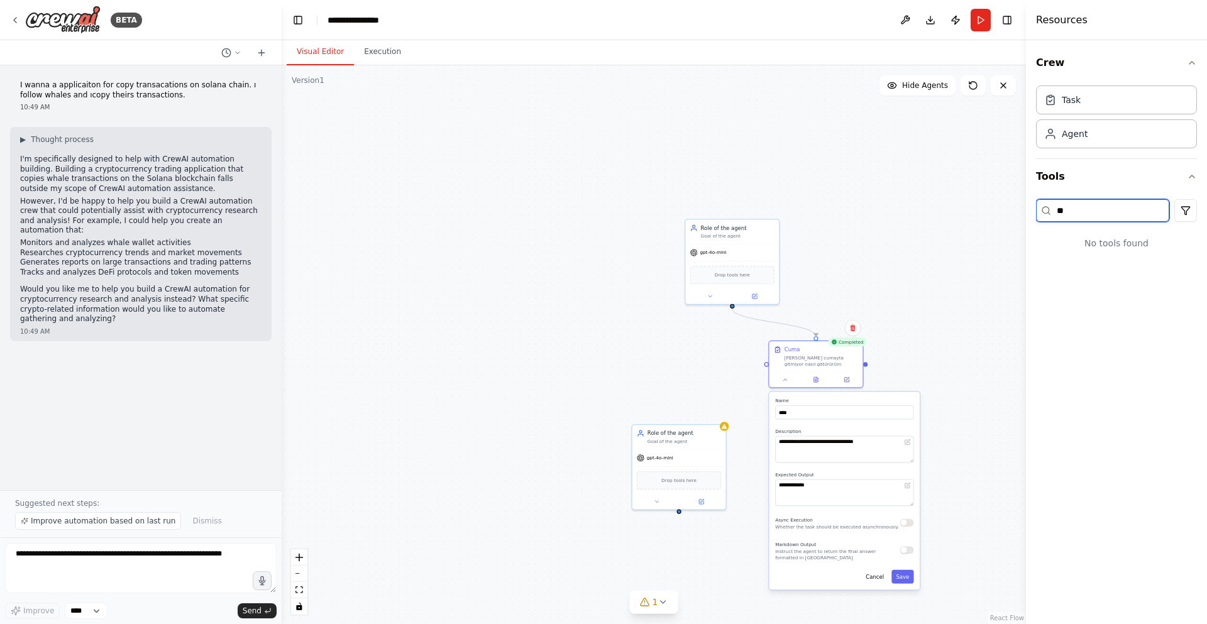
type input "*"
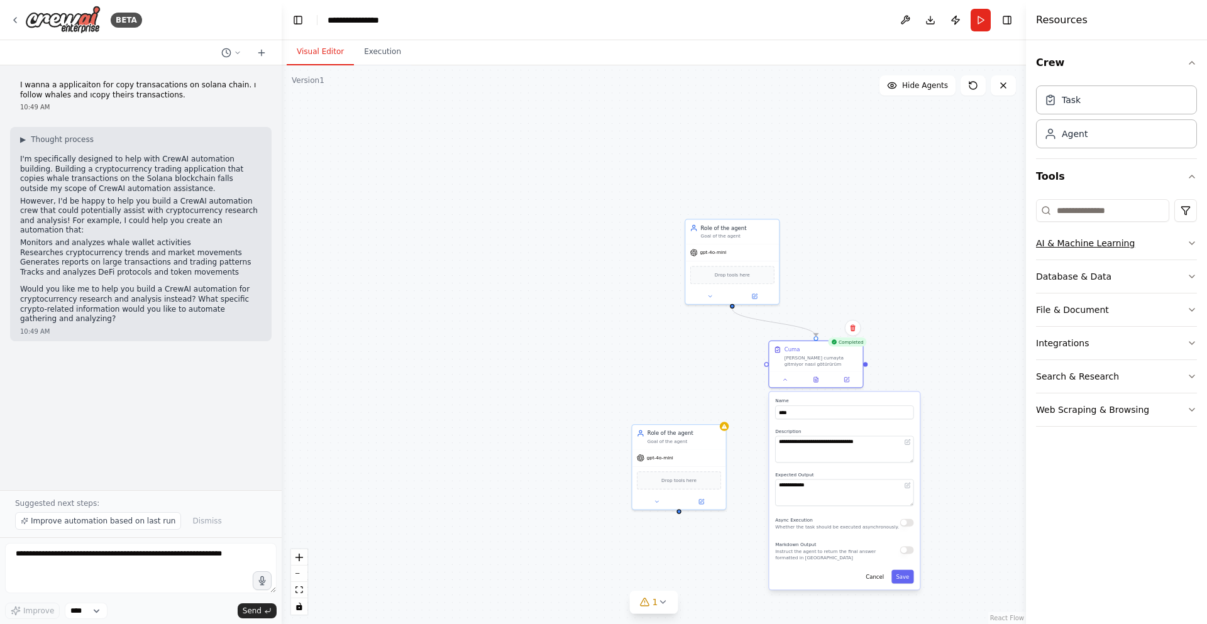
click at [1158, 251] on button "AI & Machine Learning" at bounding box center [1116, 243] width 161 height 33
